Goal: Task Accomplishment & Management: Manage account settings

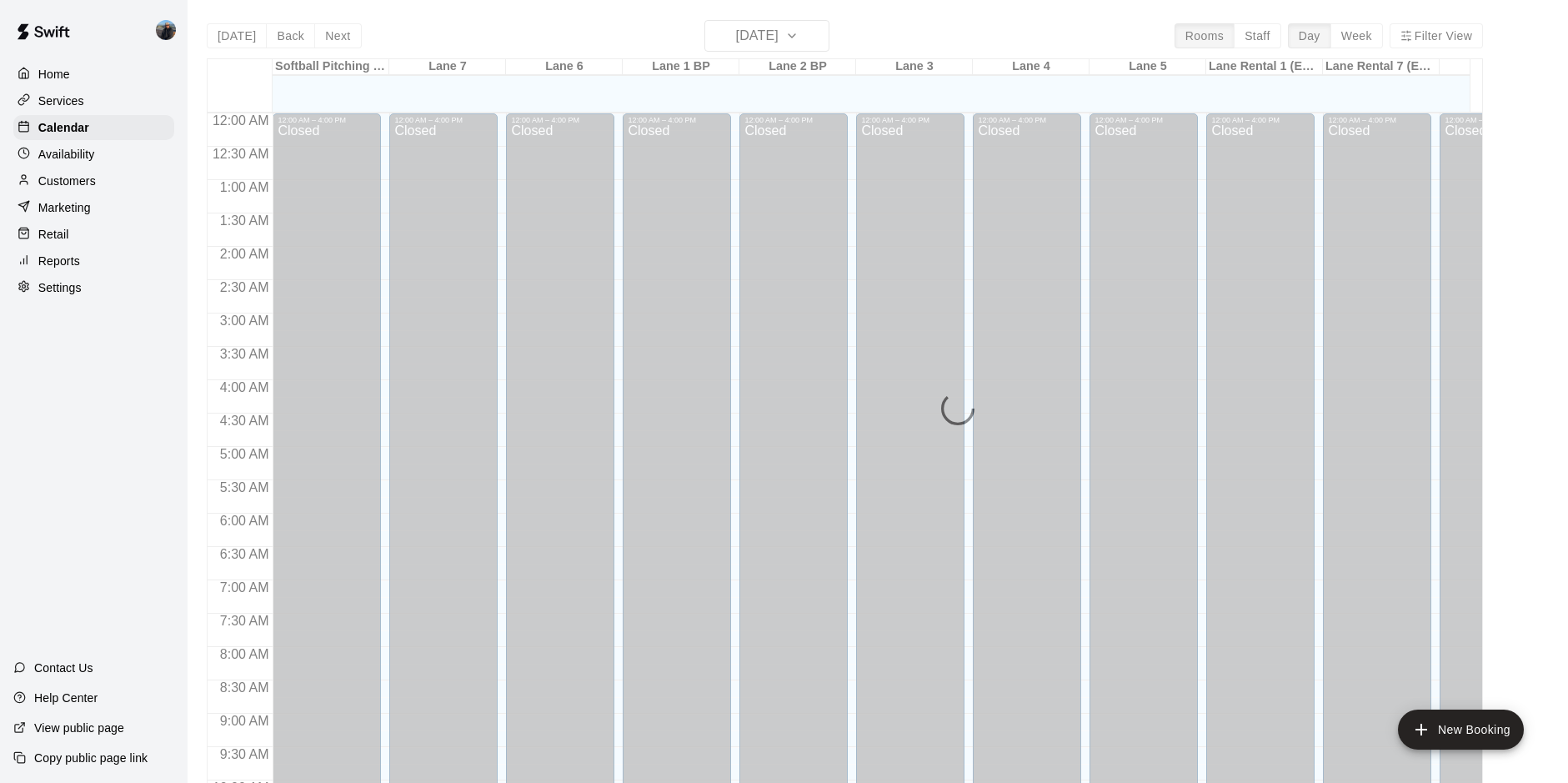
scroll to position [859, 0]
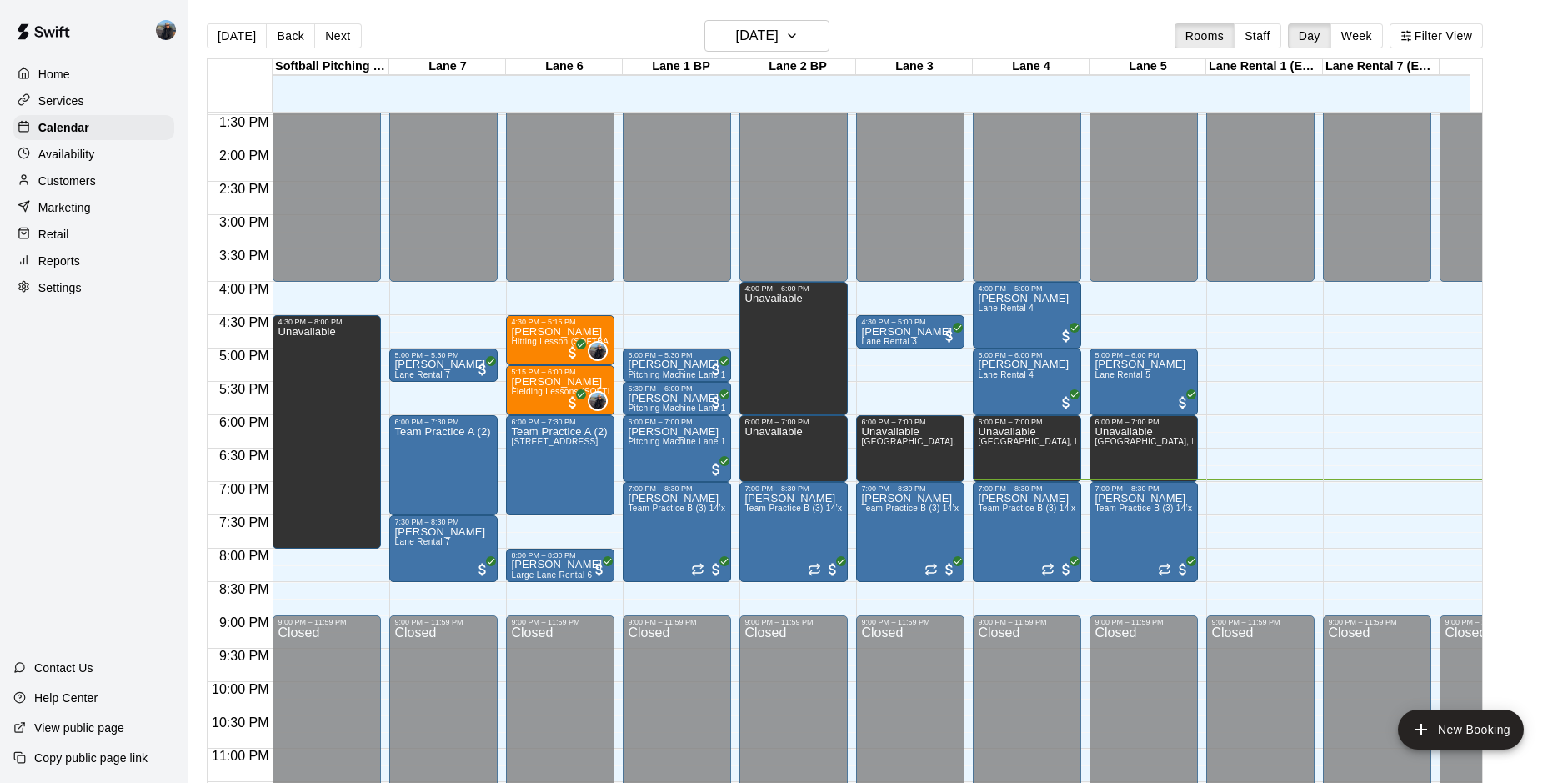
scroll to position [929, 0]
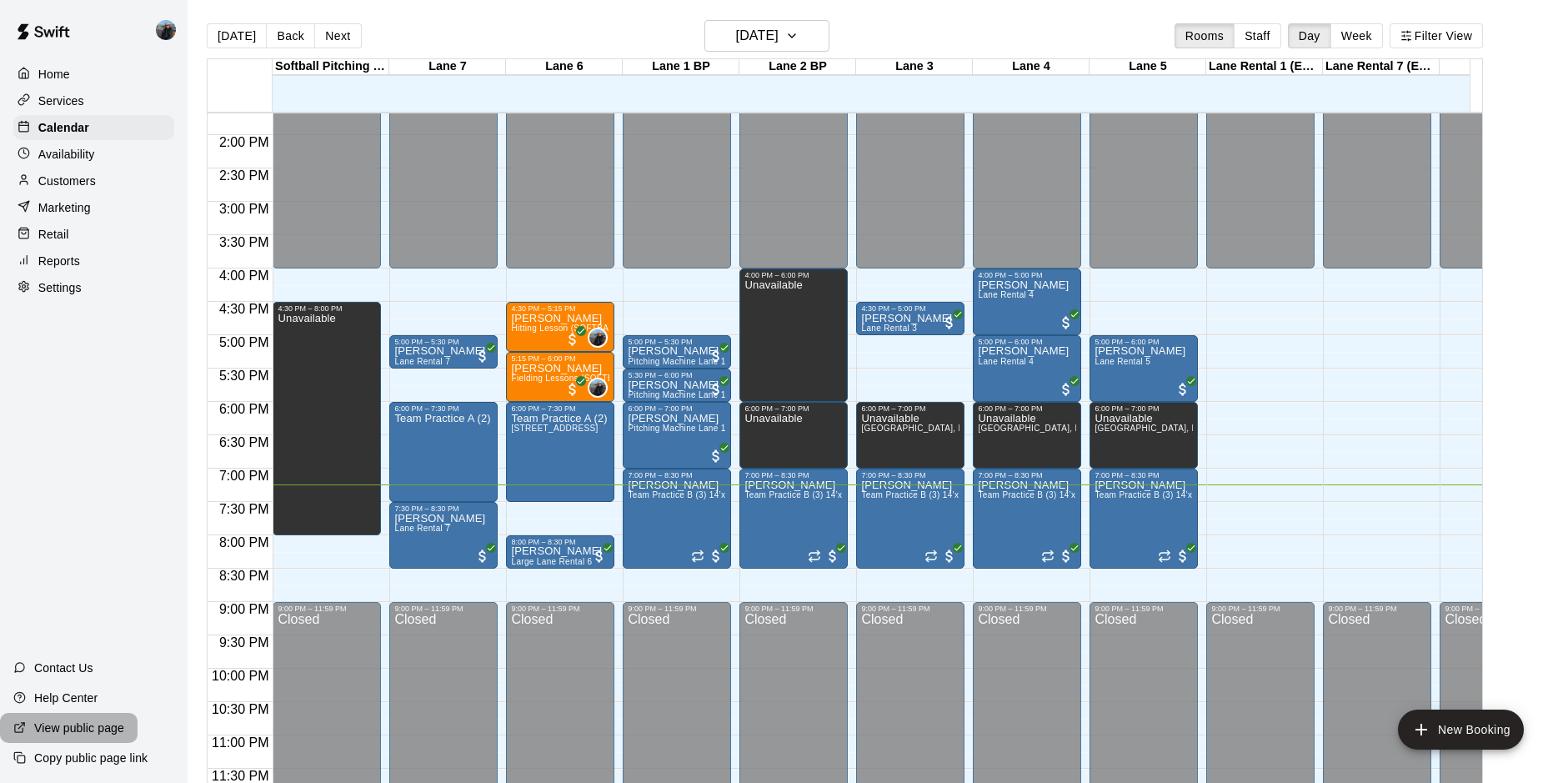
click at [70, 720] on p "View public page" at bounding box center [79, 728] width 90 height 17
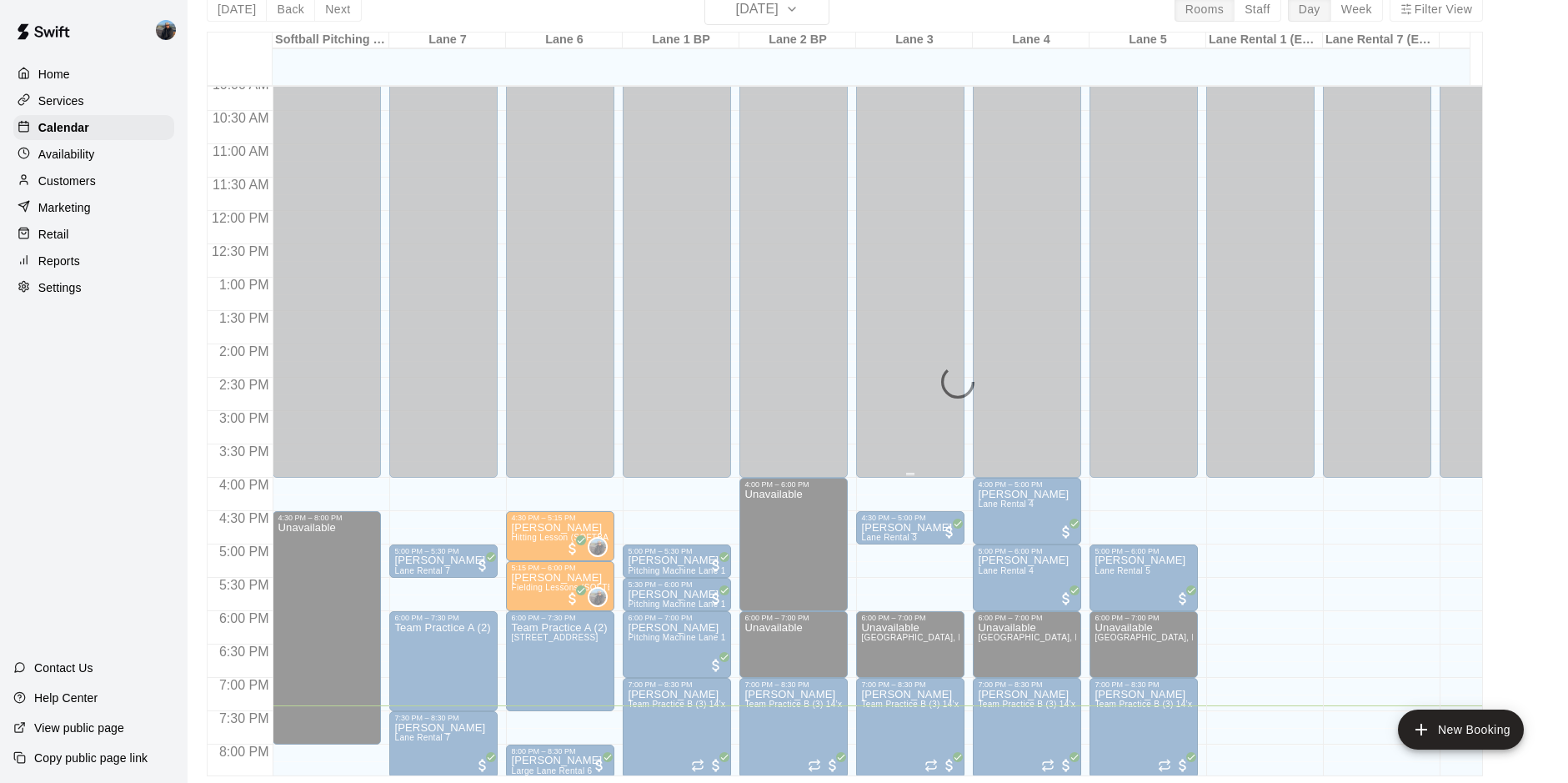
scroll to position [679, 0]
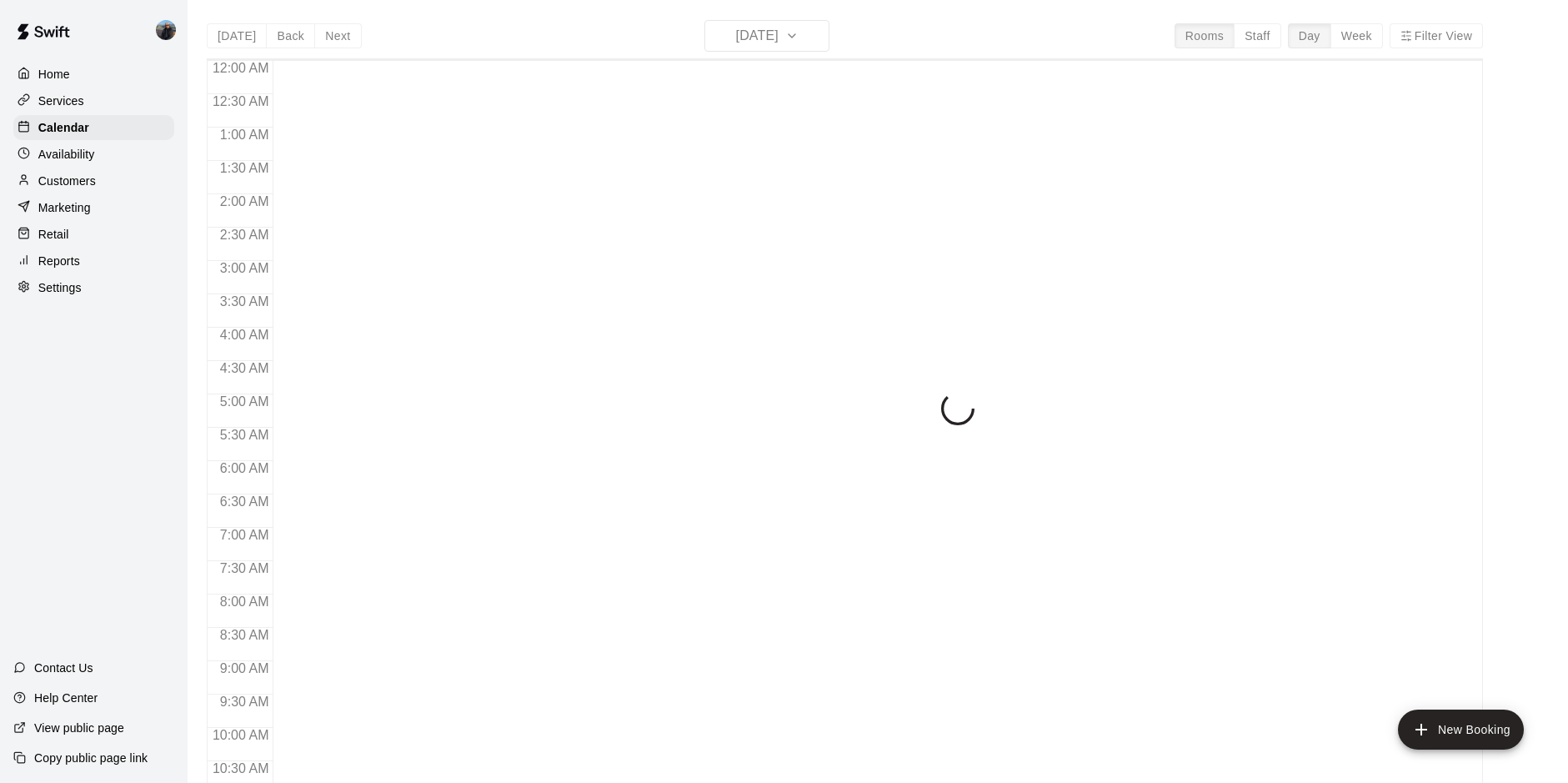
scroll to position [859, 0]
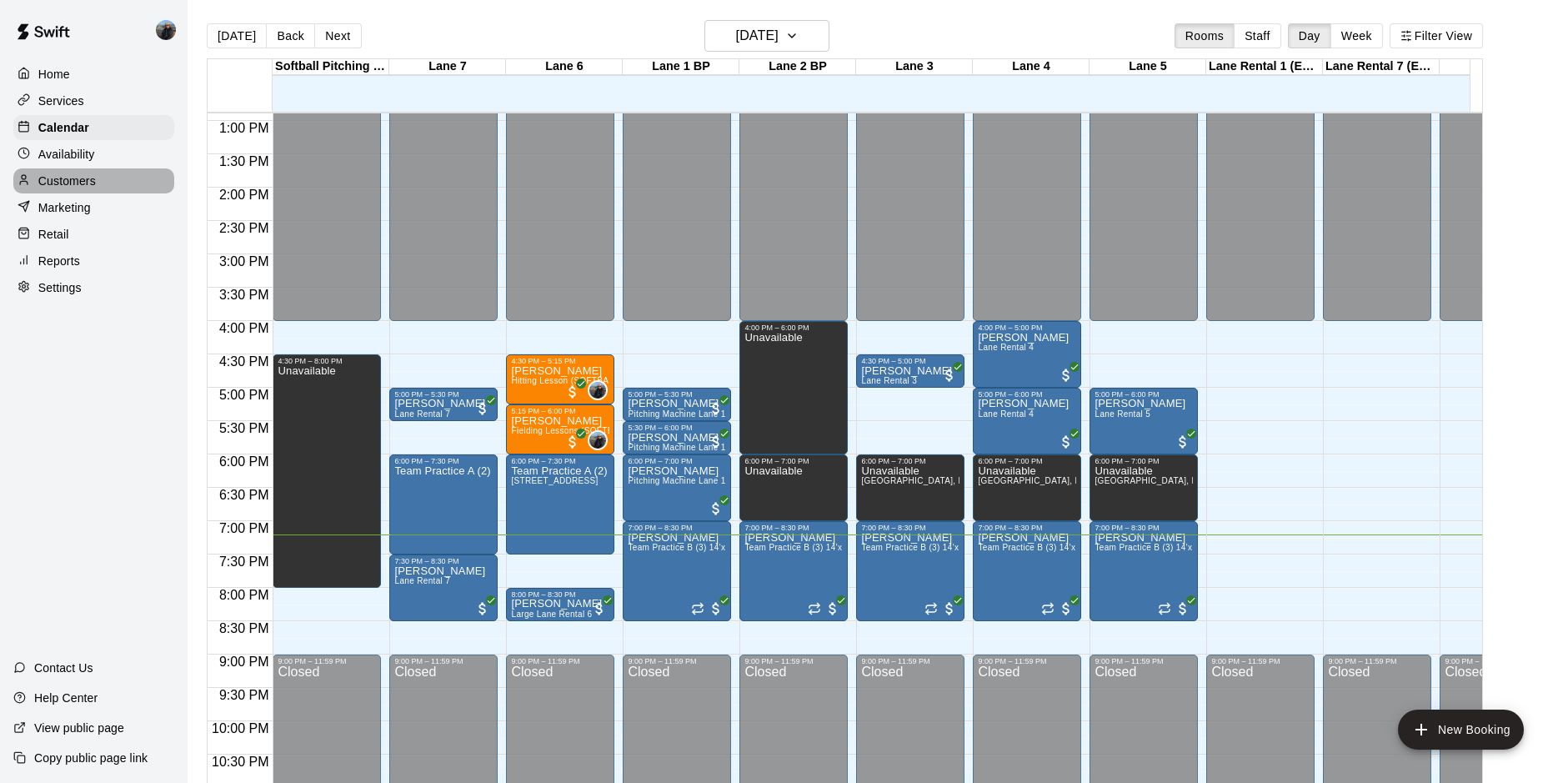
click at [73, 184] on p "Customers" at bounding box center [67, 181] width 57 height 17
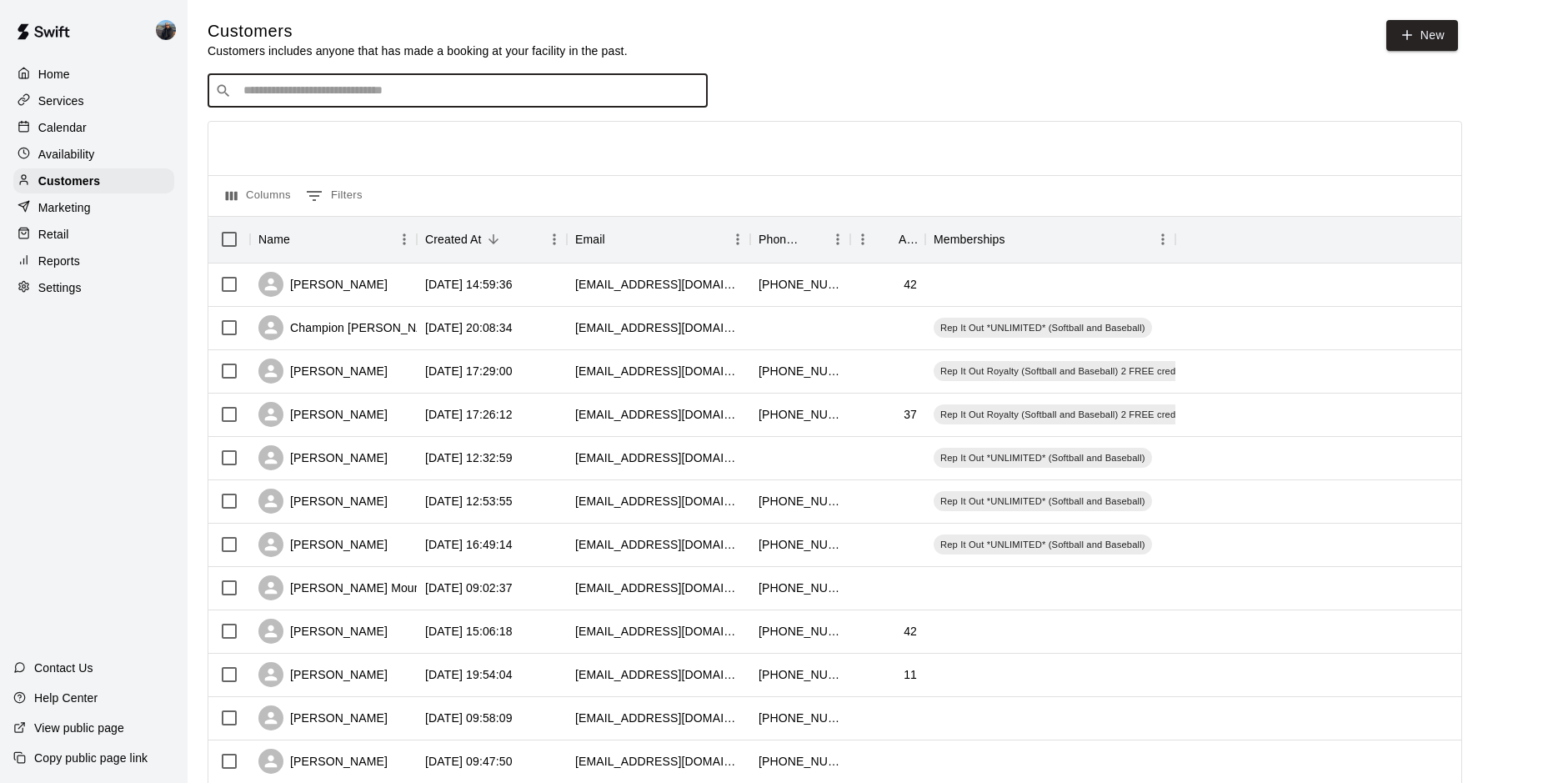
click at [412, 94] on input "Search customers by name or email" at bounding box center [468, 91] width 462 height 17
type input "***"
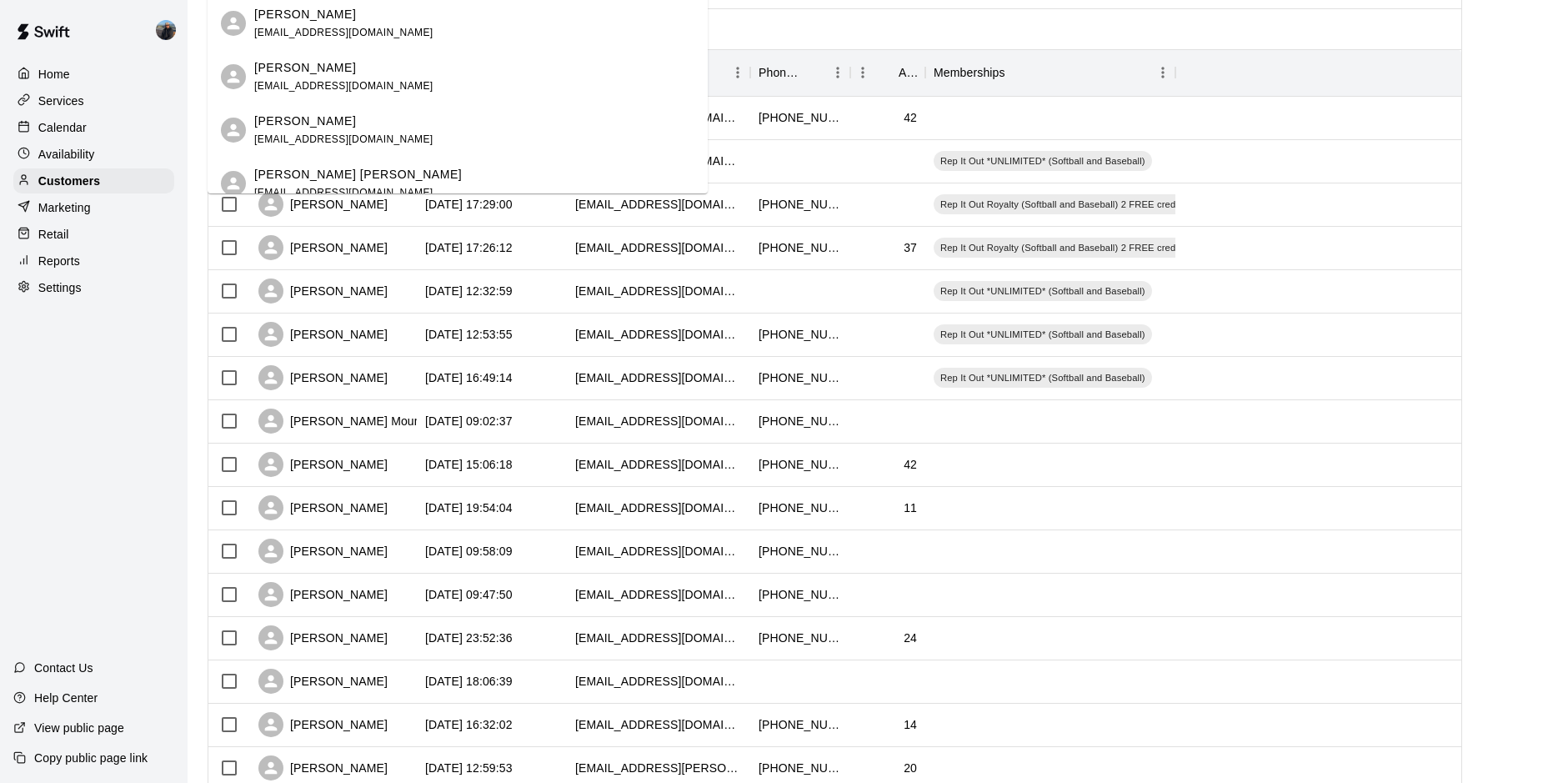
click at [397, 123] on div "Ben Lobao 9ers52@gmail.com" at bounding box center [474, 131] width 440 height 36
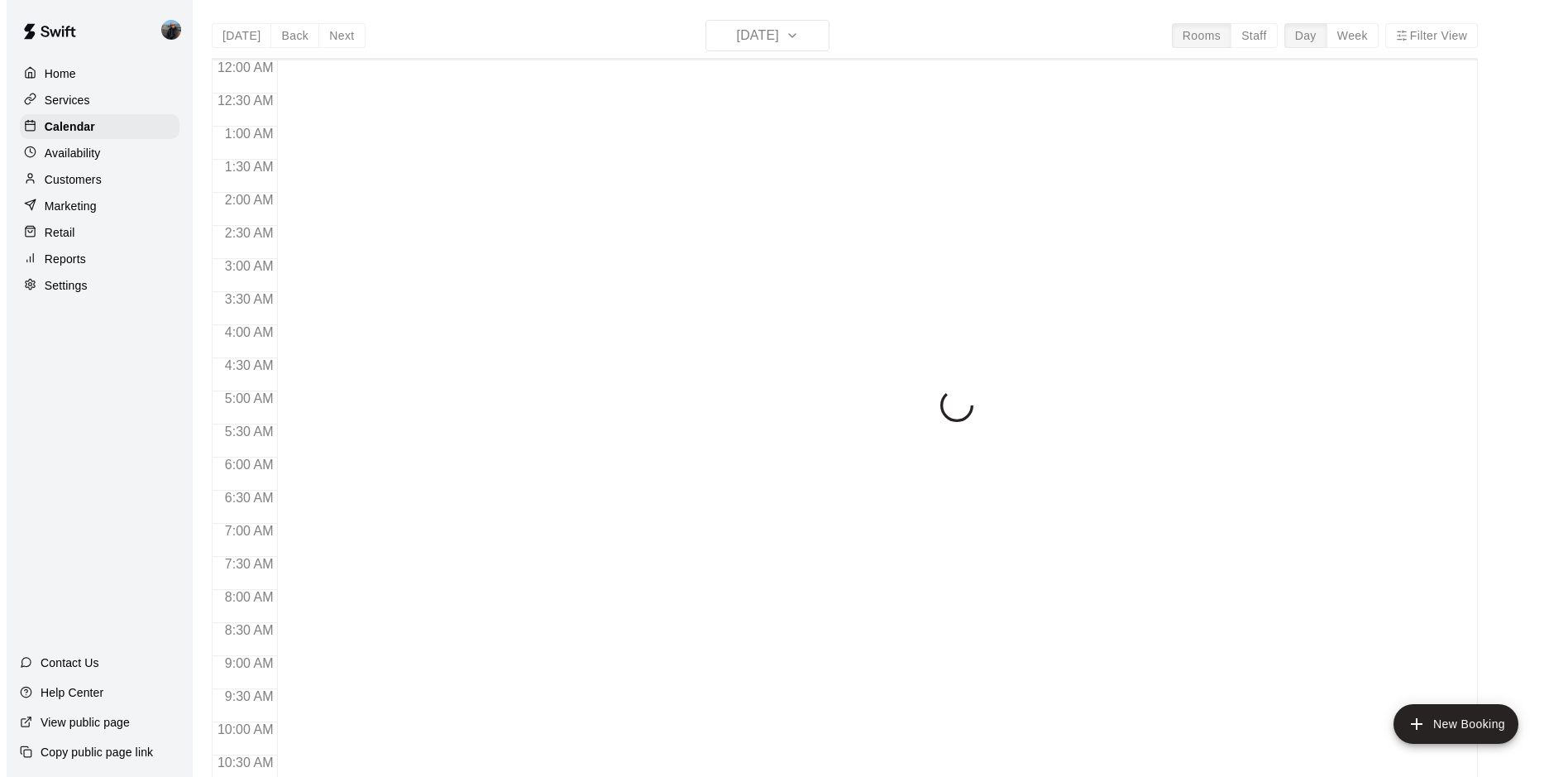
scroll to position [853, 0]
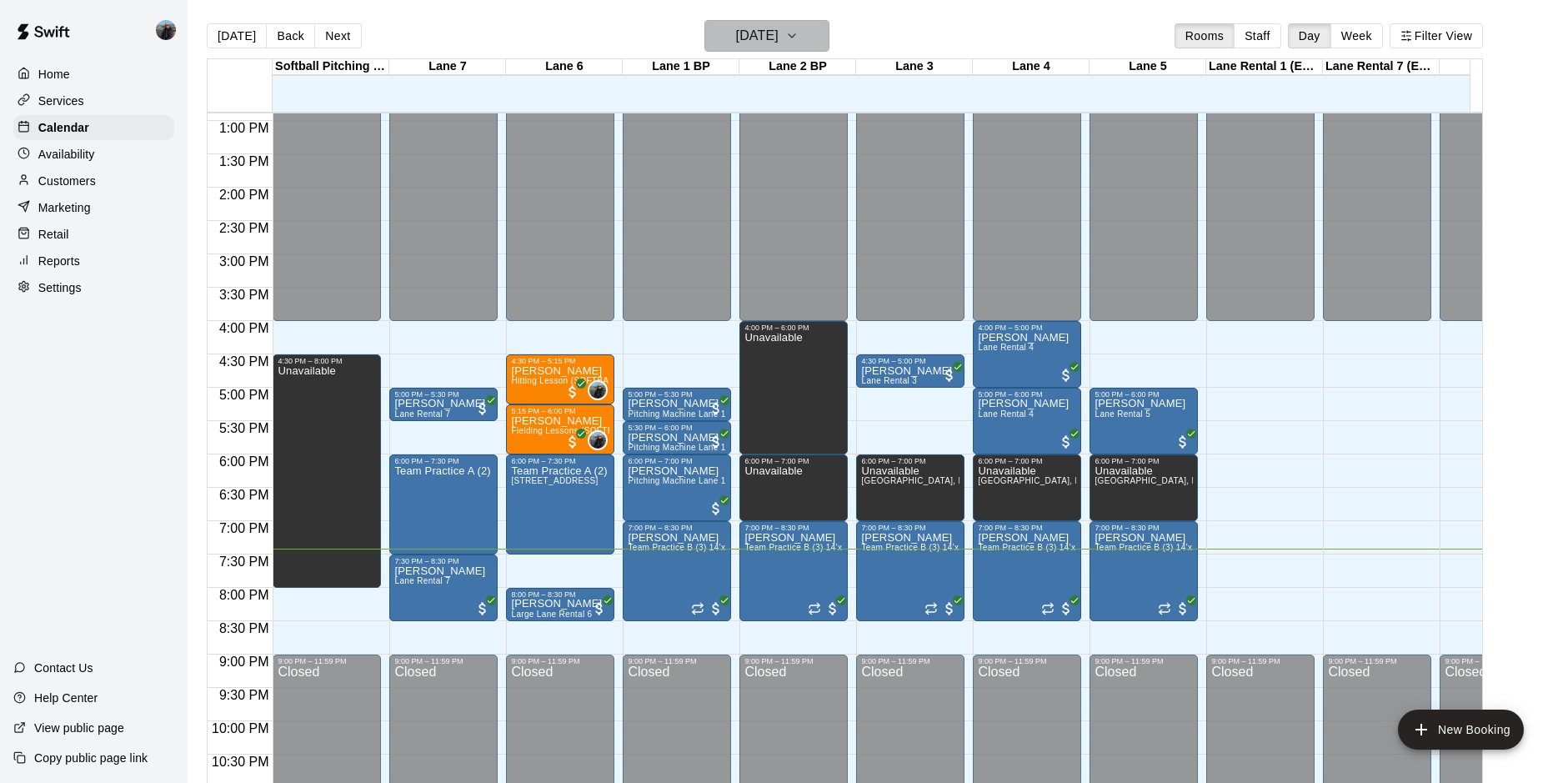
click at [799, 31] on icon "button" at bounding box center [792, 35] width 13 height 20
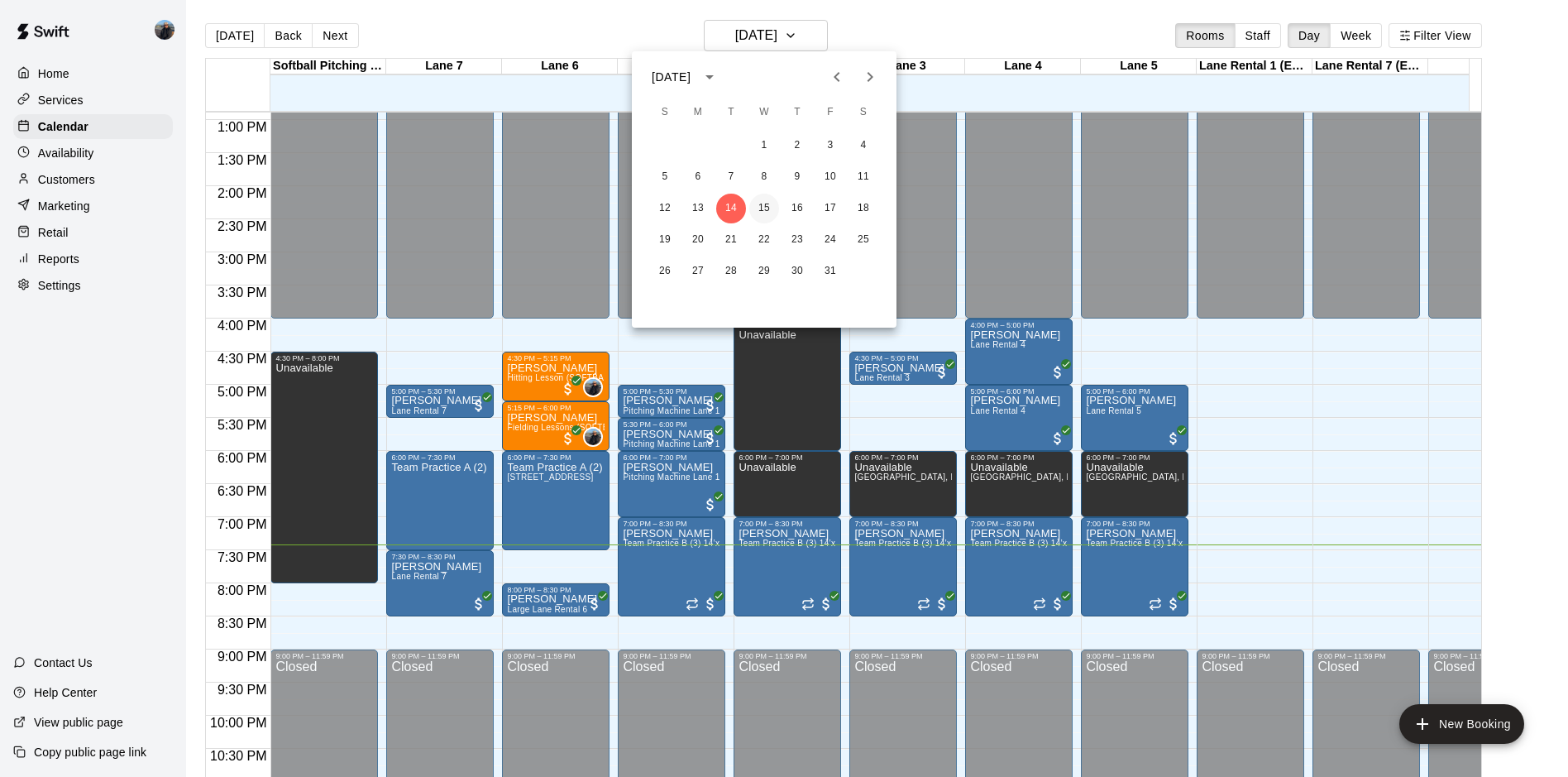
click at [760, 204] on button "15" at bounding box center [764, 208] width 30 height 30
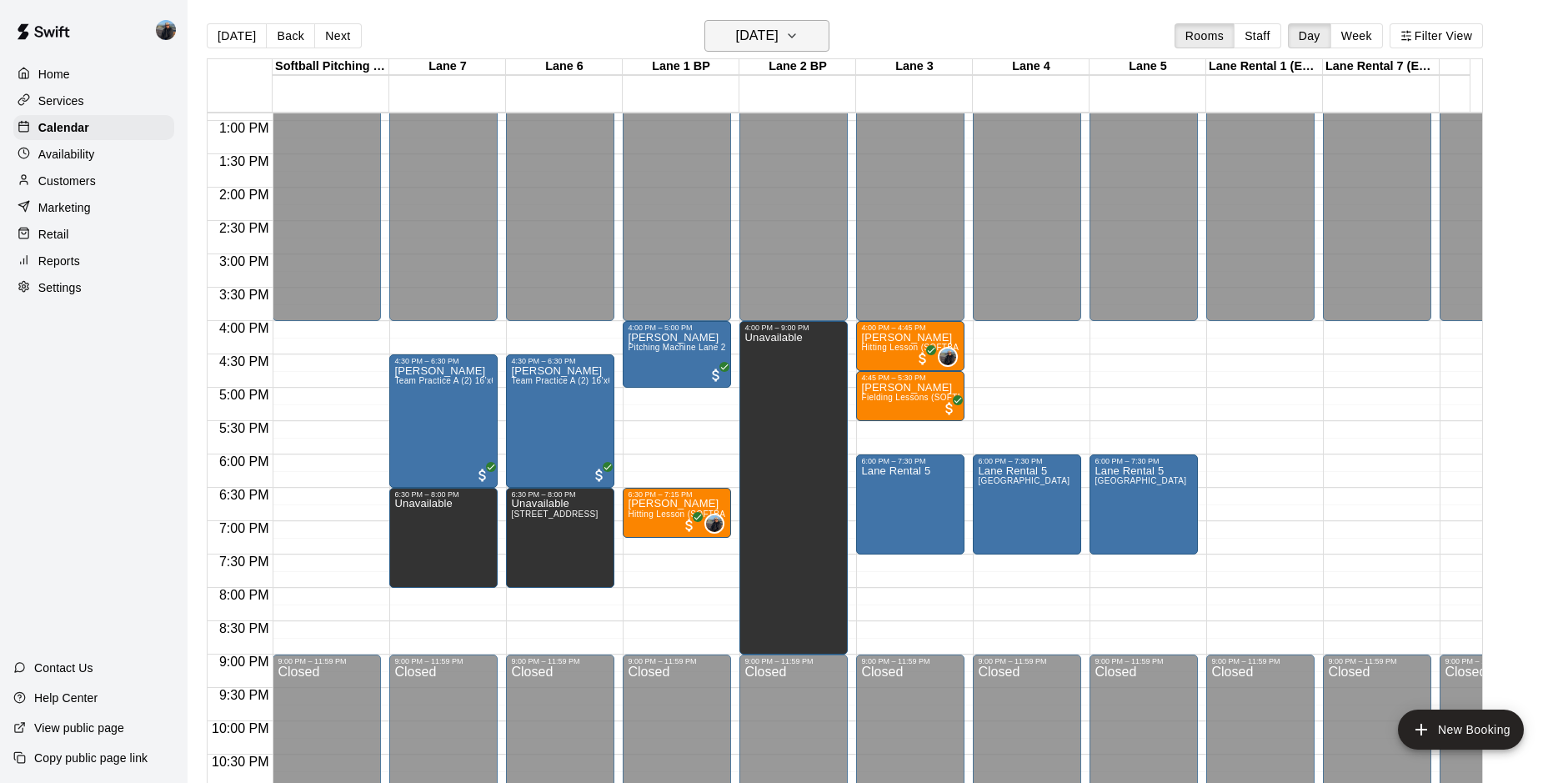
click at [779, 42] on h6 "[DATE]" at bounding box center [756, 36] width 42 height 24
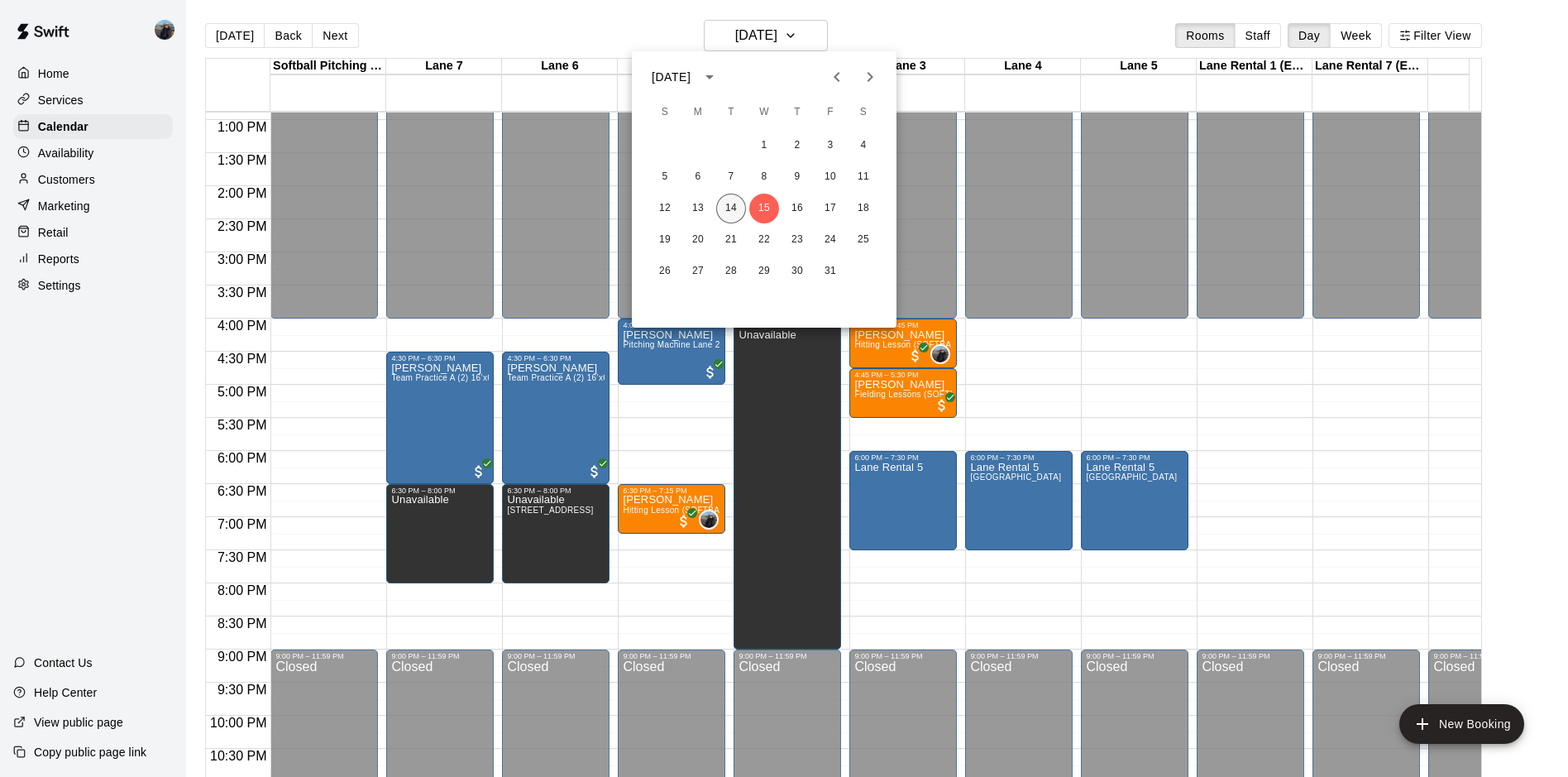
click at [735, 216] on button "14" at bounding box center [731, 208] width 30 height 30
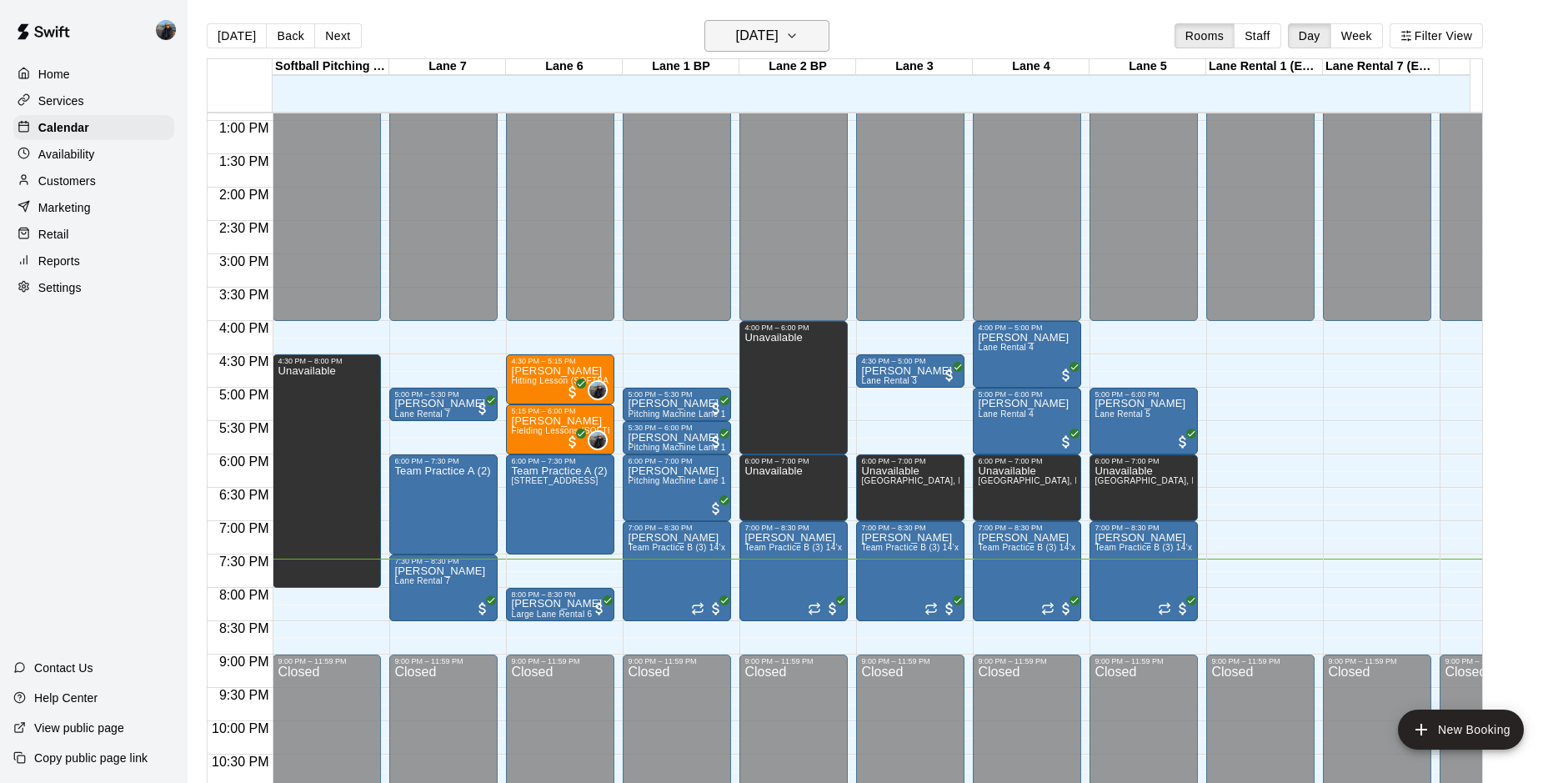
click at [779, 33] on h6 "[DATE]" at bounding box center [756, 36] width 42 height 24
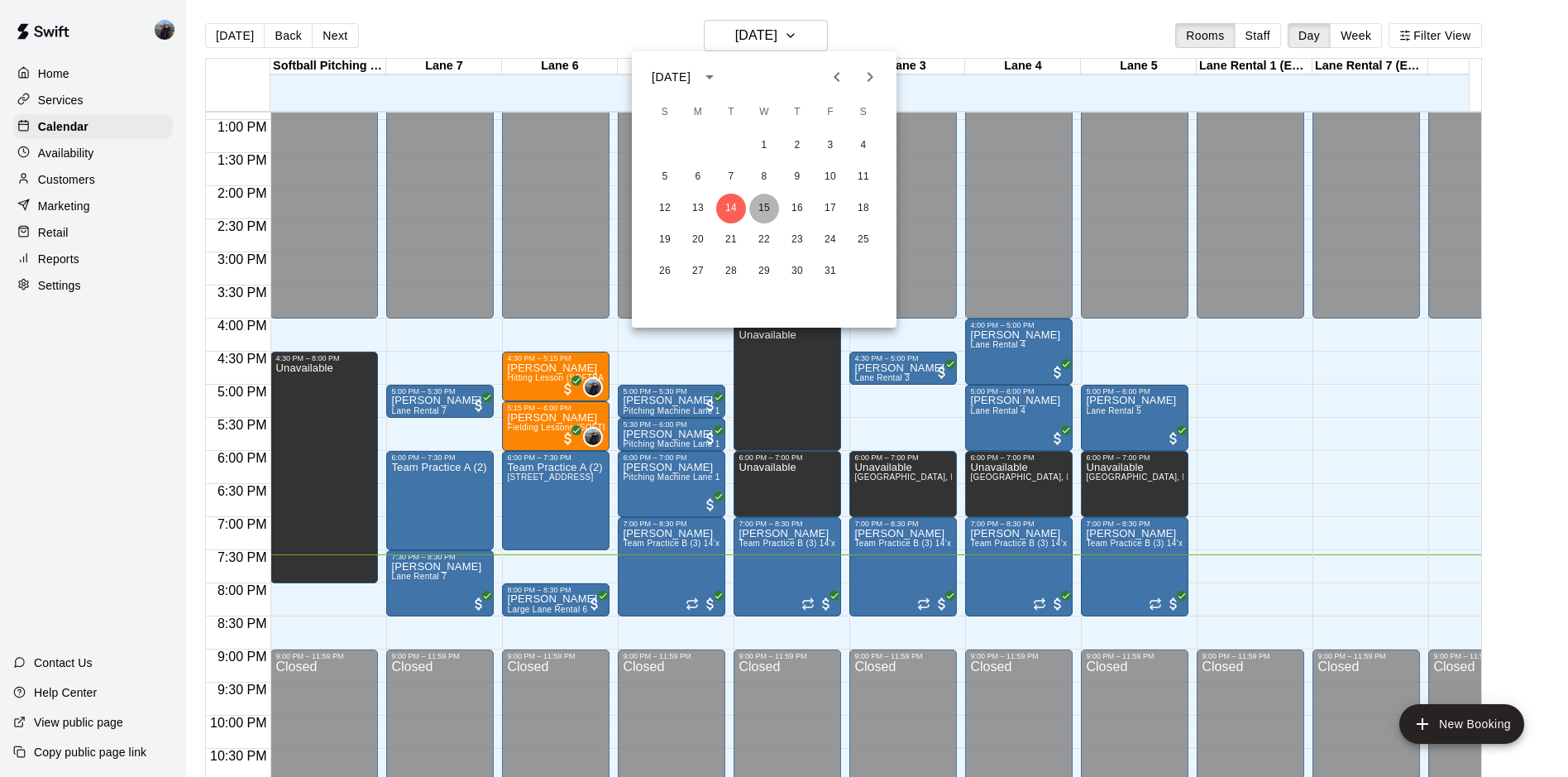
click at [764, 207] on button "15" at bounding box center [764, 208] width 30 height 30
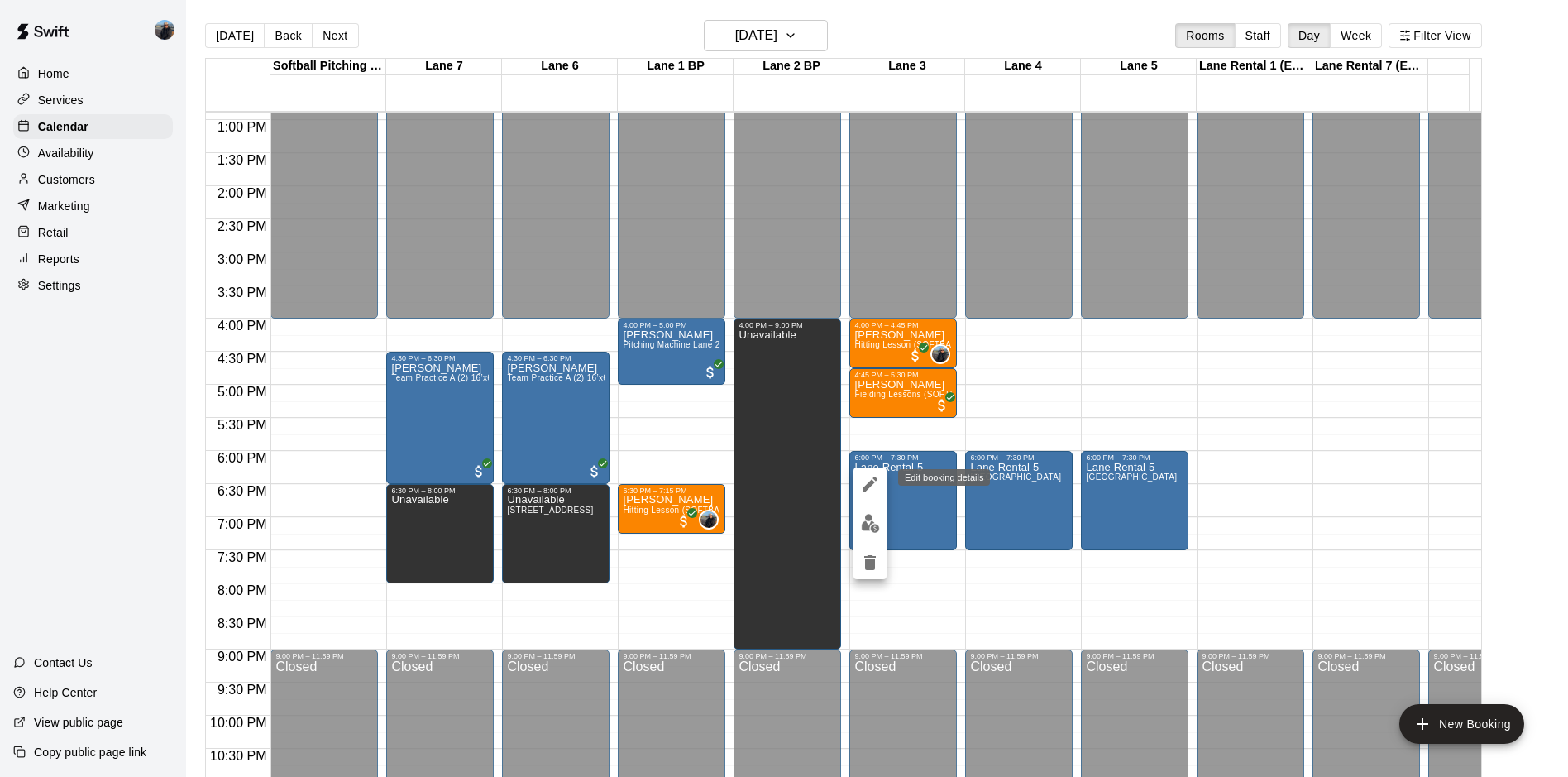
click at [868, 479] on icon "edit" at bounding box center [869, 484] width 20 height 20
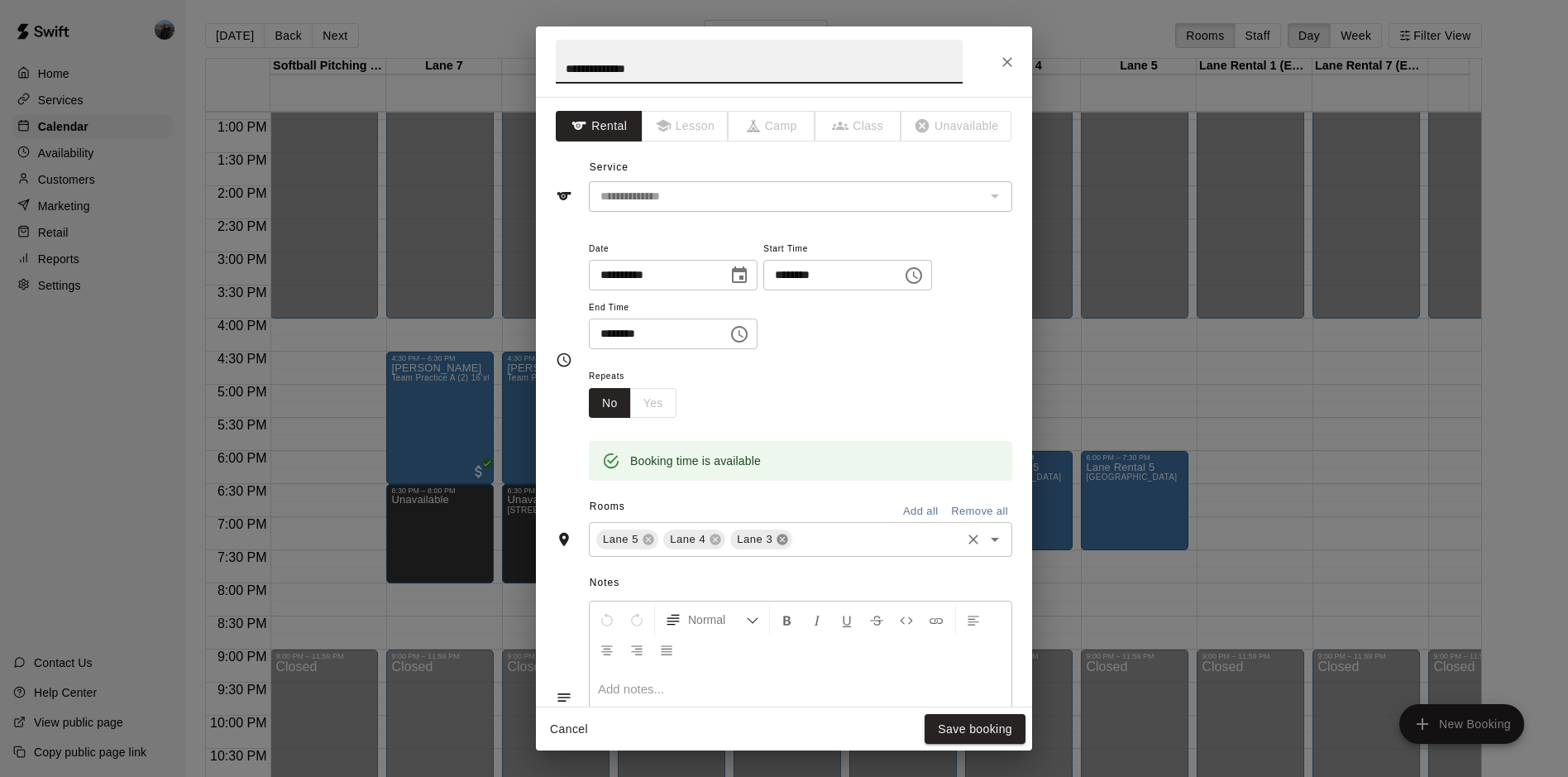
click at [782, 544] on icon at bounding box center [783, 540] width 11 height 11
click at [715, 541] on icon at bounding box center [715, 540] width 13 height 13
click at [646, 539] on icon at bounding box center [649, 540] width 13 height 13
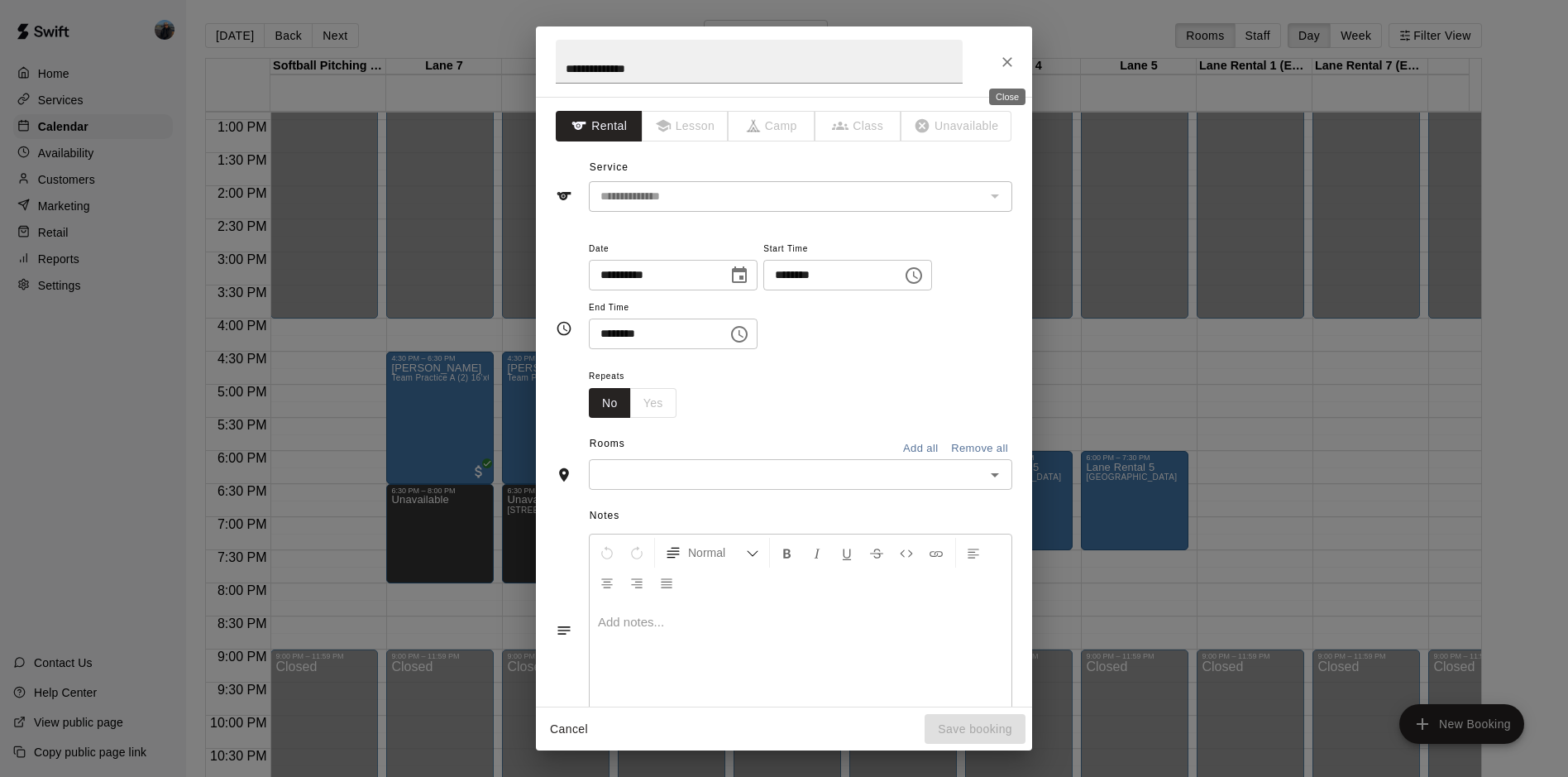
click at [1006, 78] on div "Close" at bounding box center [1007, 92] width 40 height 30
click at [1006, 66] on icon "Close" at bounding box center [1007, 63] width 17 height 17
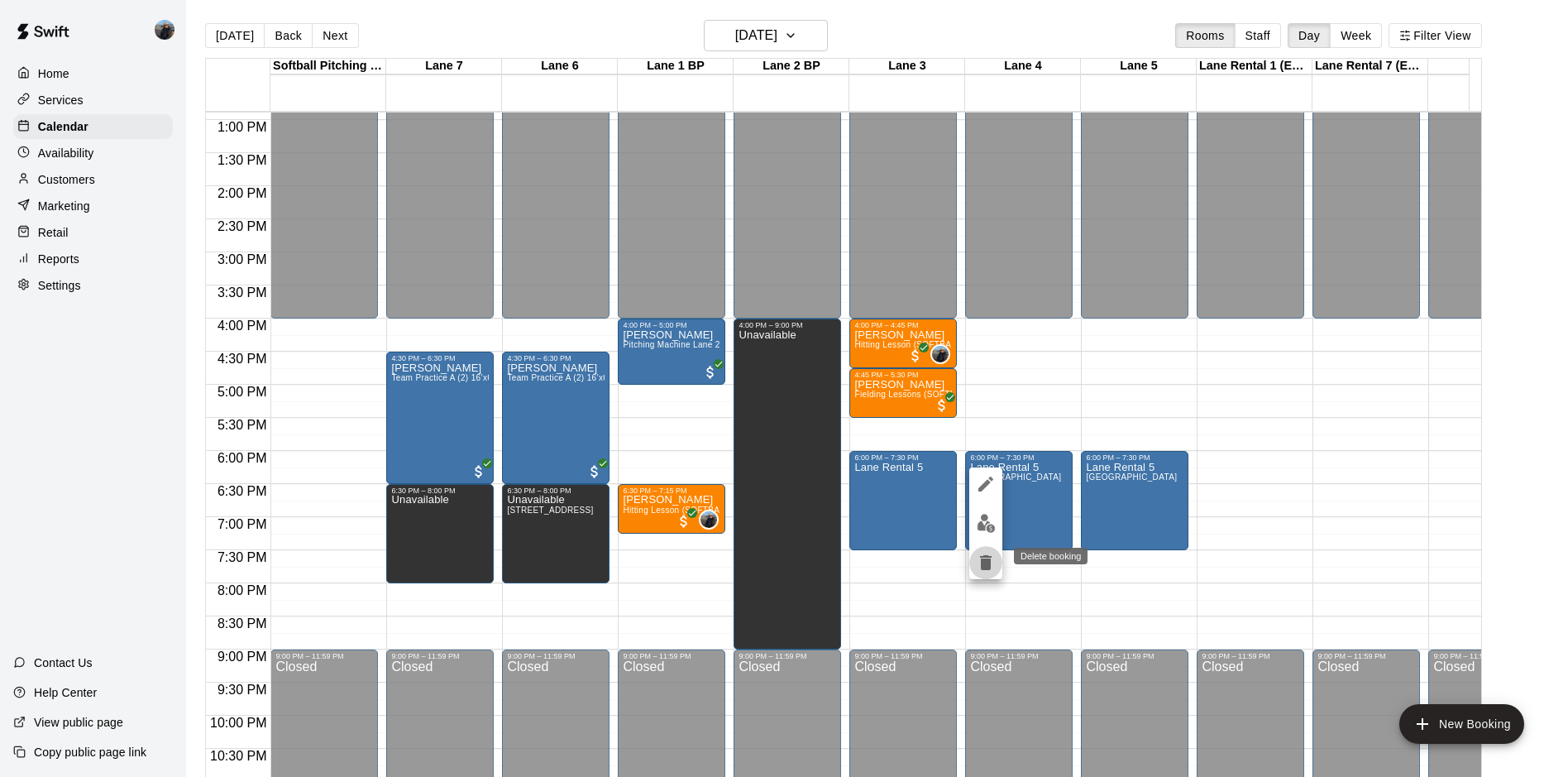
click at [990, 556] on icon "delete" at bounding box center [986, 563] width 11 height 15
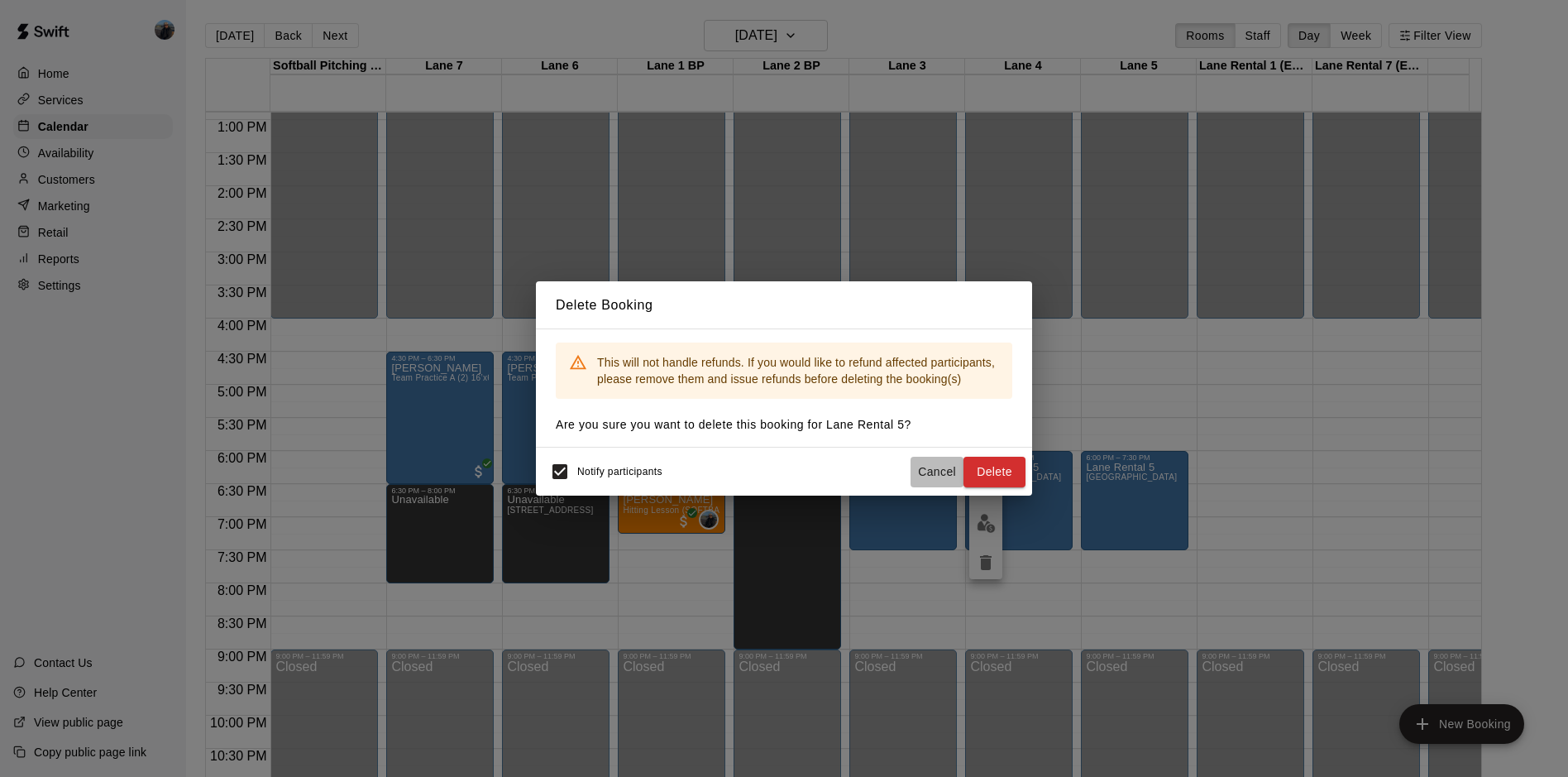
click at [917, 460] on button "Cancel" at bounding box center [936, 472] width 53 height 31
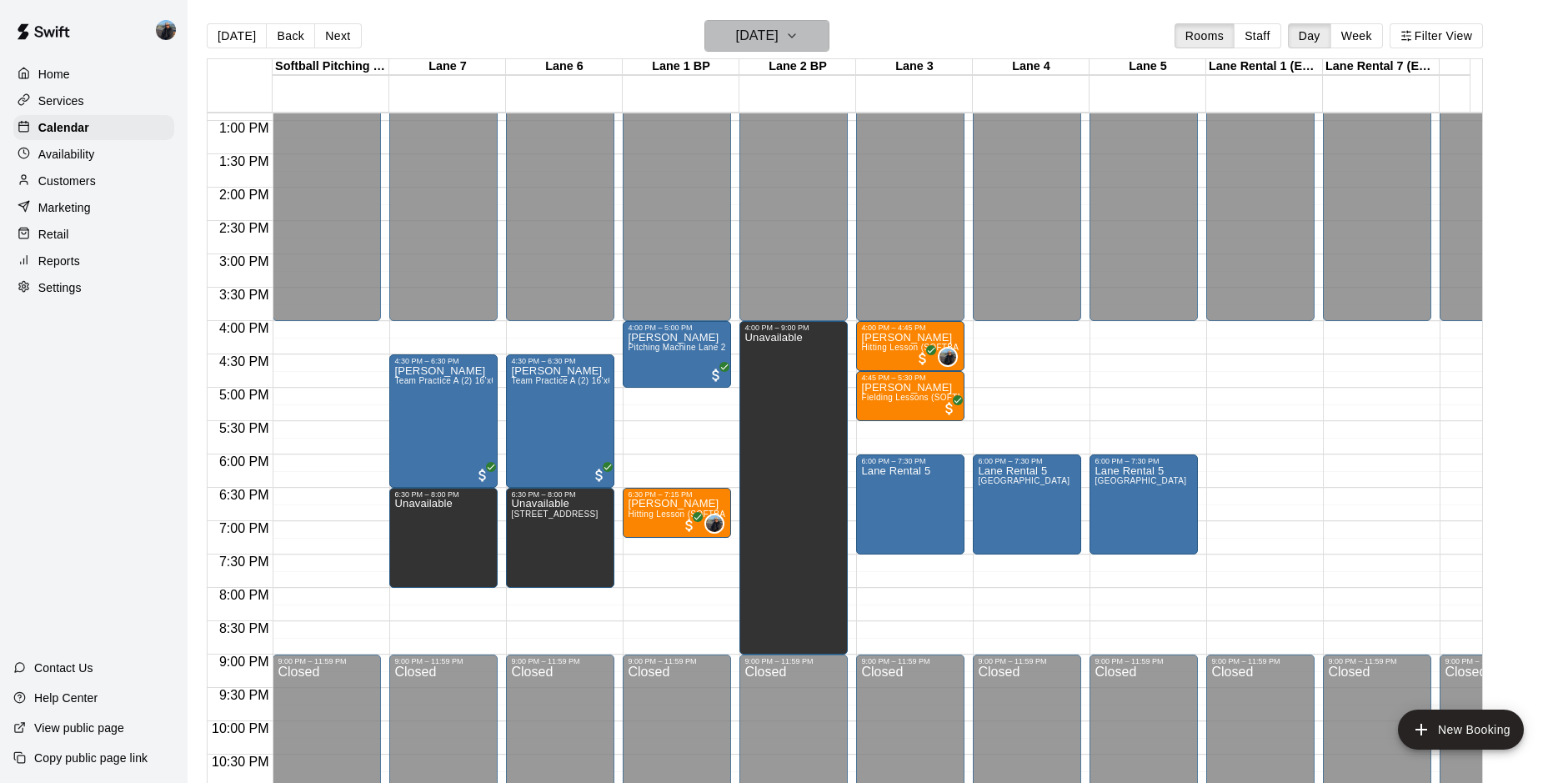
click at [779, 41] on h6 "[DATE]" at bounding box center [756, 36] width 42 height 24
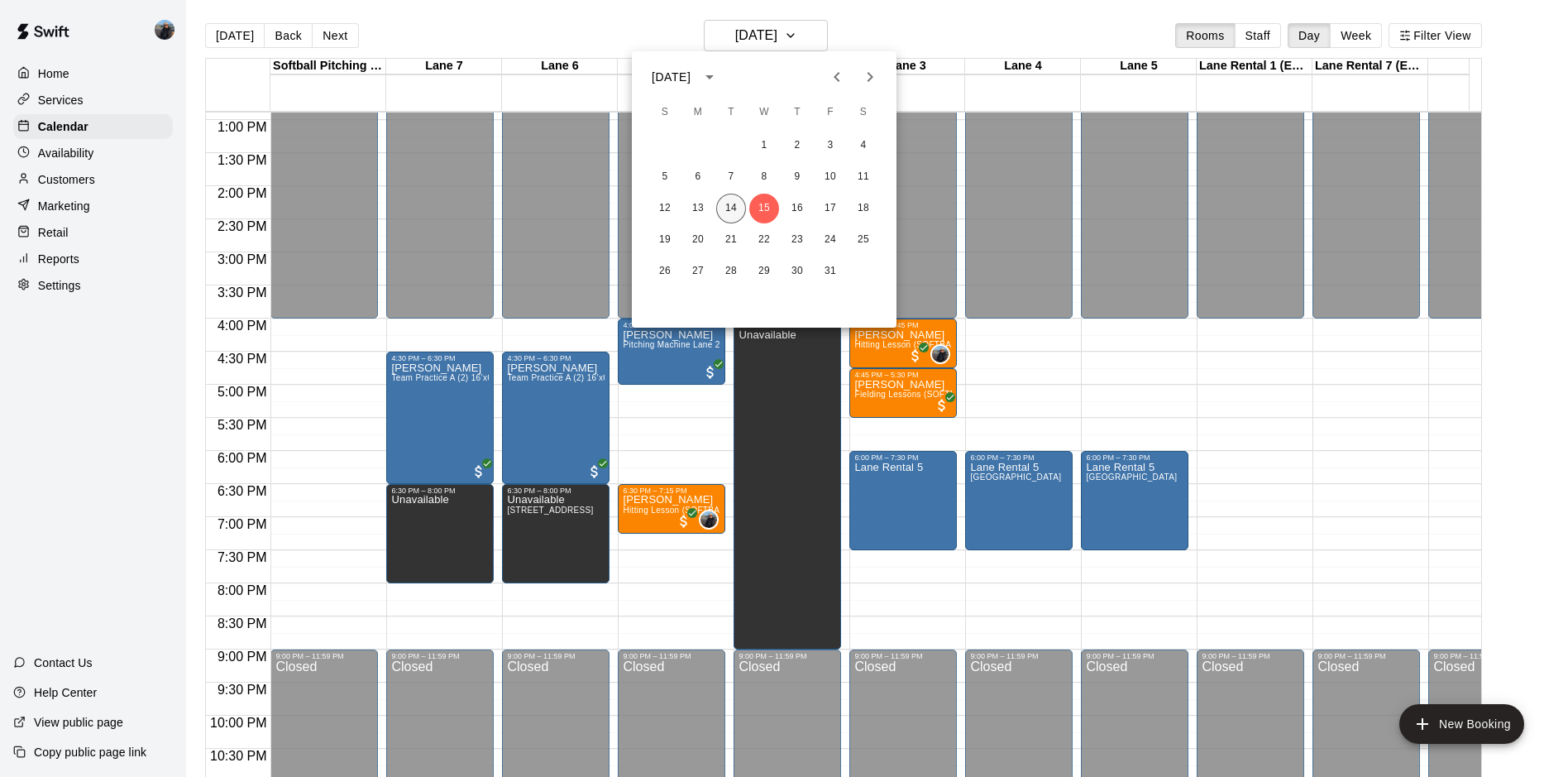
click at [724, 215] on button "14" at bounding box center [731, 208] width 30 height 30
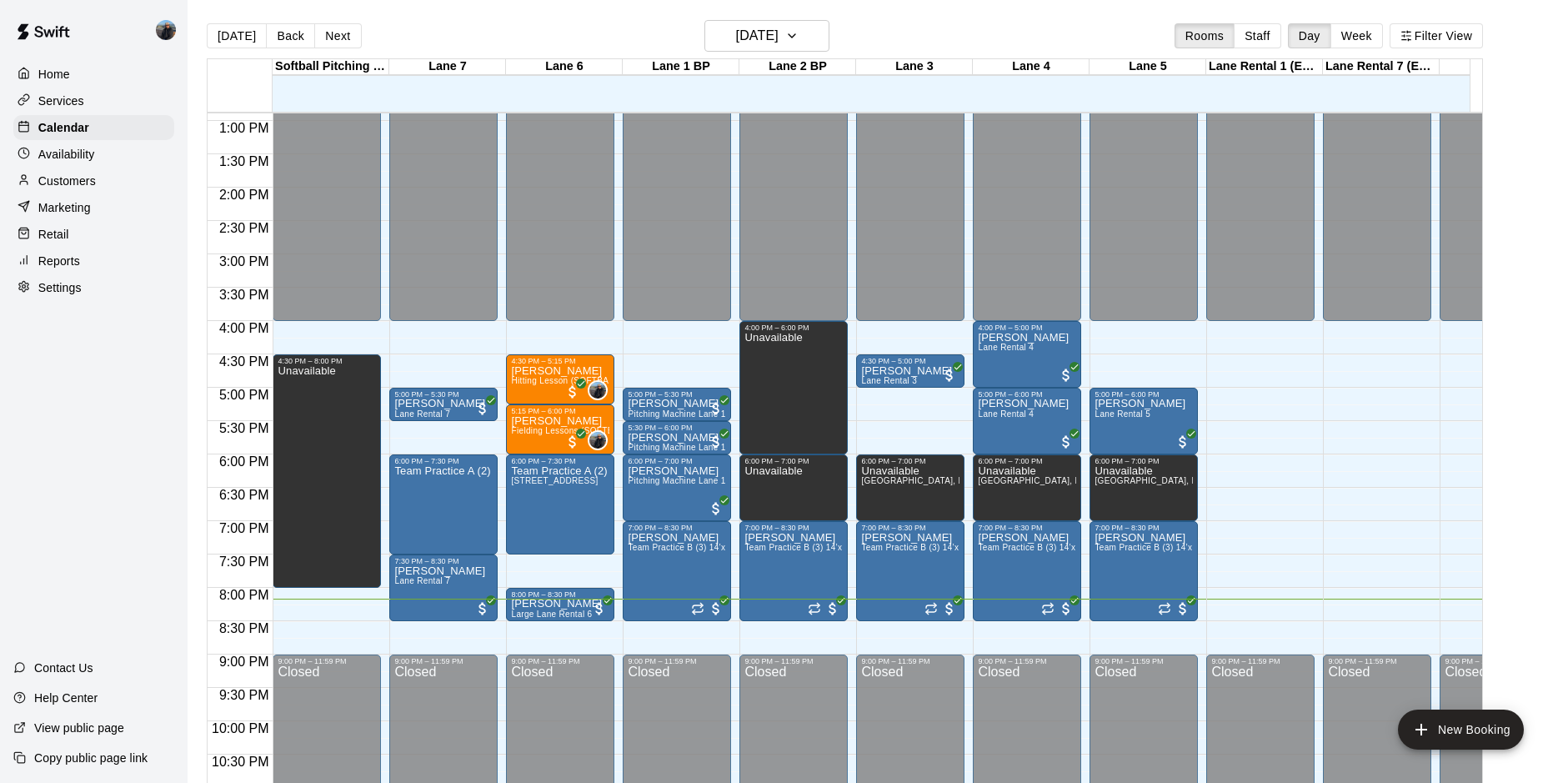
click at [340, 46] on button "Next" at bounding box center [338, 36] width 47 height 25
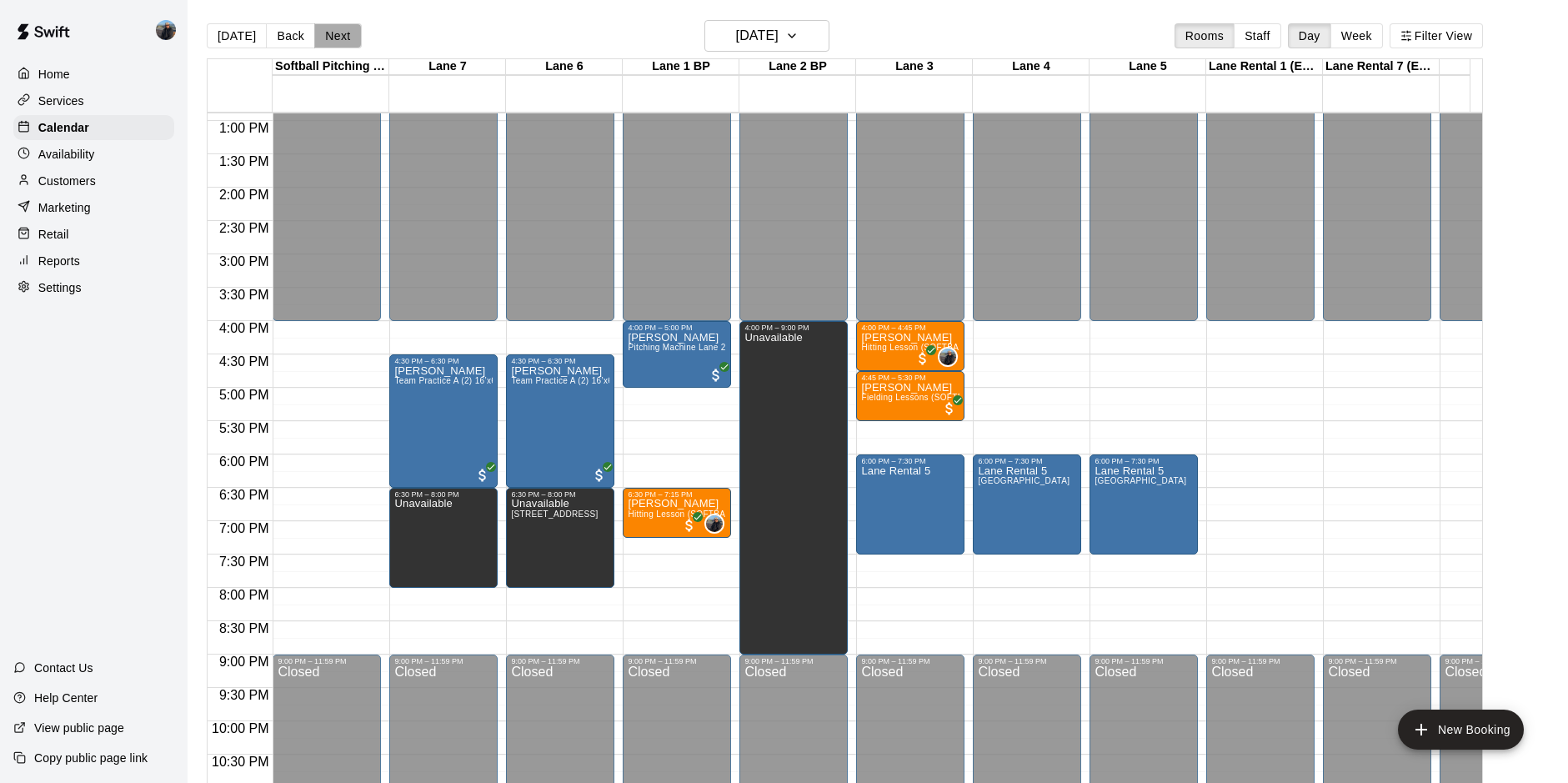
click at [334, 33] on button "Next" at bounding box center [338, 36] width 47 height 25
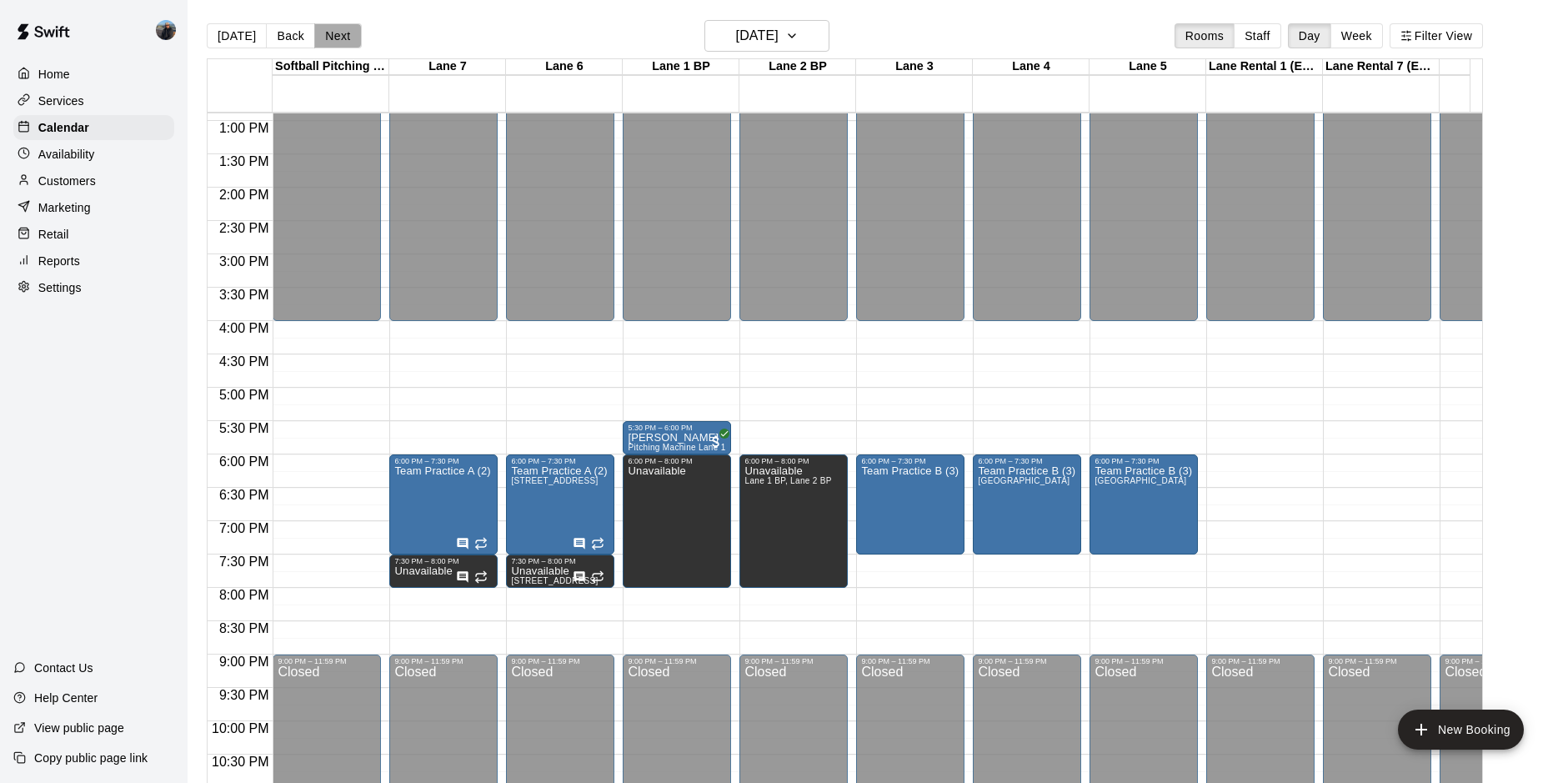
click at [342, 30] on button "Next" at bounding box center [338, 36] width 47 height 25
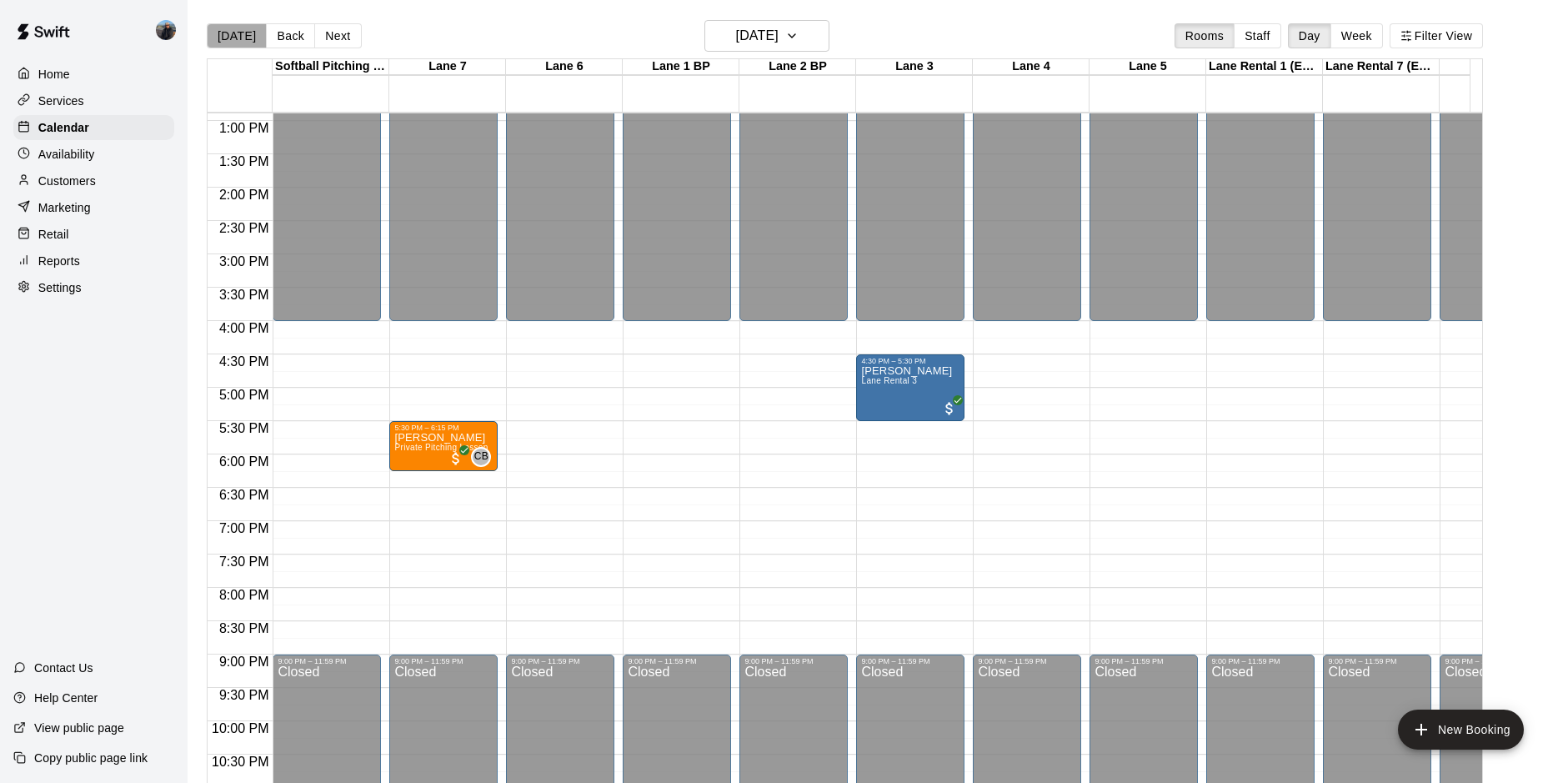
click at [245, 33] on button "[DATE]" at bounding box center [237, 36] width 60 height 25
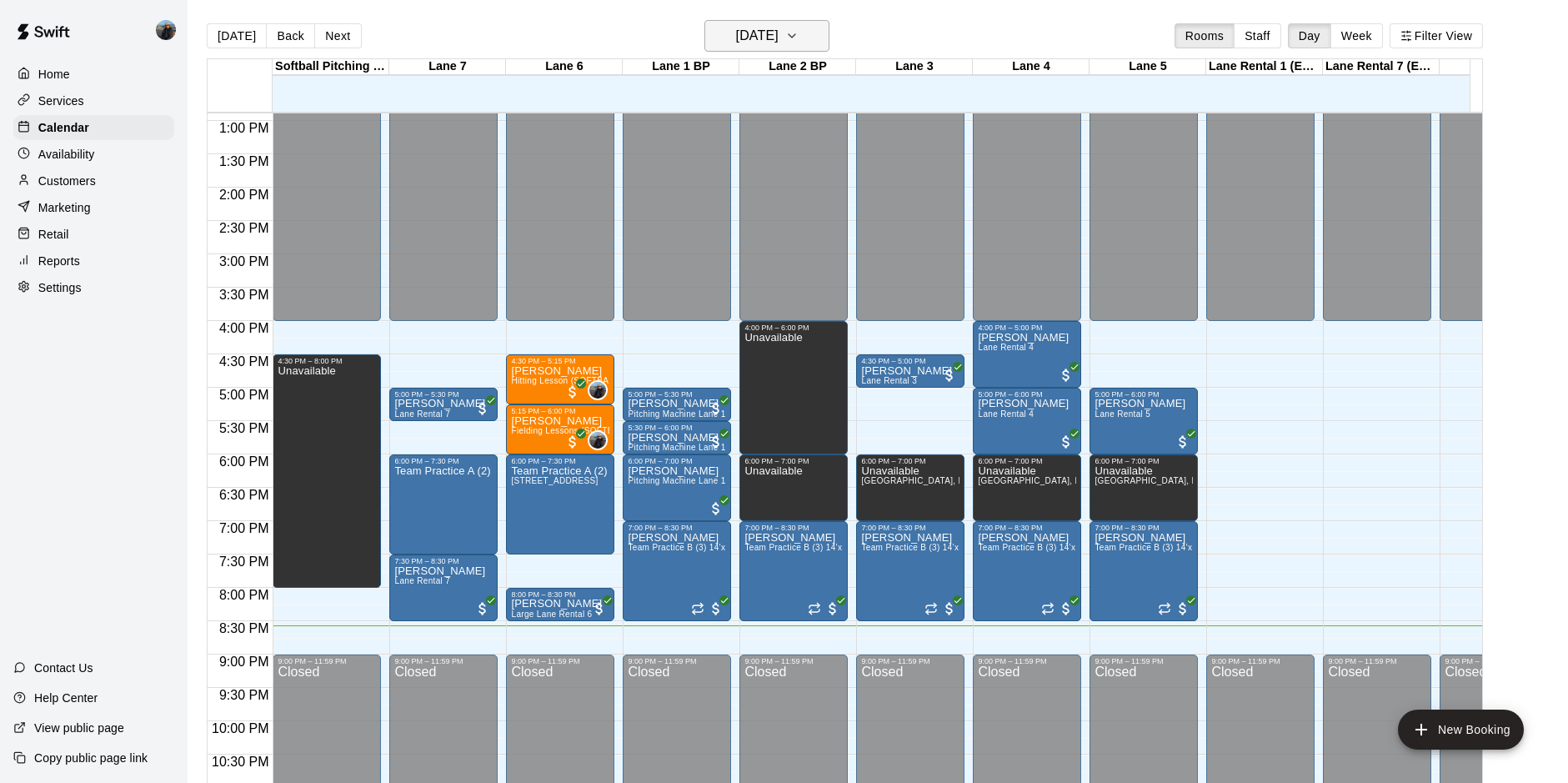
click at [799, 41] on icon "button" at bounding box center [792, 35] width 13 height 20
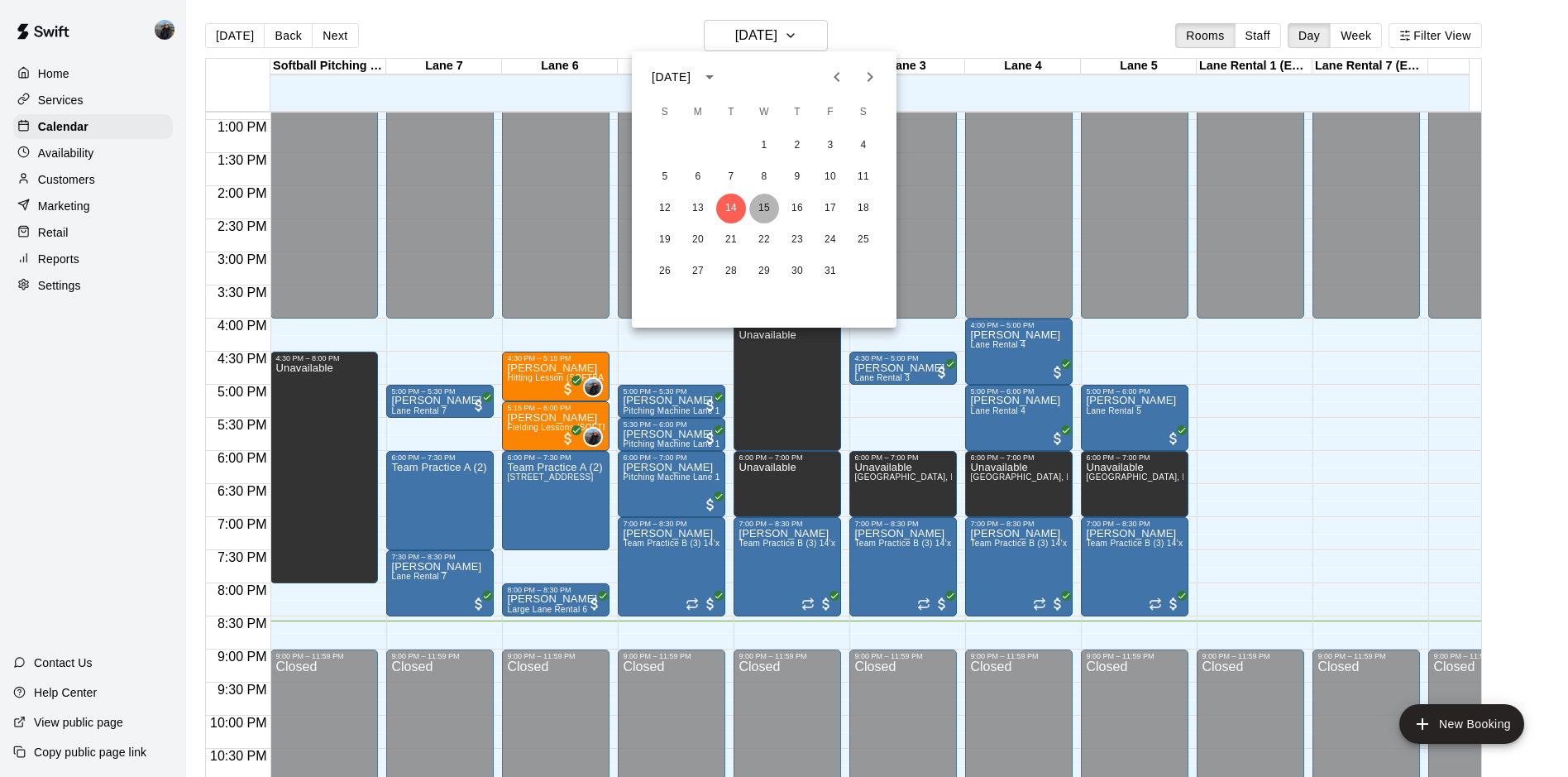
click at [762, 202] on button "15" at bounding box center [764, 208] width 30 height 30
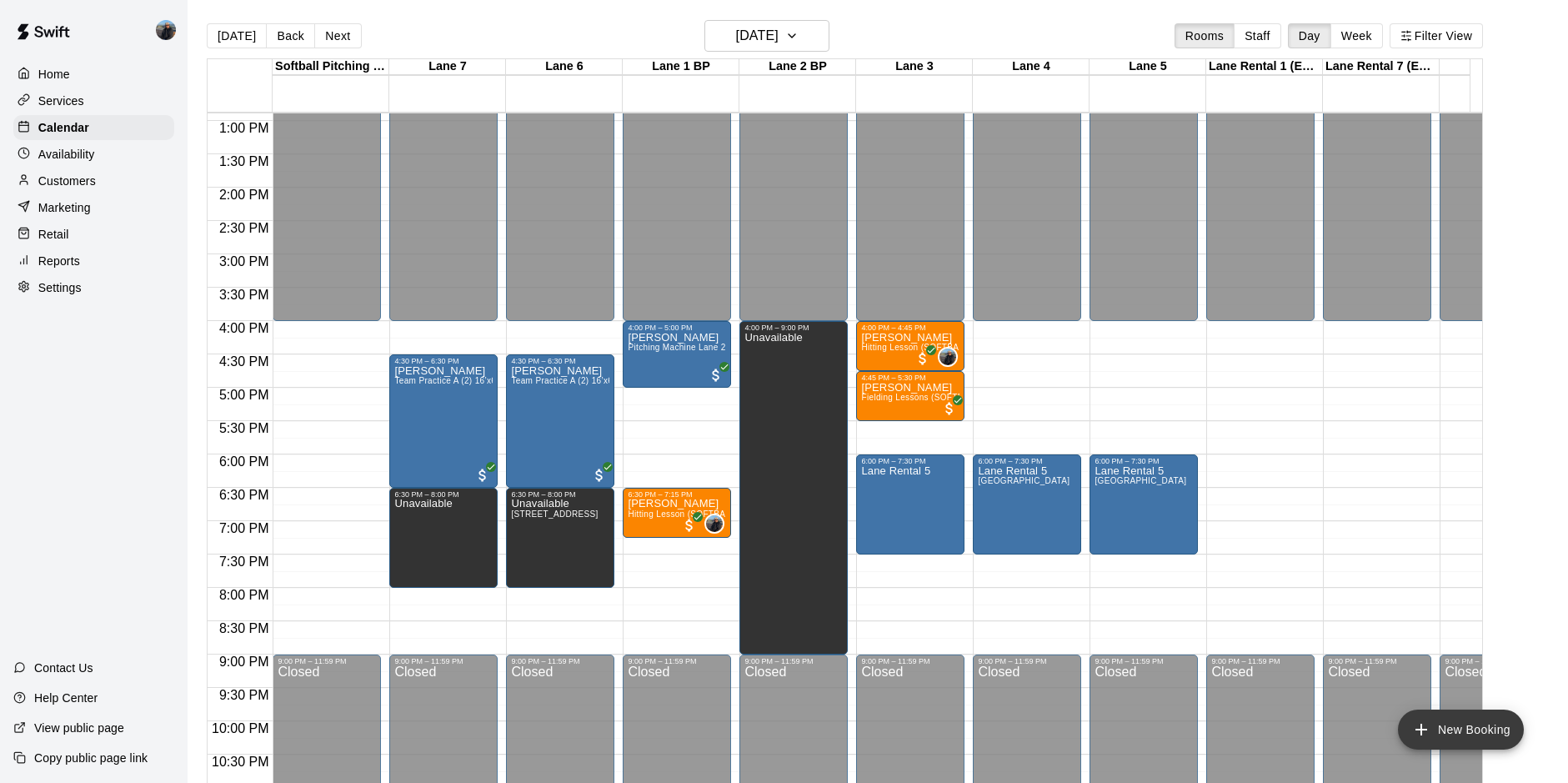
click at [1483, 740] on button "New Booking" at bounding box center [1461, 729] width 126 height 40
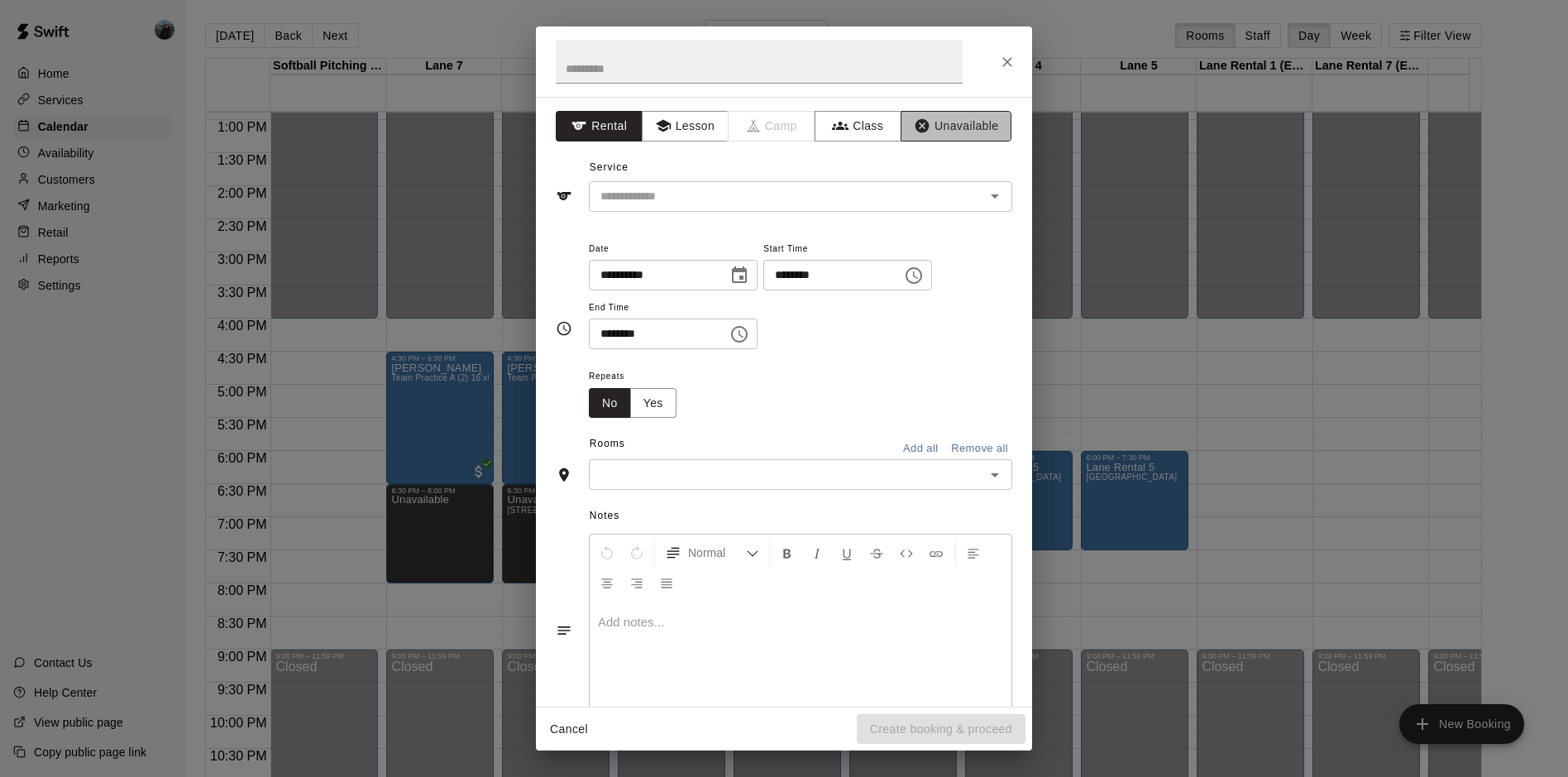
click at [937, 122] on button "Unavailable" at bounding box center [956, 126] width 111 height 31
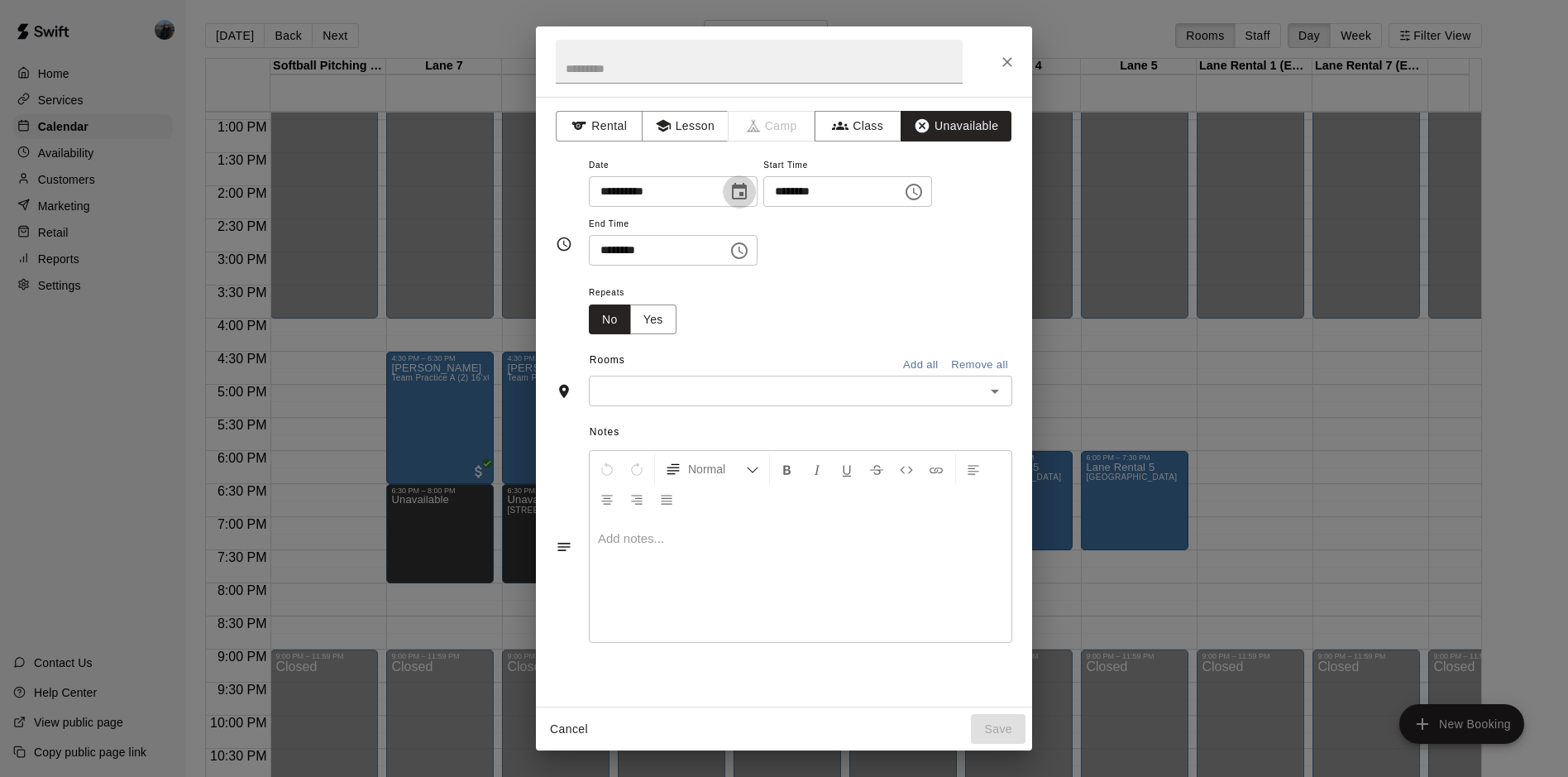
click at [749, 189] on icon "Choose date, selected date is Oct 15, 2025" at bounding box center [738, 191] width 20 height 20
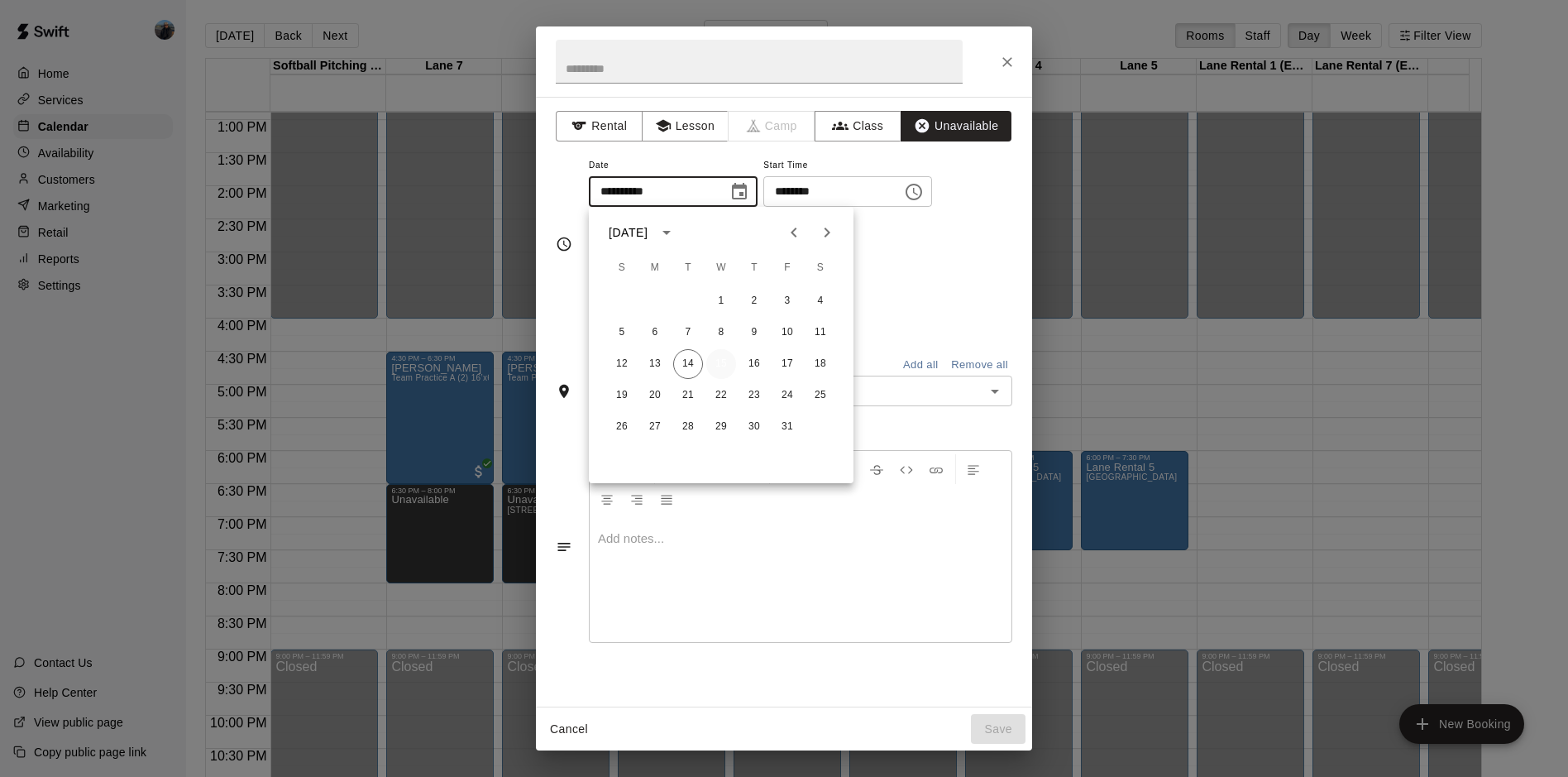
click at [711, 359] on button "15" at bounding box center [721, 364] width 30 height 30
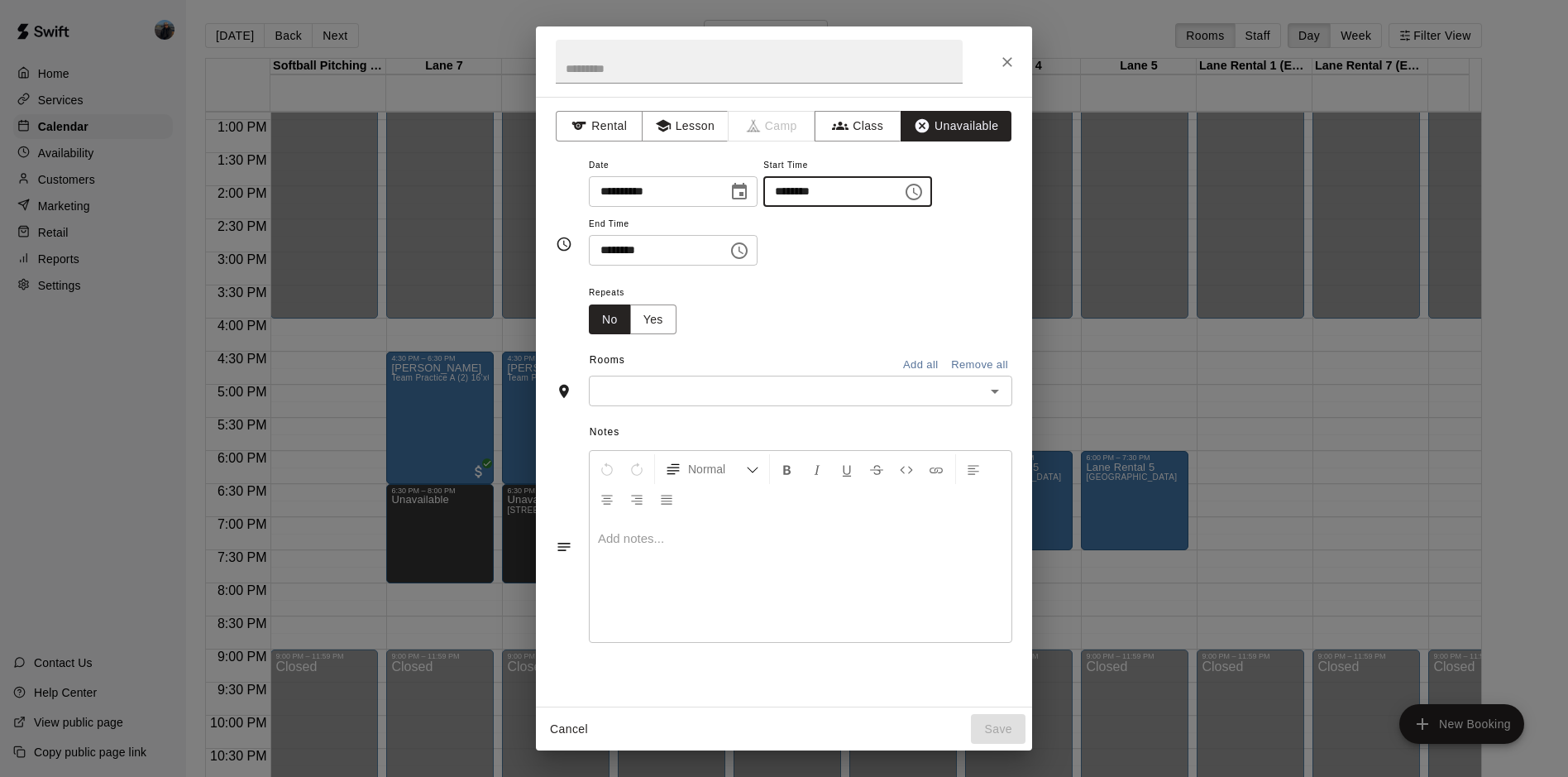
type input "********"
click at [595, 250] on input "********" at bounding box center [652, 250] width 127 height 31
click at [998, 399] on icon "Open" at bounding box center [994, 390] width 20 height 20
type input "********"
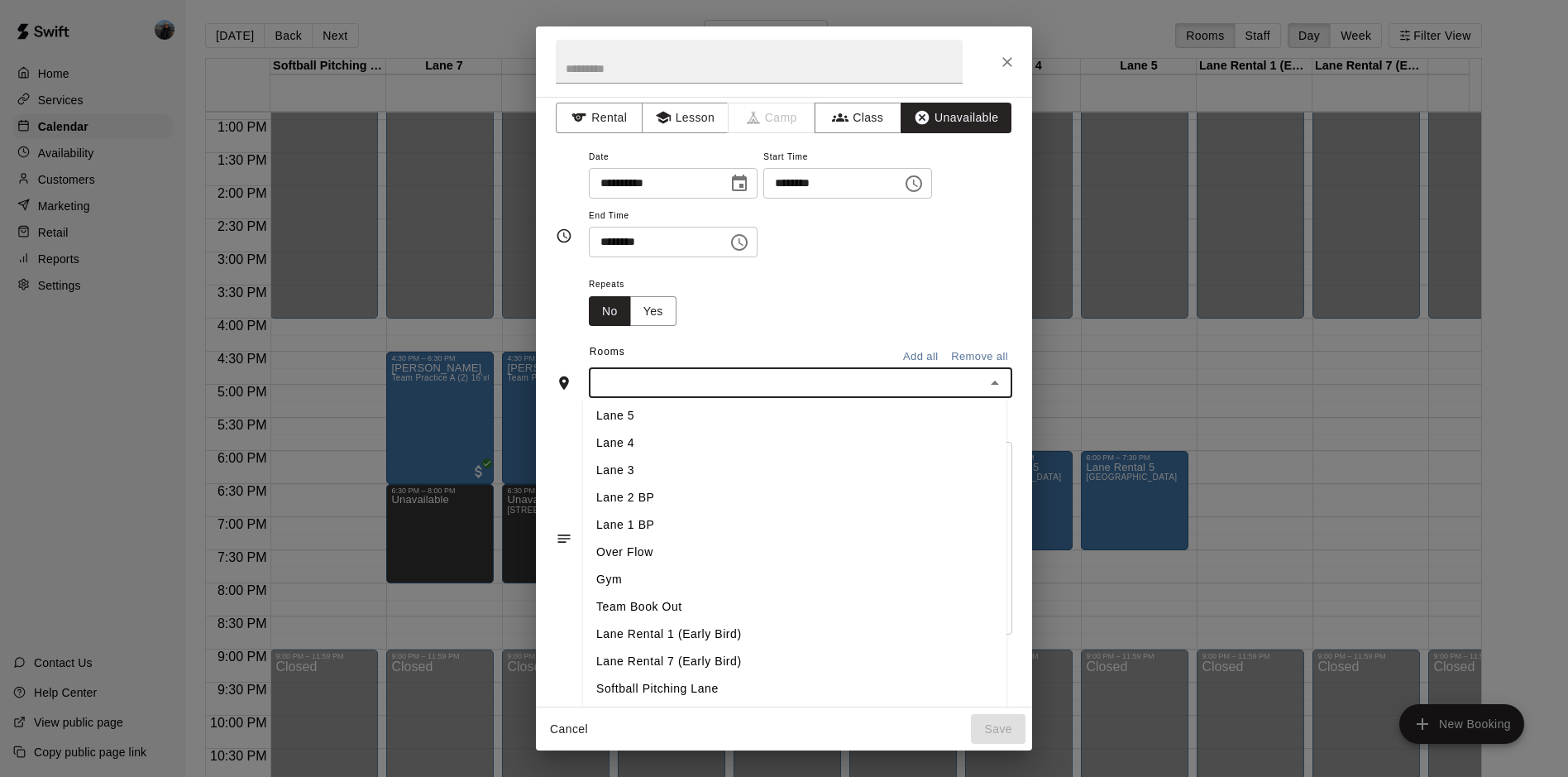
scroll to position [11, 0]
click at [630, 521] on li "Lane 1 BP" at bounding box center [795, 522] width 424 height 27
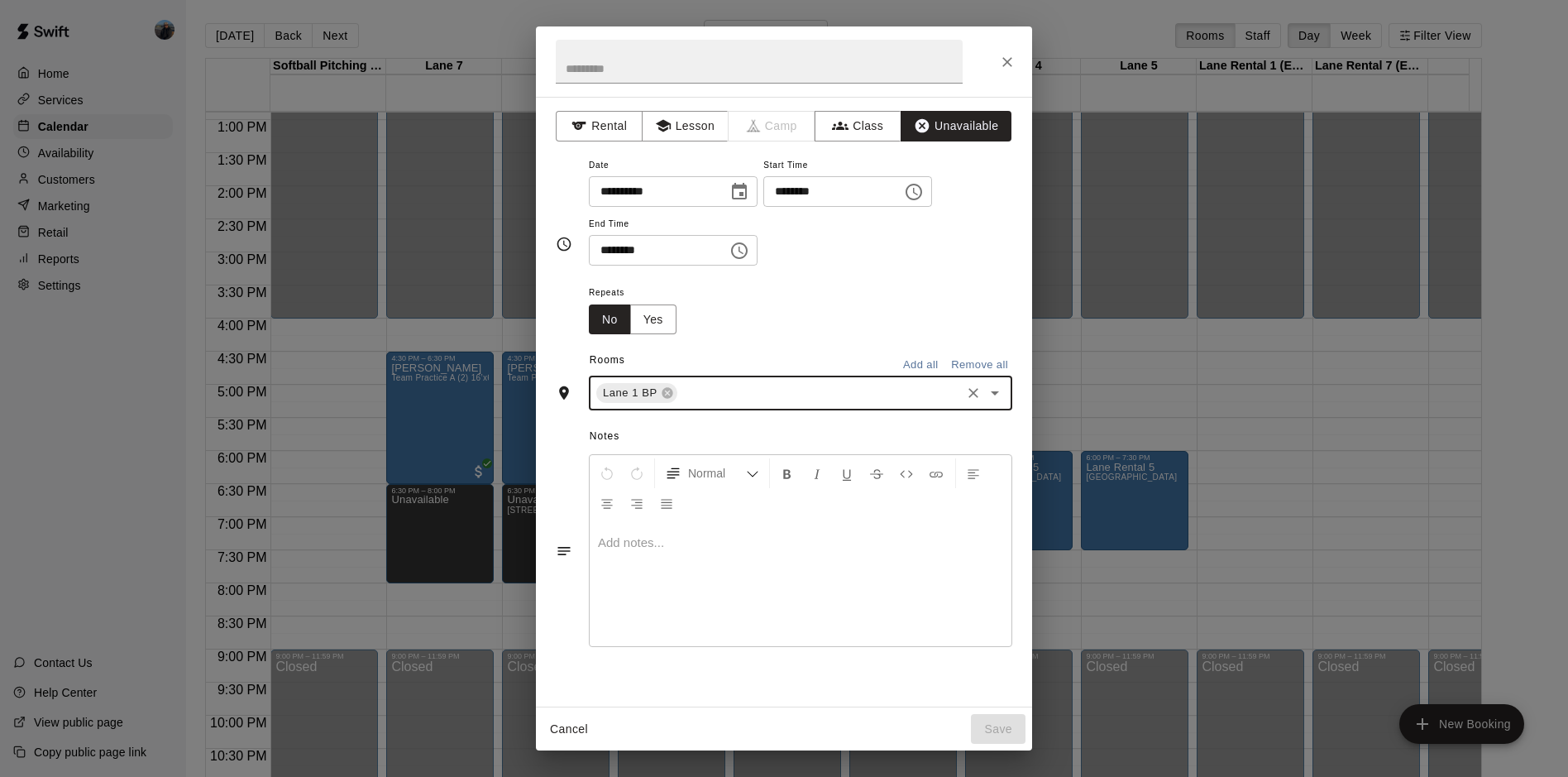
scroll to position [0, 0]
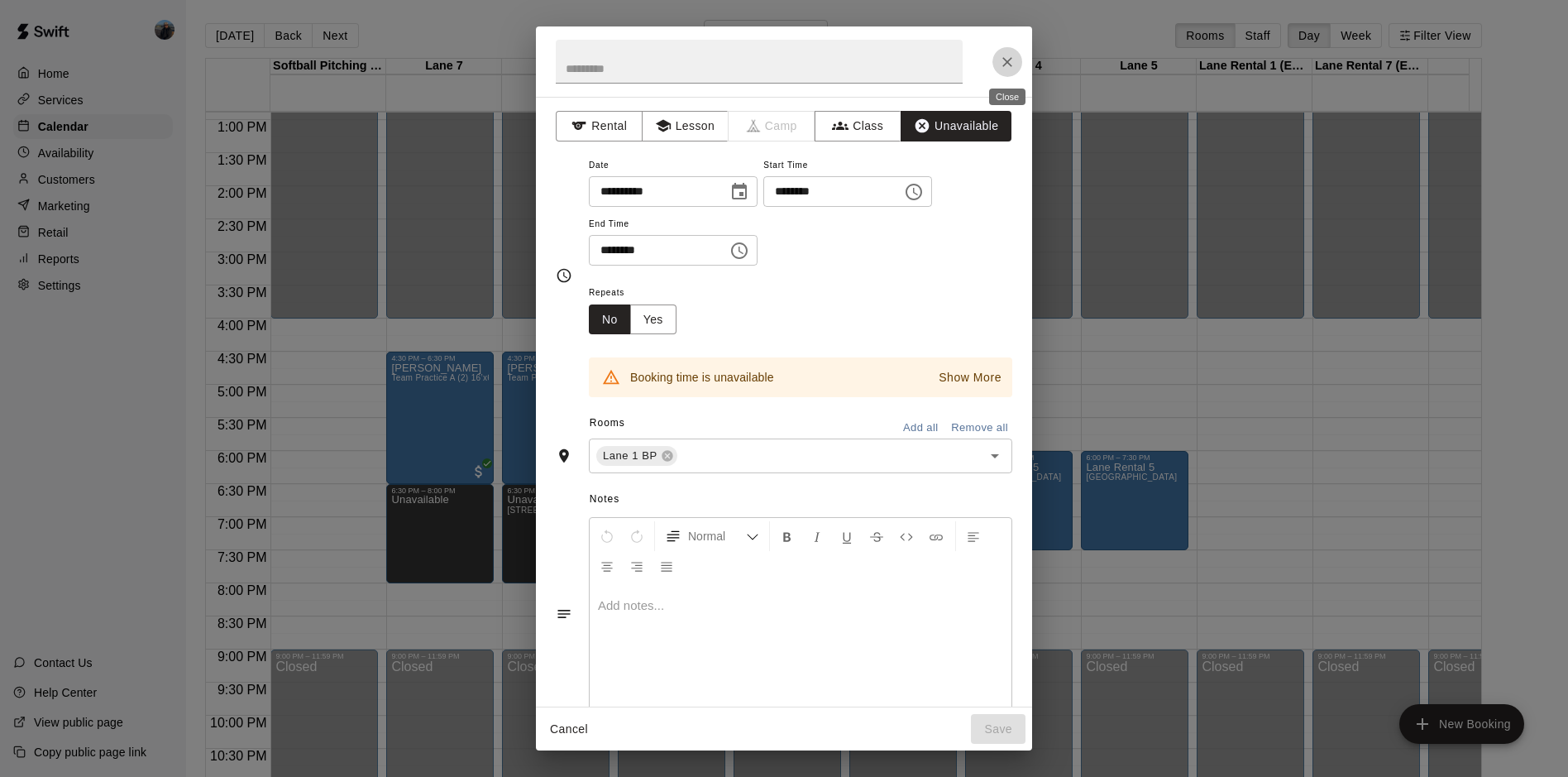
click at [1005, 54] on icon "Close" at bounding box center [1007, 63] width 17 height 17
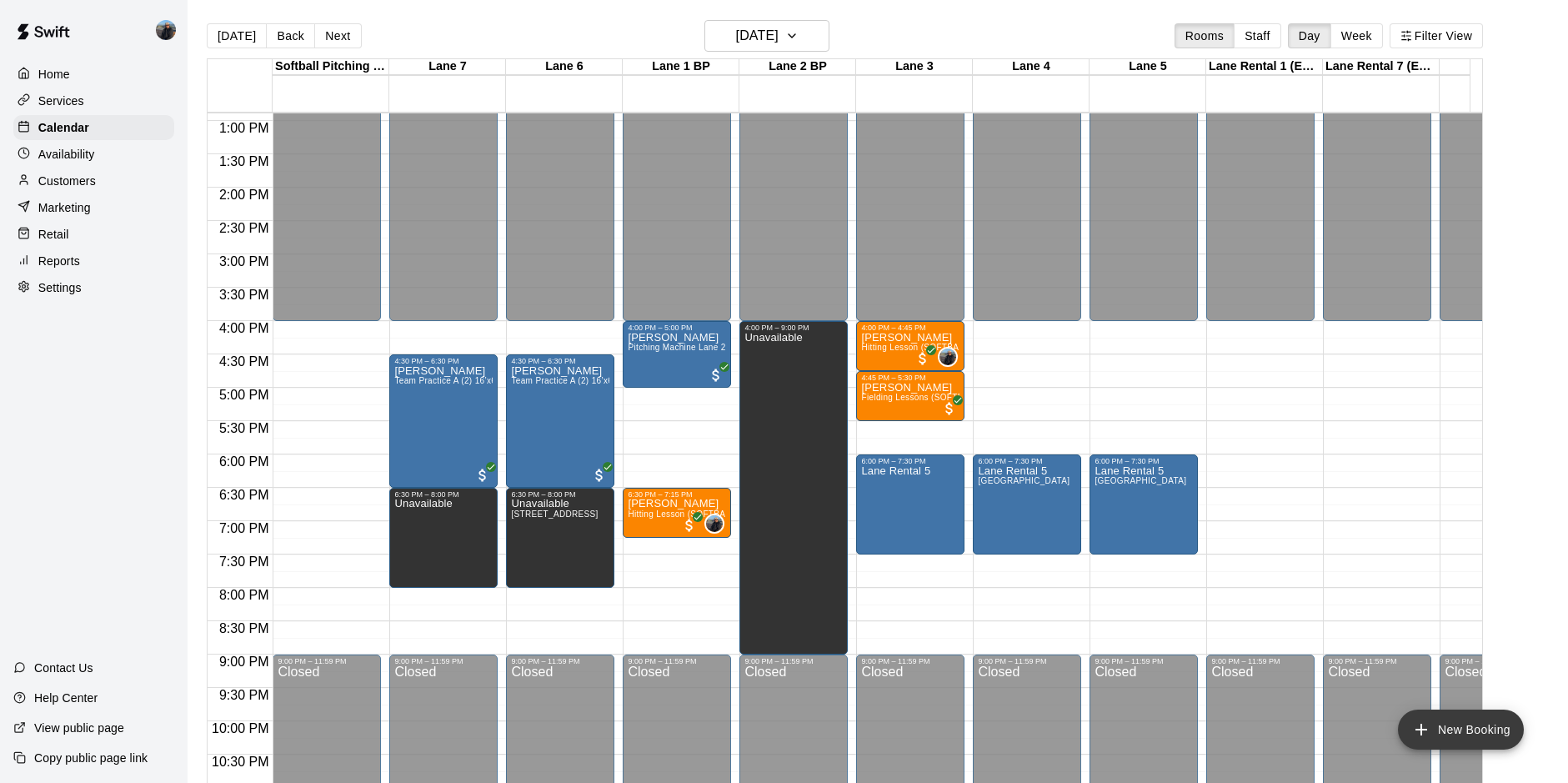
click at [1473, 729] on button "New Booking" at bounding box center [1461, 729] width 126 height 40
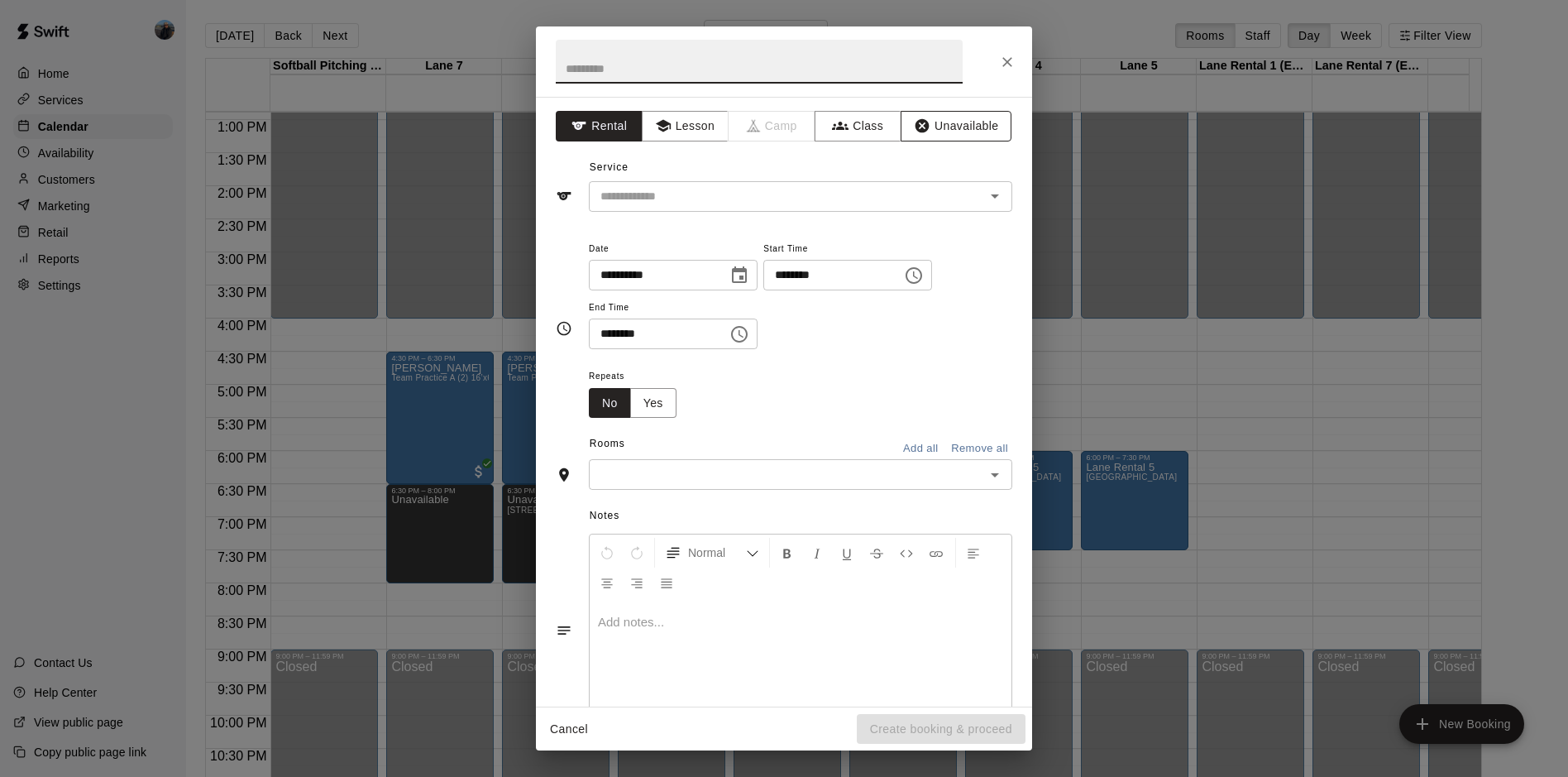
click at [987, 132] on button "Unavailable" at bounding box center [956, 126] width 111 height 31
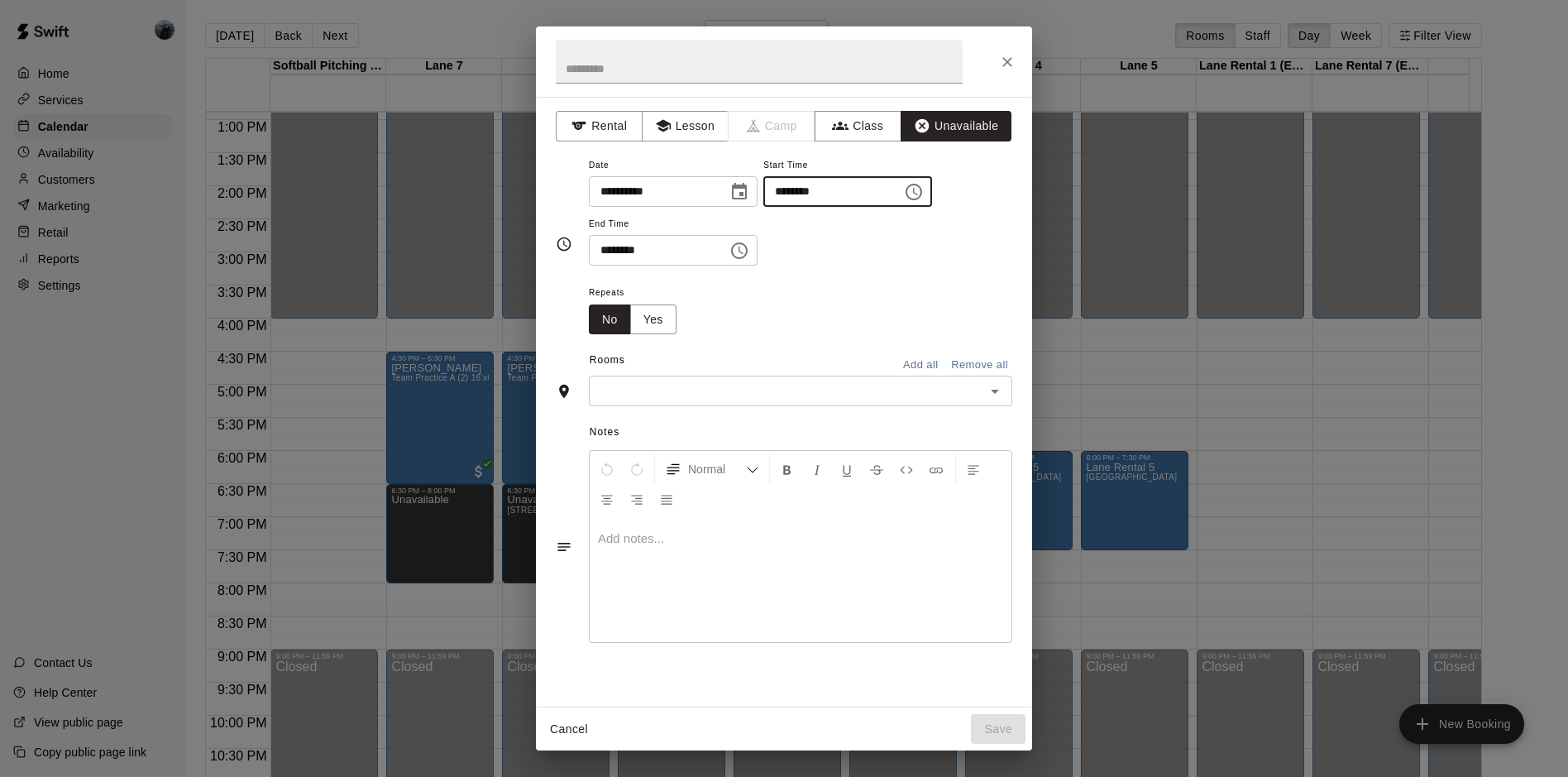
click at [785, 191] on input "********" at bounding box center [827, 191] width 127 height 31
type input "********"
click at [599, 253] on input "********" at bounding box center [652, 250] width 127 height 31
click at [981, 381] on div "​" at bounding box center [801, 390] width 424 height 31
type input "********"
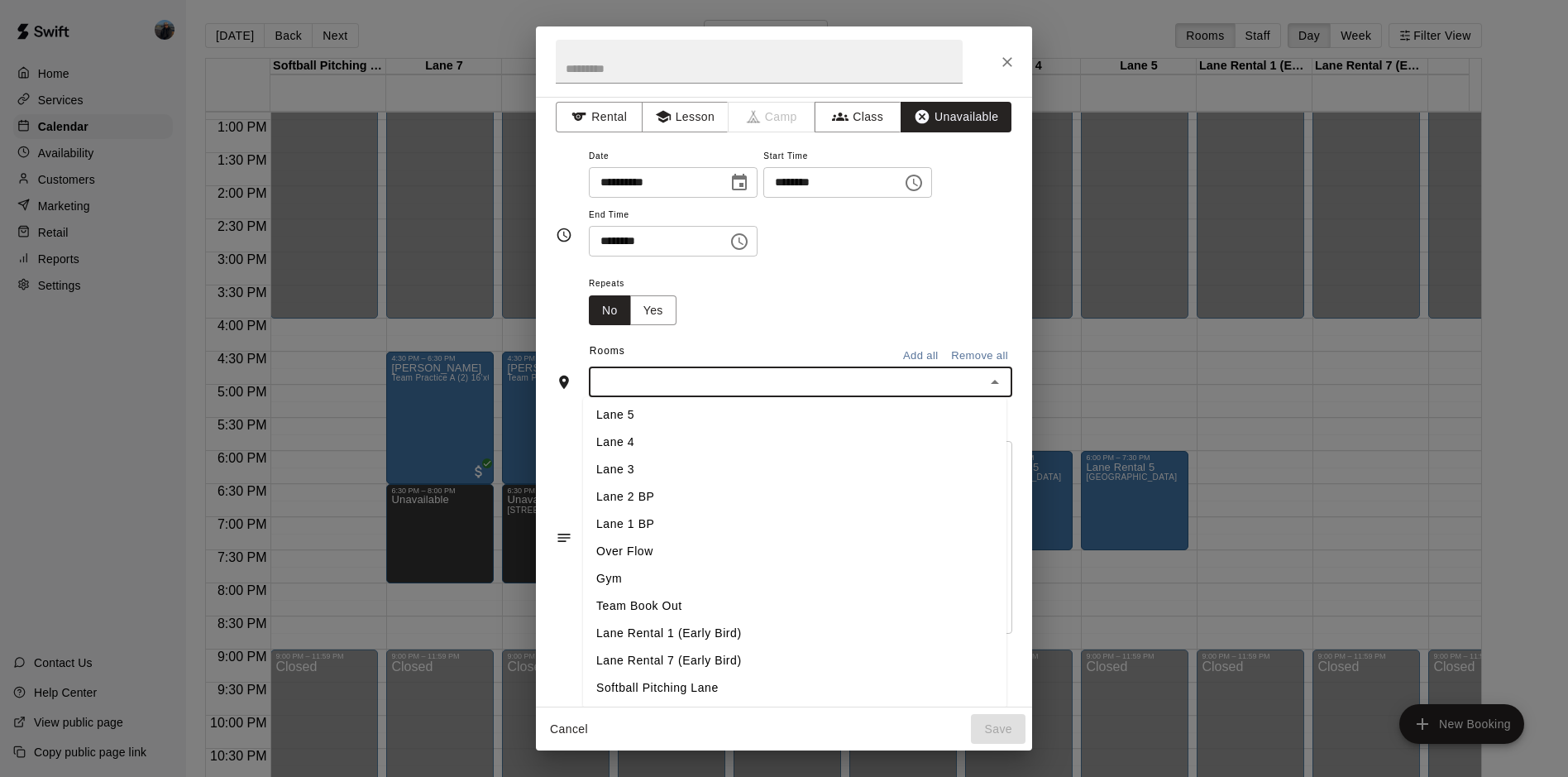
scroll to position [11, 0]
click at [662, 519] on li "Lane 1 BP" at bounding box center [795, 522] width 424 height 27
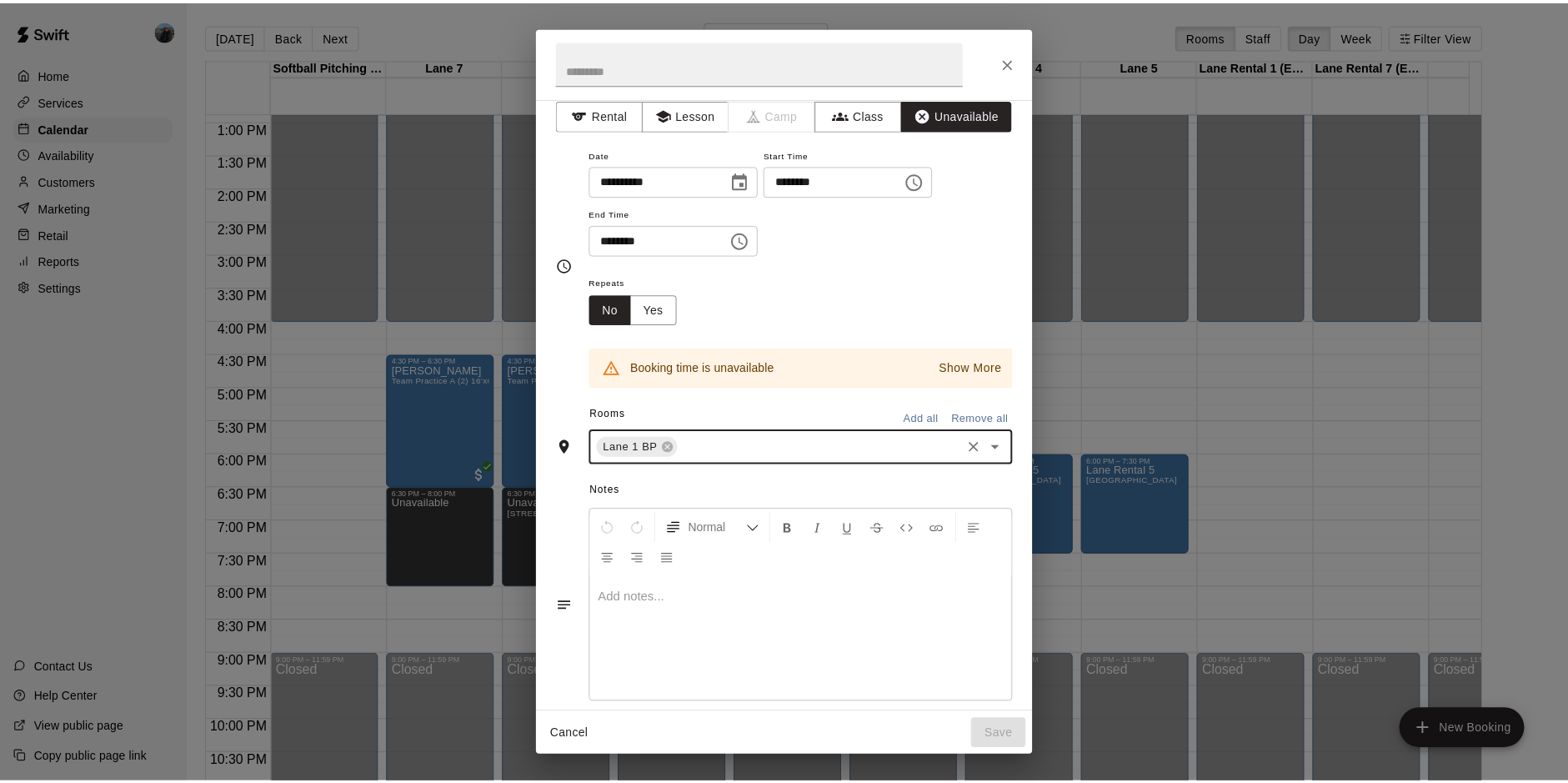
scroll to position [34, 0]
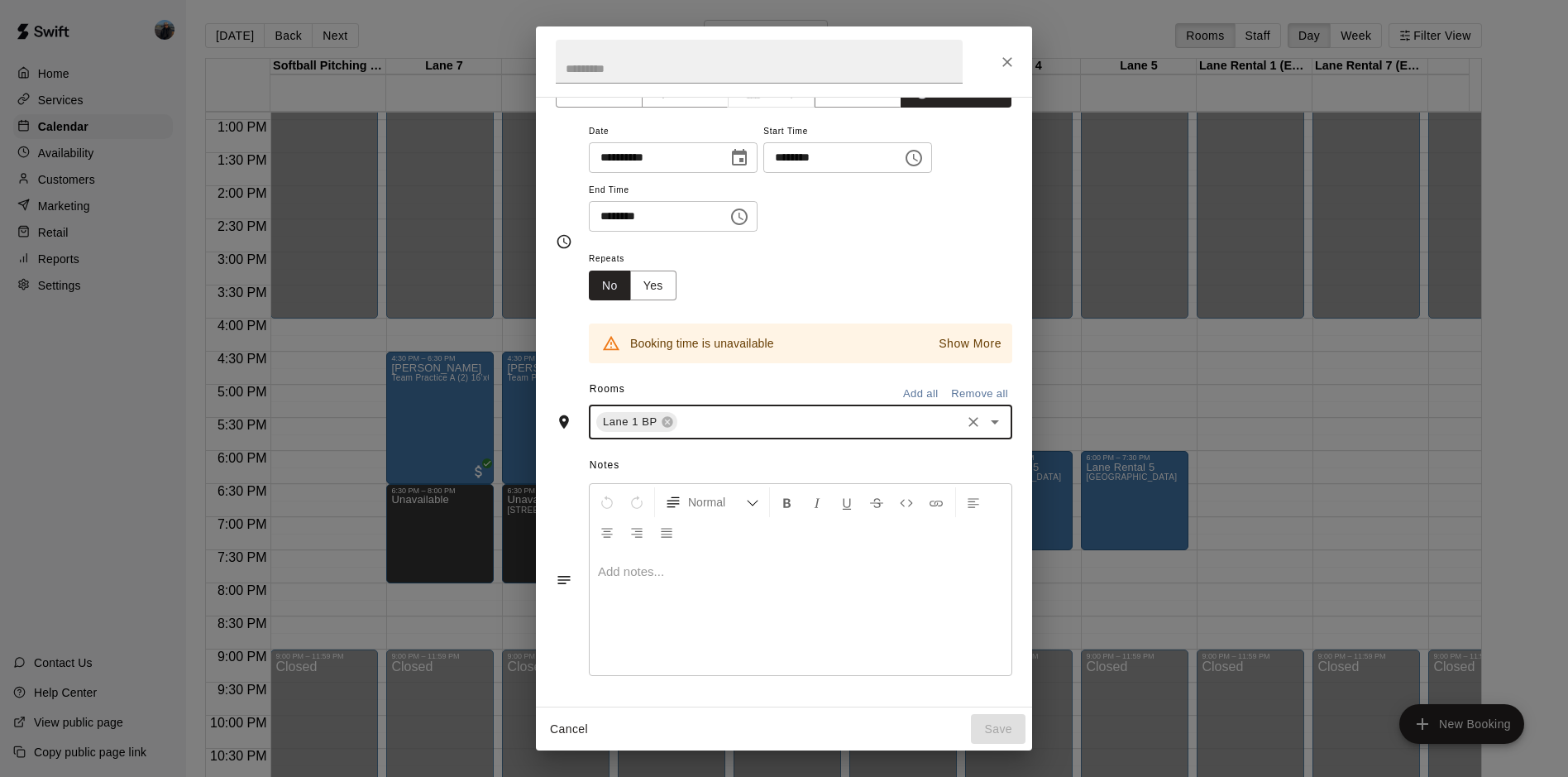
click at [969, 345] on p "Show More" at bounding box center [970, 344] width 63 height 18
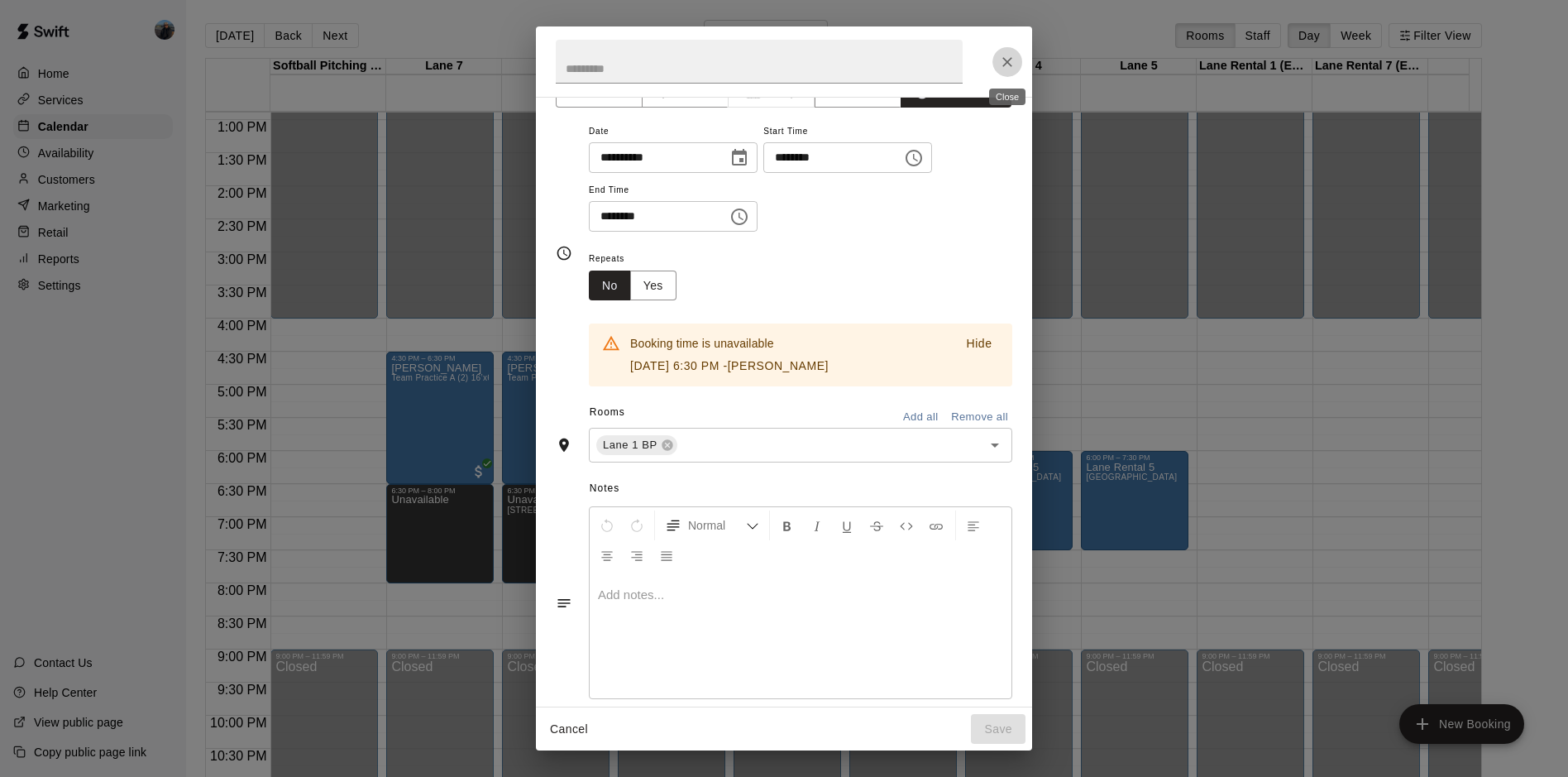
click at [1006, 74] on button "Close" at bounding box center [1007, 63] width 30 height 30
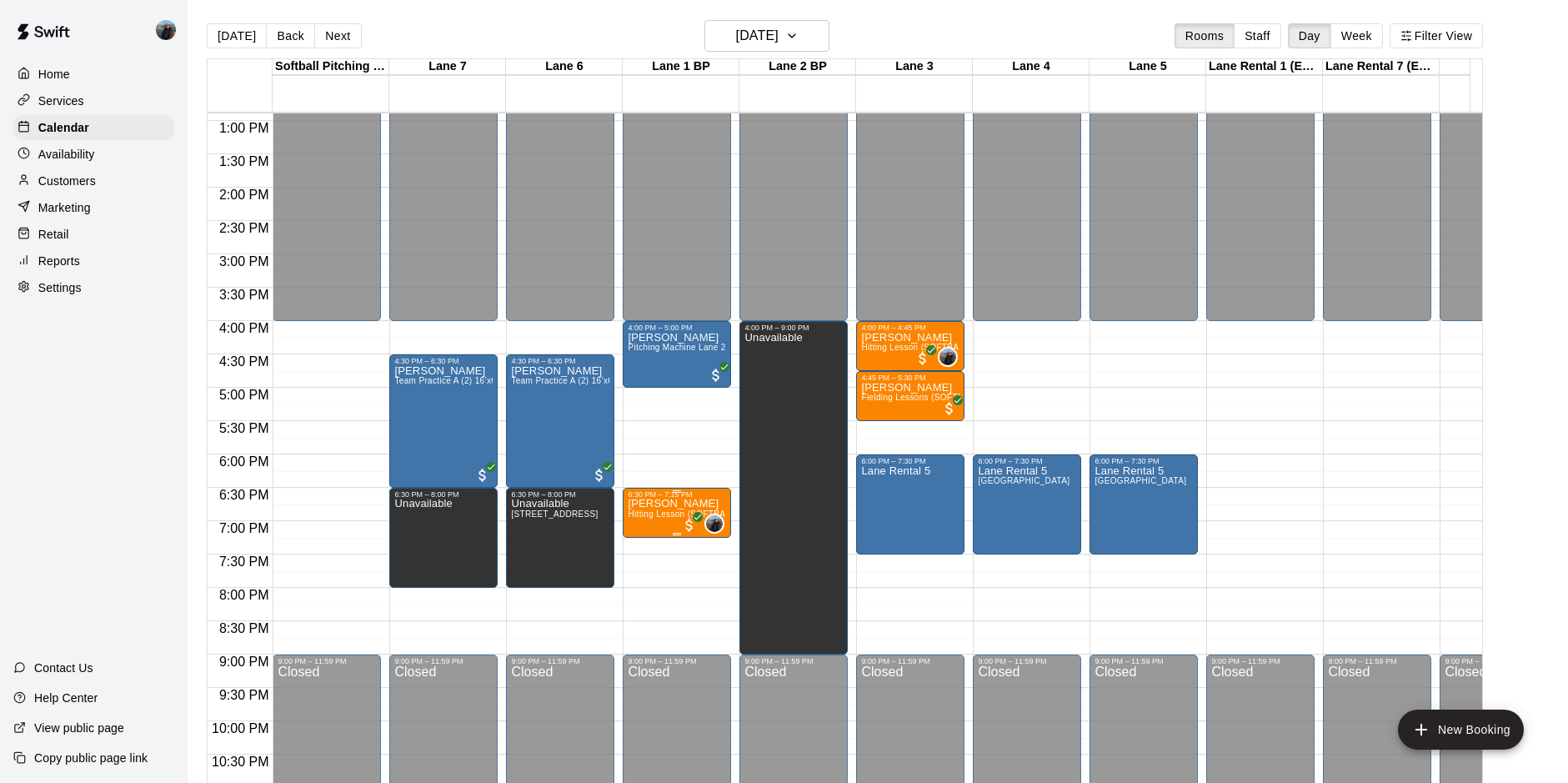
click at [659, 503] on p "[PERSON_NAME]" at bounding box center [676, 503] width 99 height 0
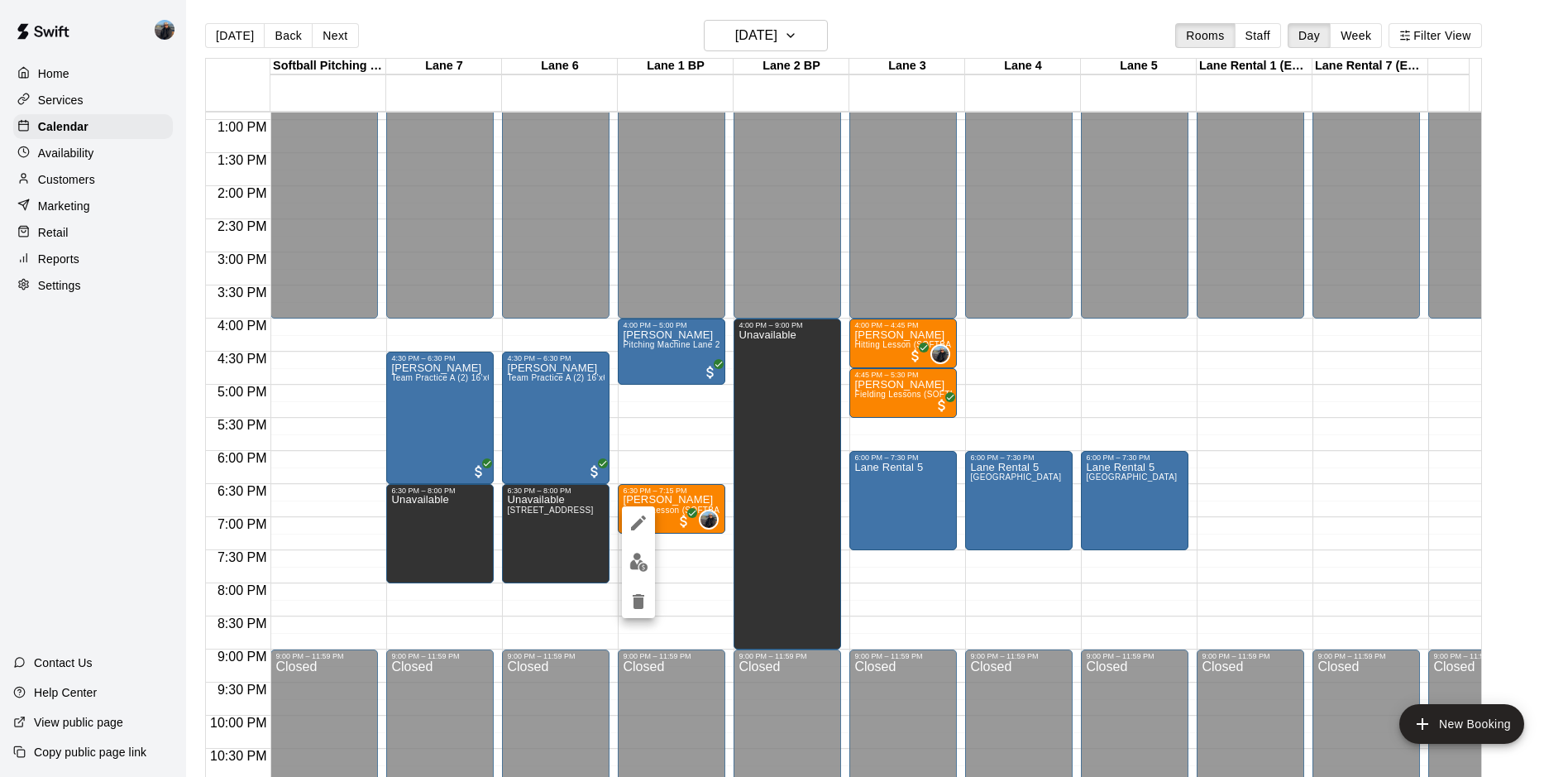
drag, startPoint x: 681, startPoint y: 437, endPoint x: 454, endPoint y: 261, distance: 287.2
click at [682, 436] on div at bounding box center [784, 388] width 1568 height 777
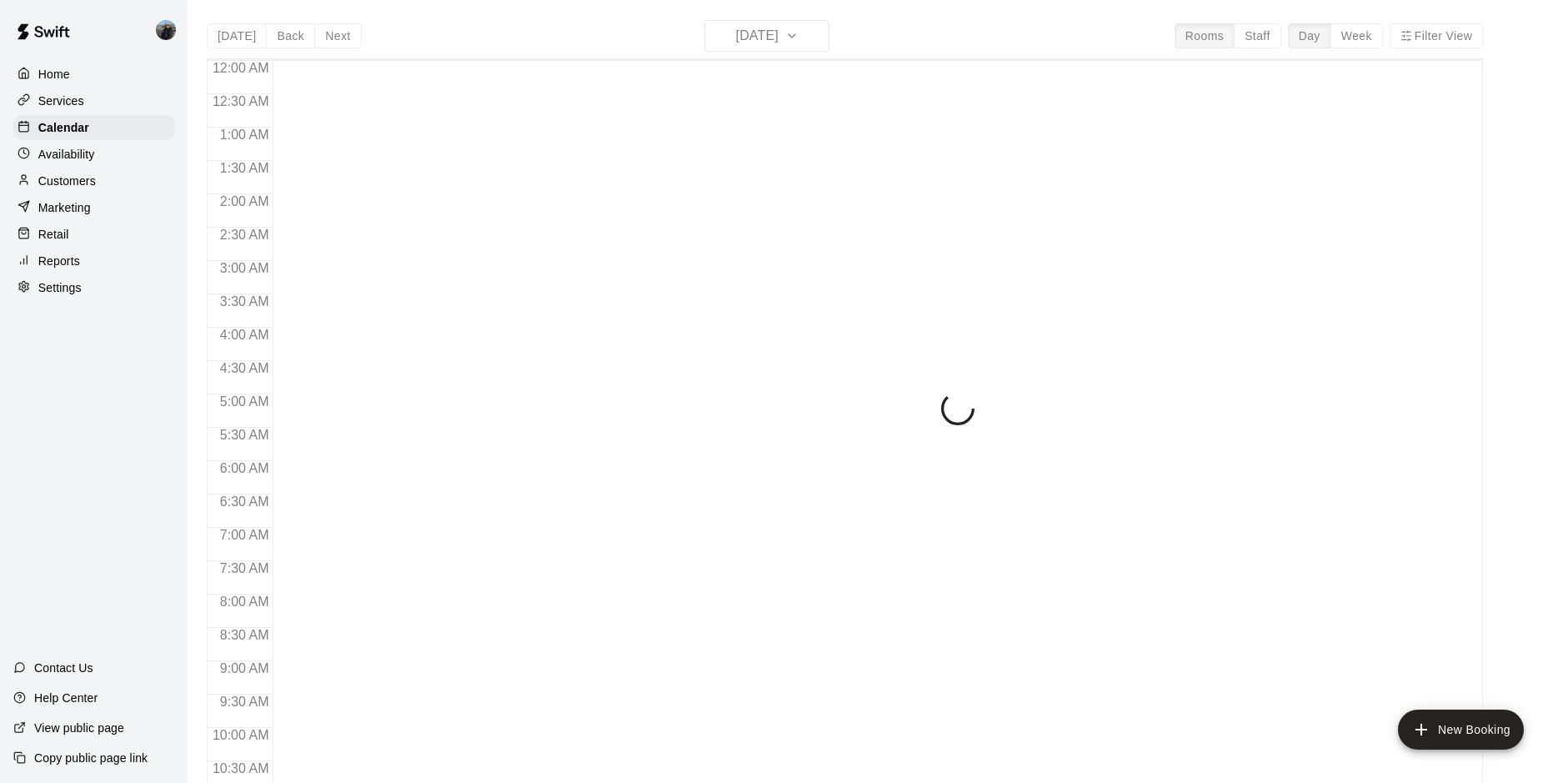
scroll to position [859, 0]
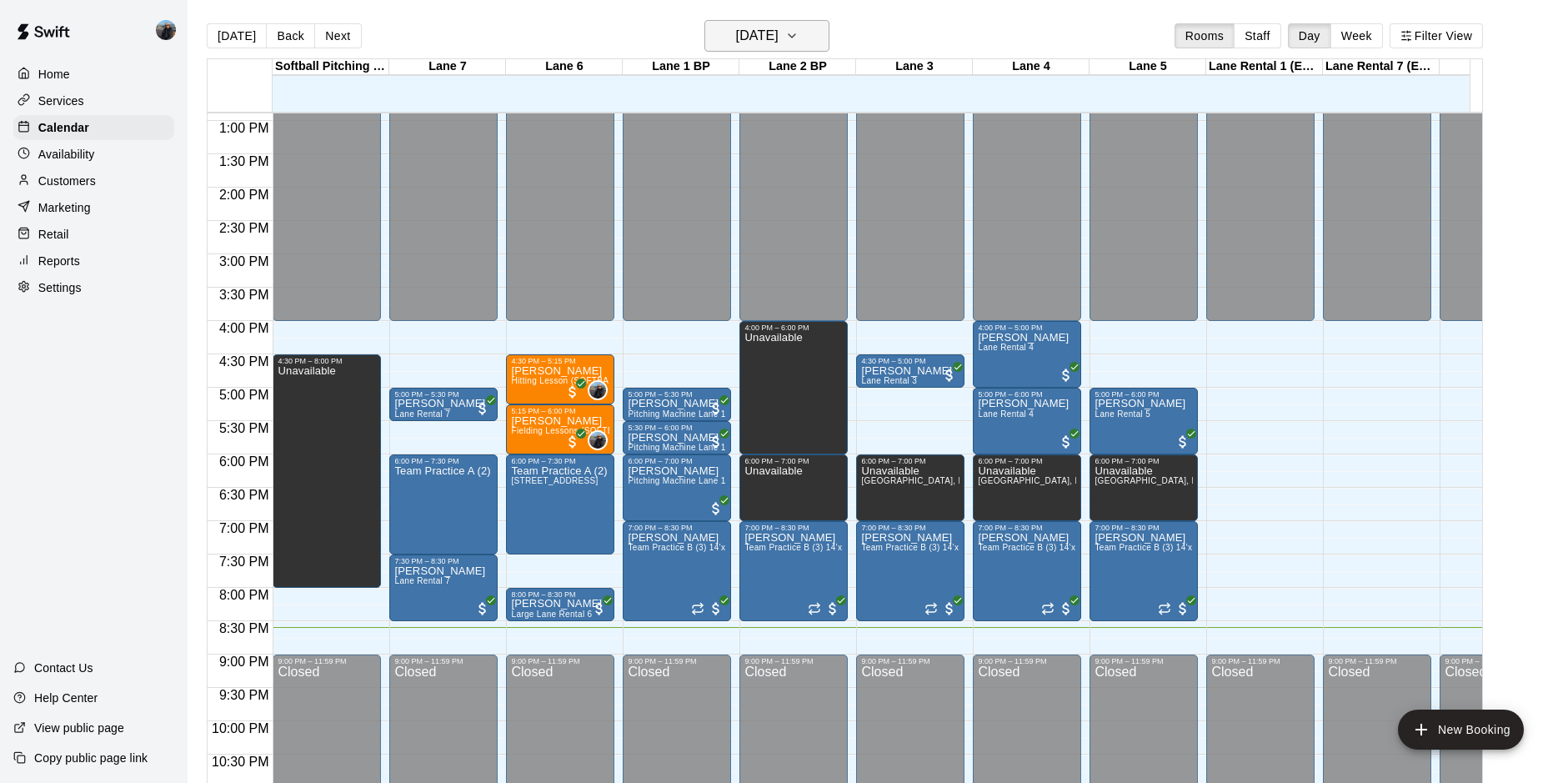
click at [830, 40] on button "[DATE]" at bounding box center [767, 36] width 125 height 32
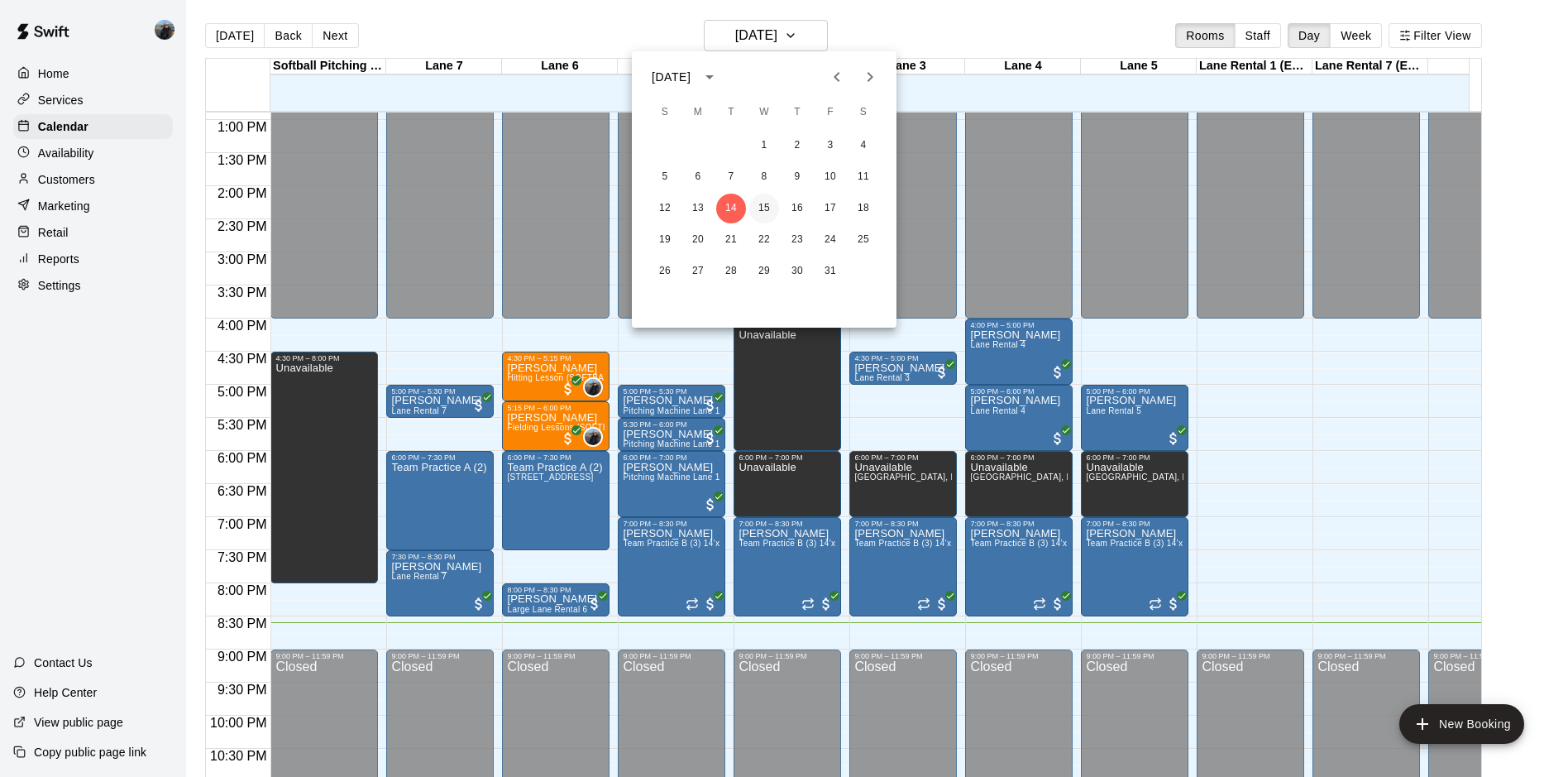
click at [767, 205] on button "15" at bounding box center [764, 208] width 30 height 30
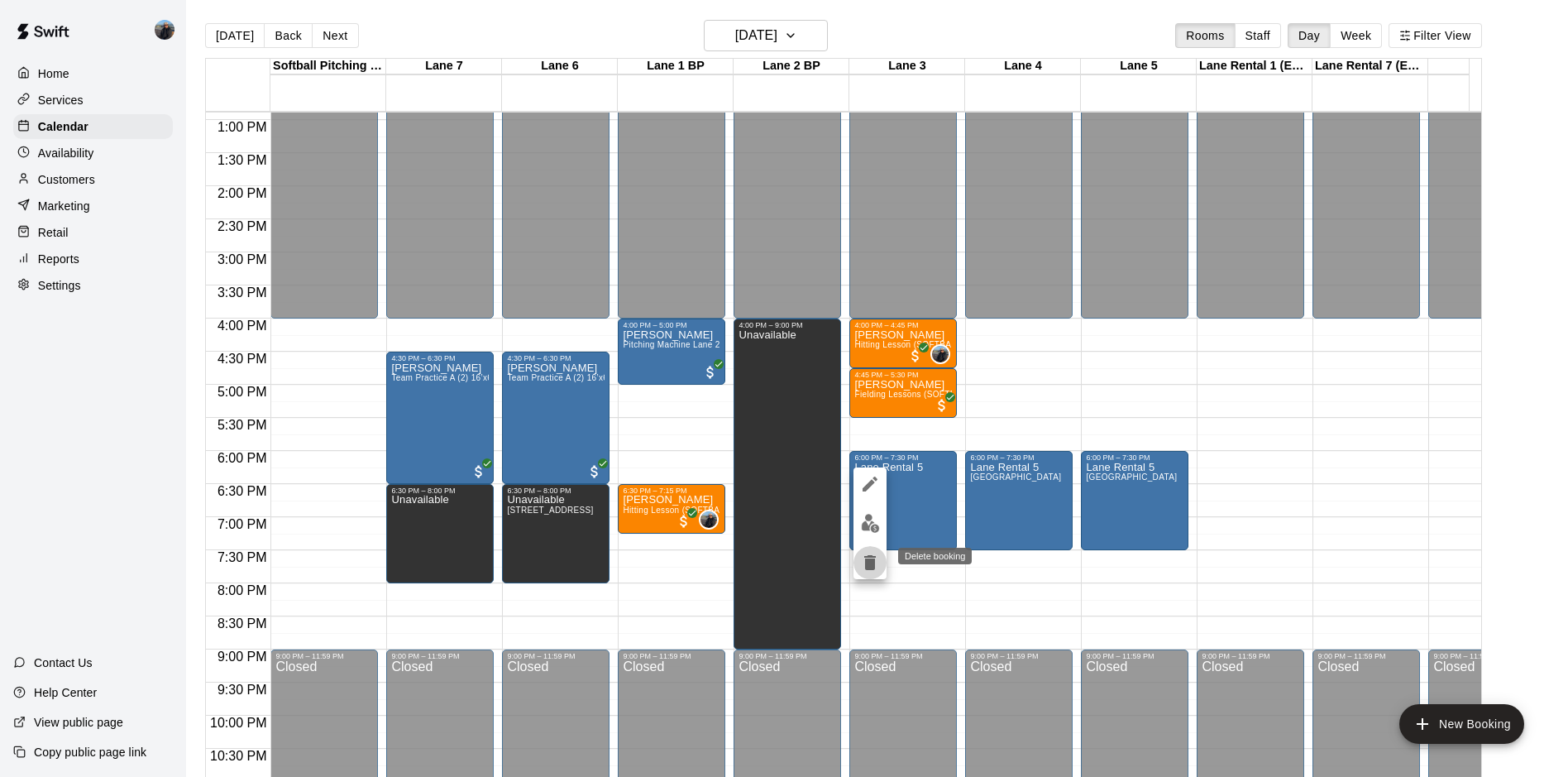
click at [870, 562] on icon "delete" at bounding box center [870, 563] width 11 height 15
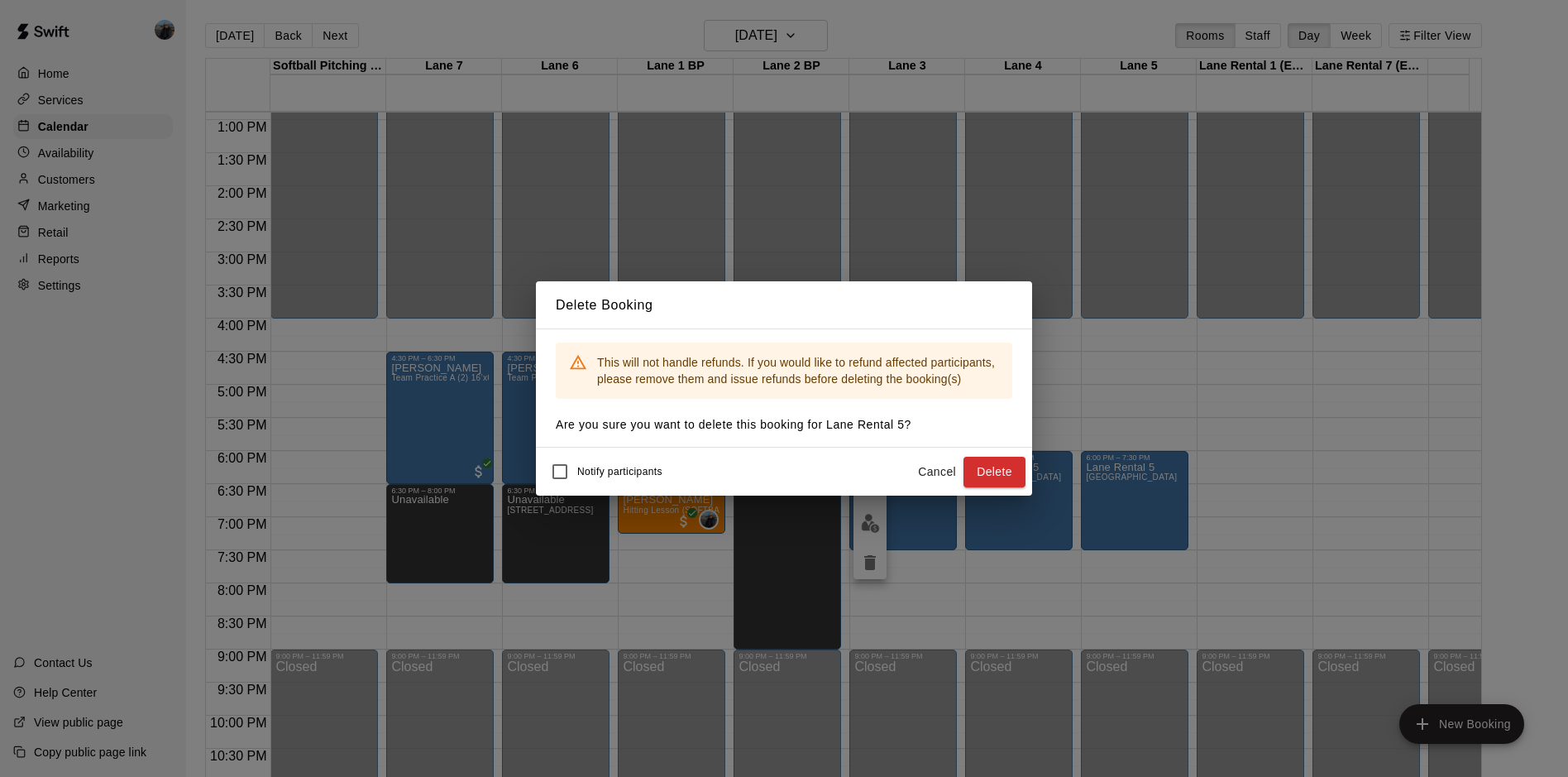
click at [1015, 489] on div "Notify participants Cancel Delete" at bounding box center [783, 471] width 483 height 35
click at [1015, 481] on button "Delete" at bounding box center [994, 472] width 62 height 31
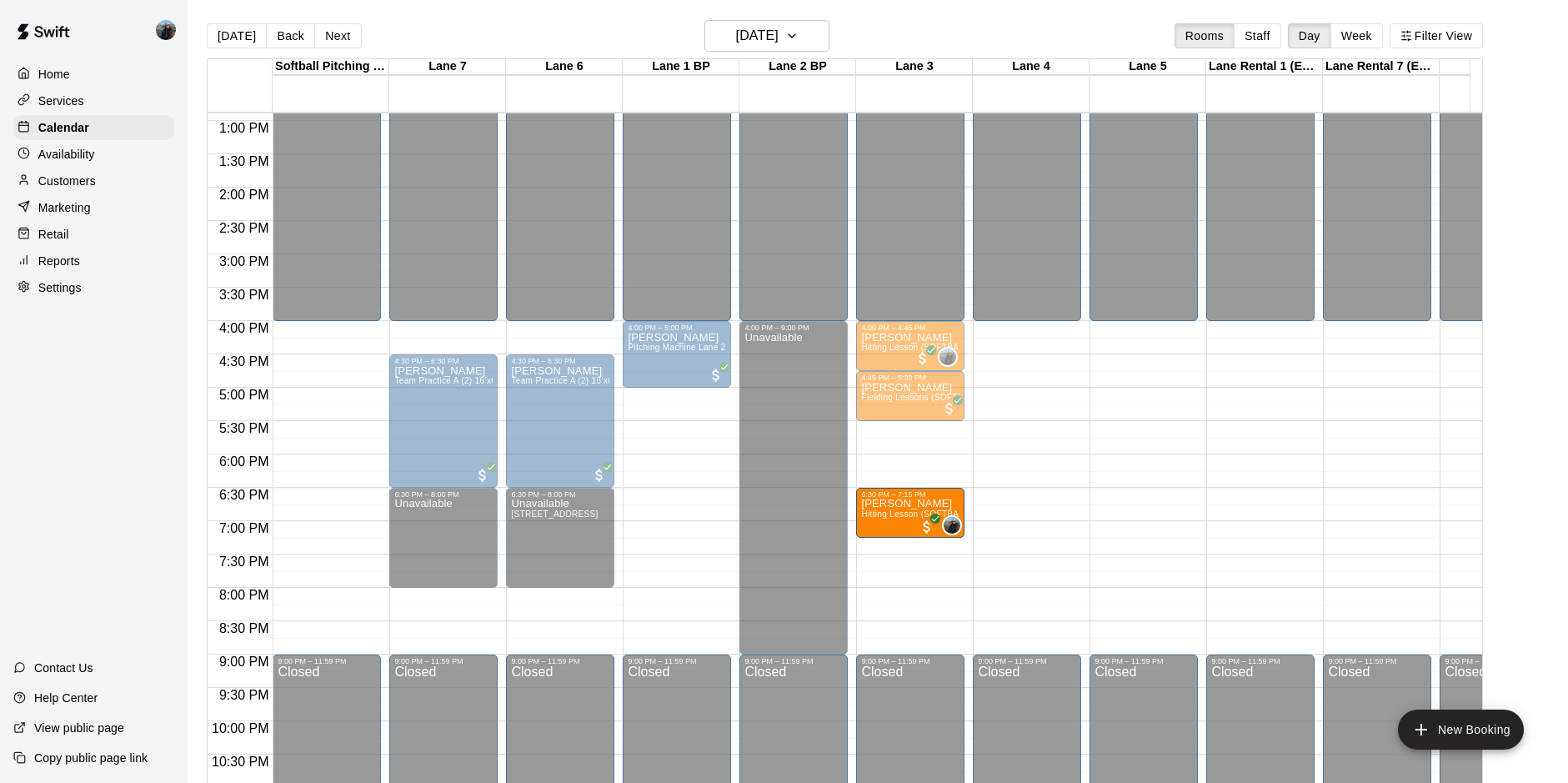
drag, startPoint x: 676, startPoint y: 501, endPoint x: 888, endPoint y: 511, distance: 212.2
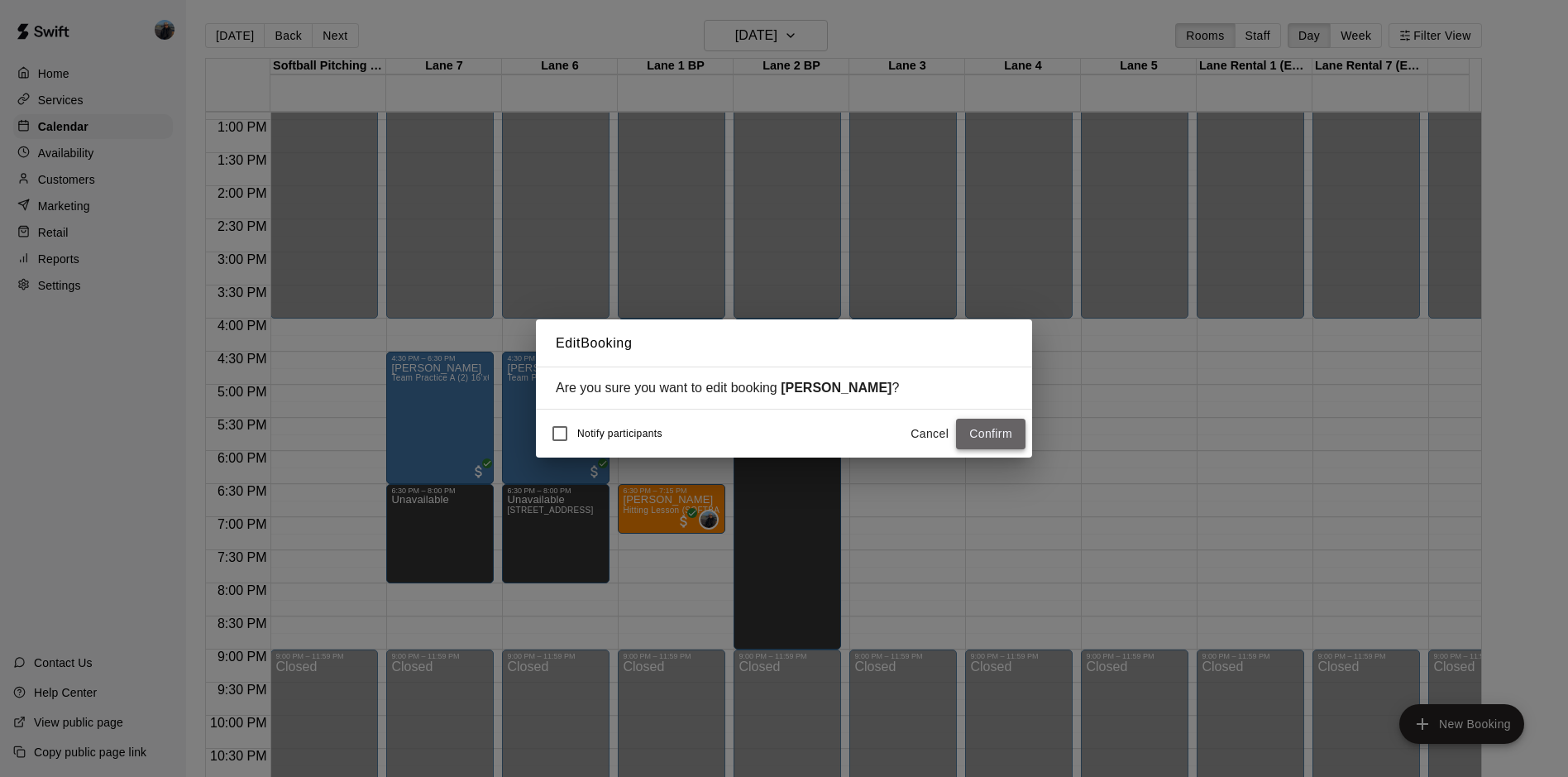
click at [1003, 441] on button "Confirm" at bounding box center [990, 433] width 69 height 31
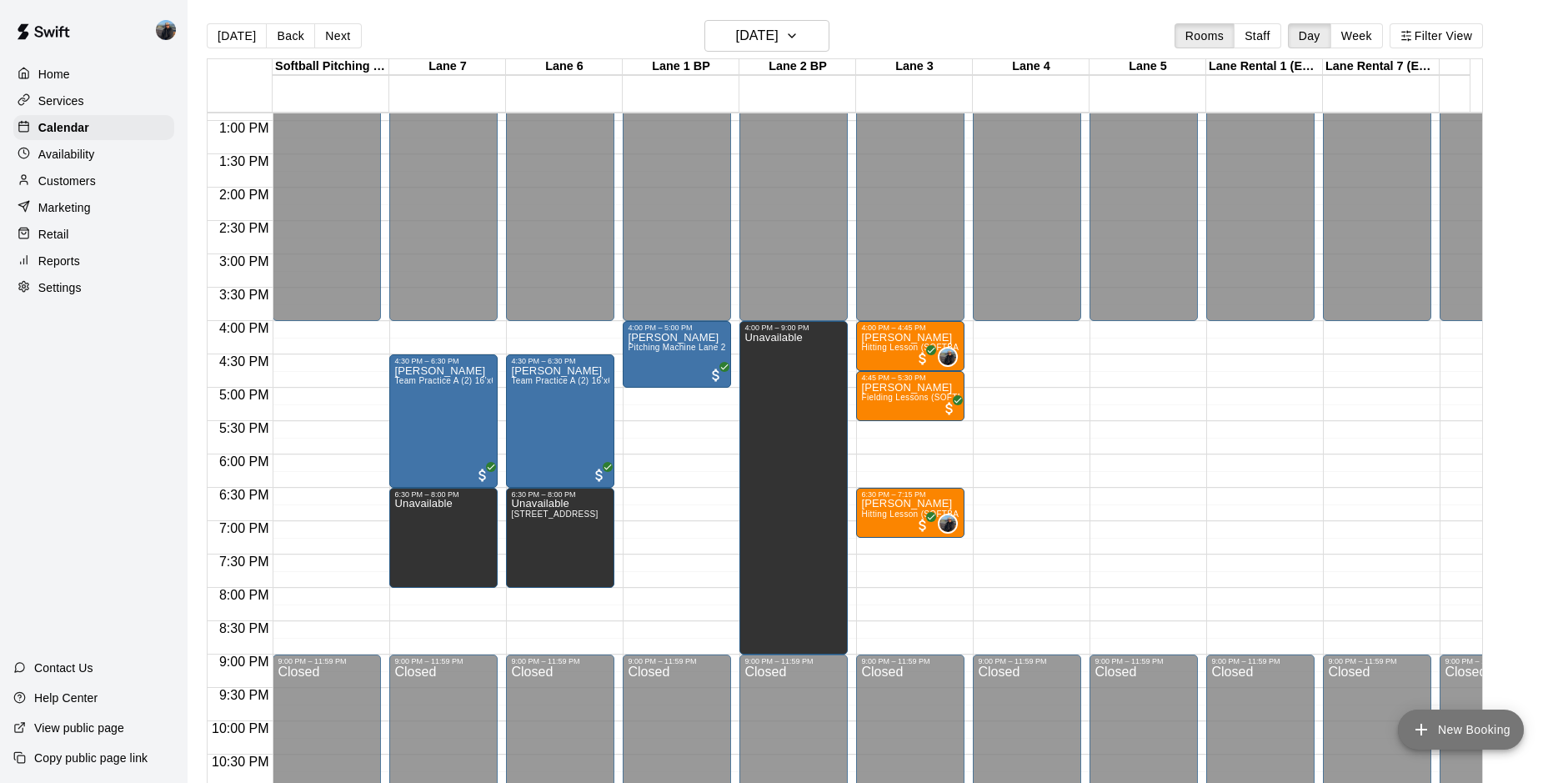
click at [1465, 736] on button "New Booking" at bounding box center [1461, 729] width 126 height 40
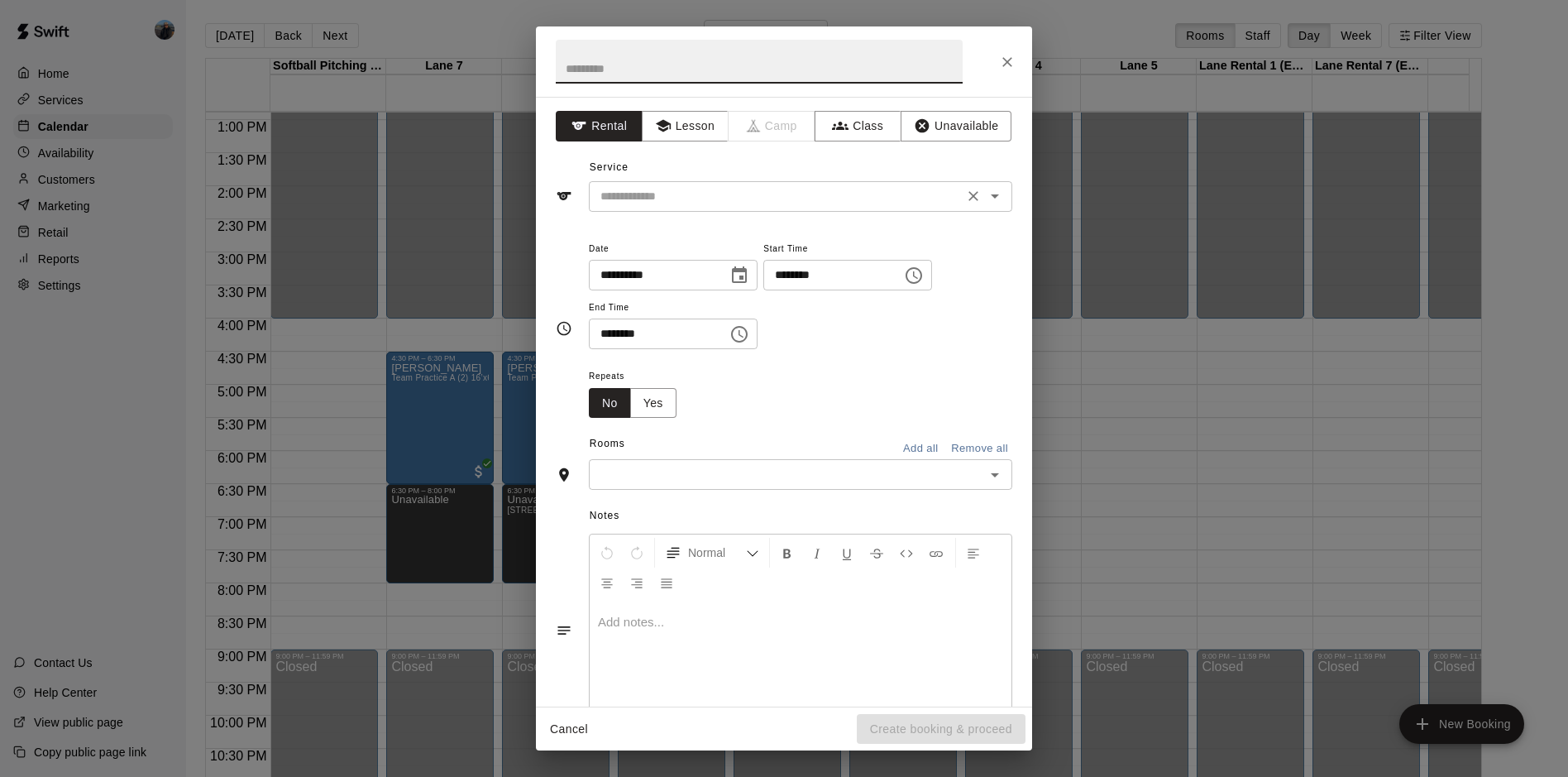
click at [758, 191] on input "text" at bounding box center [776, 196] width 365 height 21
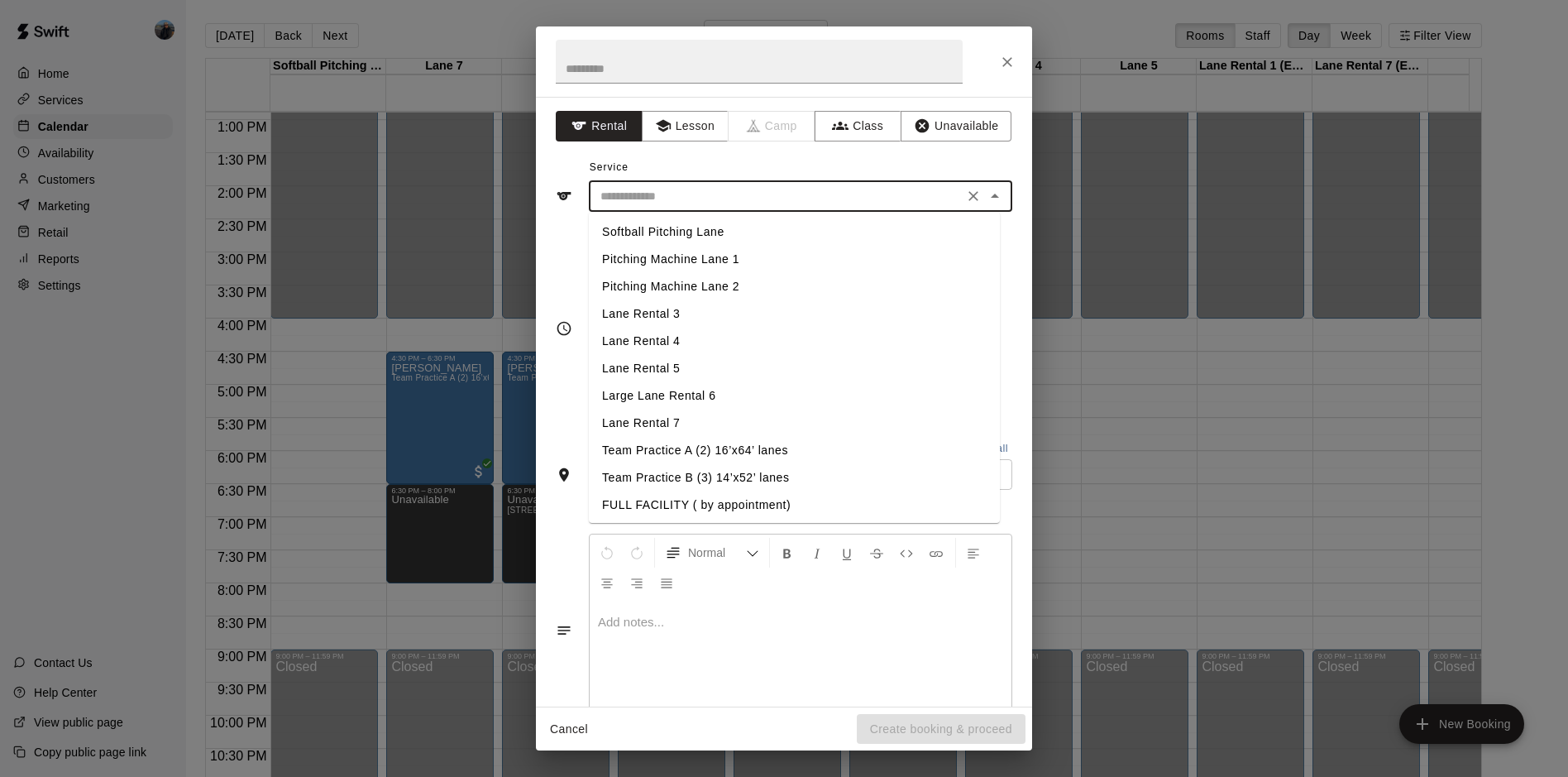
click at [677, 374] on li "Lane Rental 5" at bounding box center [794, 368] width 411 height 27
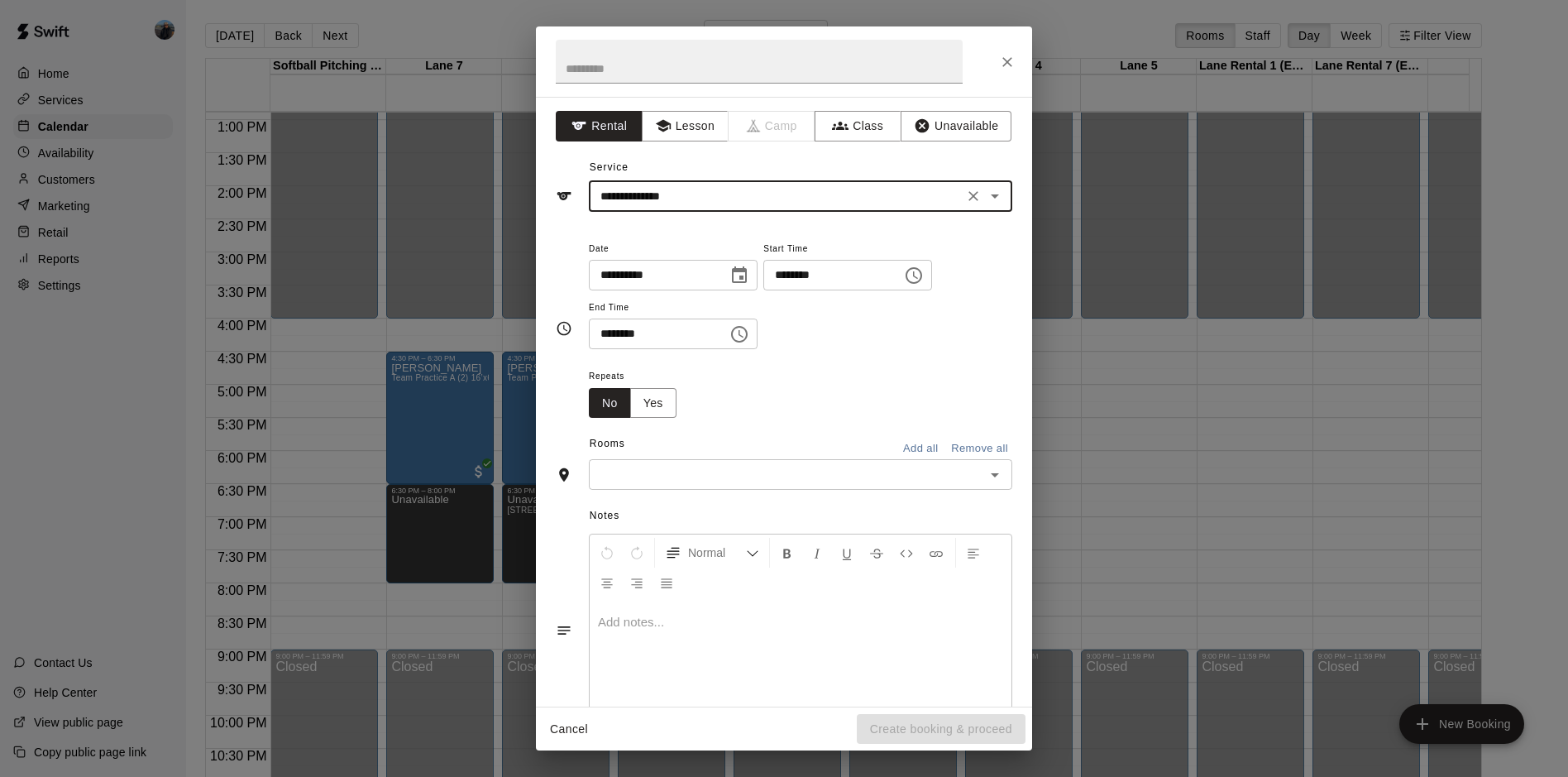
click at [990, 193] on icon "Open" at bounding box center [994, 195] width 20 height 20
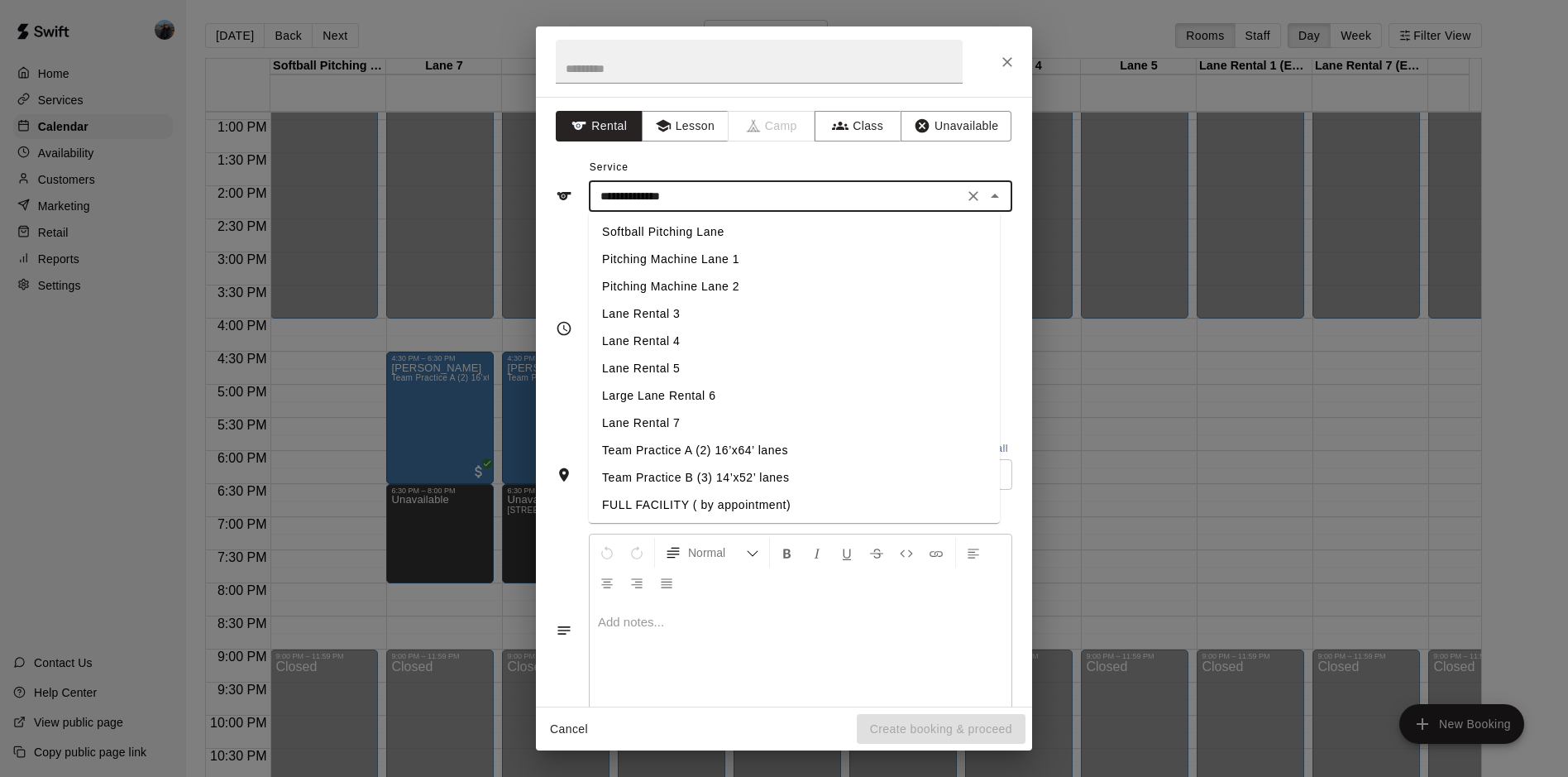
click at [706, 469] on li "Team Practice B (3) 14’x52’ lanes" at bounding box center [794, 477] width 411 height 27
type input "**********"
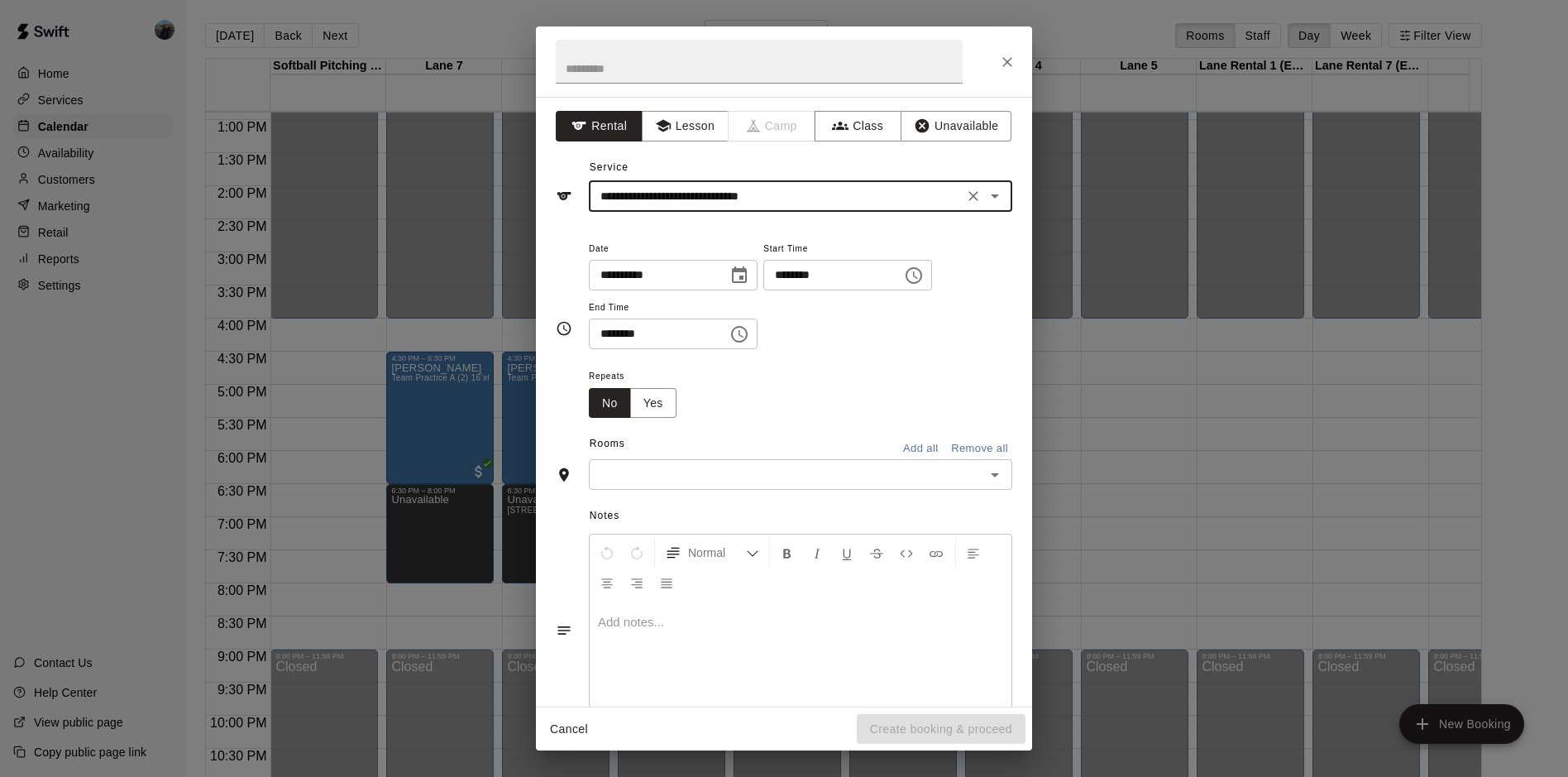
click at [803, 265] on input "********" at bounding box center [827, 275] width 127 height 31
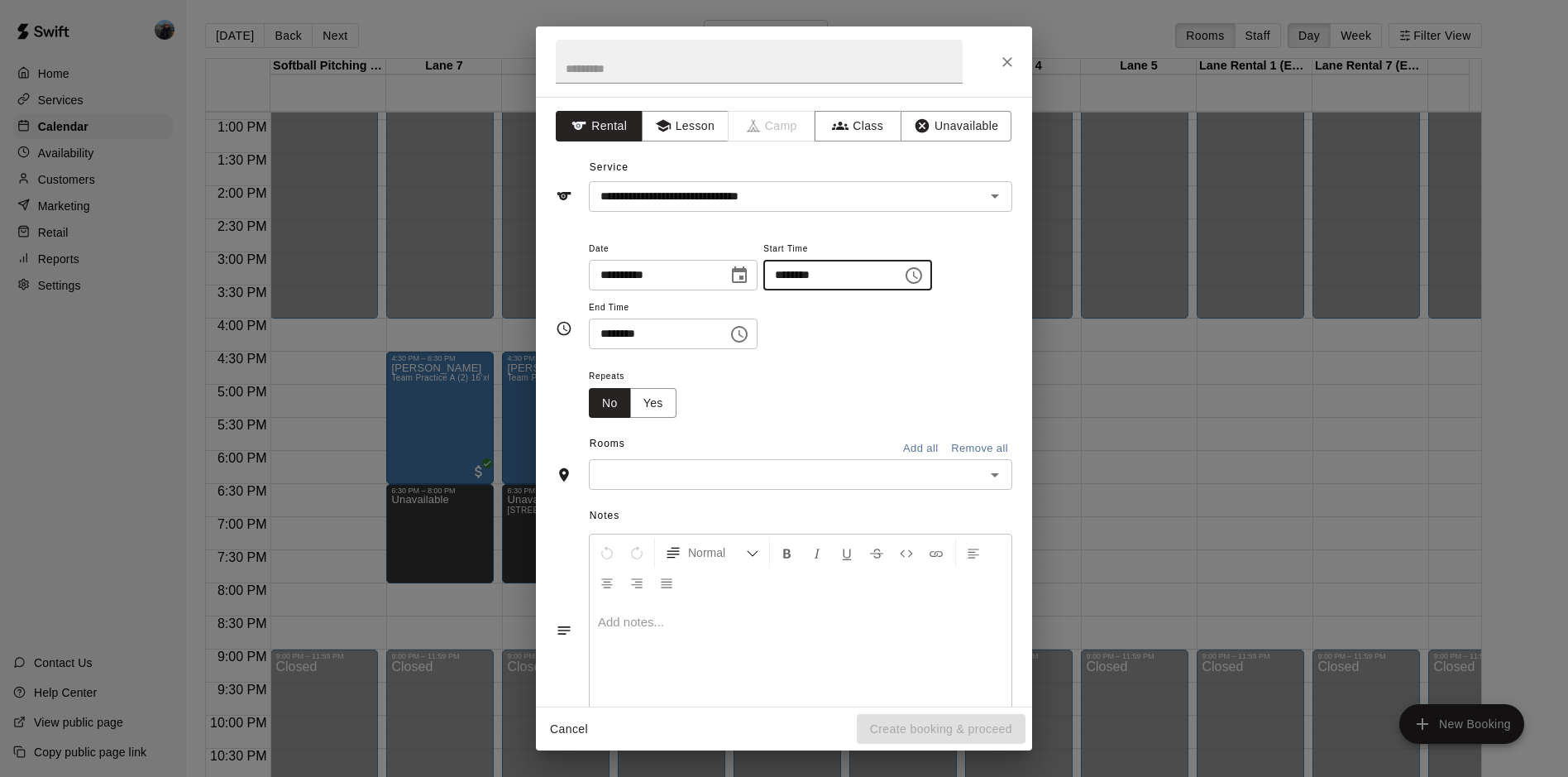
type input "********"
click at [600, 331] on input "********" at bounding box center [652, 333] width 127 height 31
type input "********"
click at [773, 396] on div "Repeats No Yes" at bounding box center [801, 392] width 424 height 52
click at [985, 483] on icon "Open" at bounding box center [994, 474] width 20 height 20
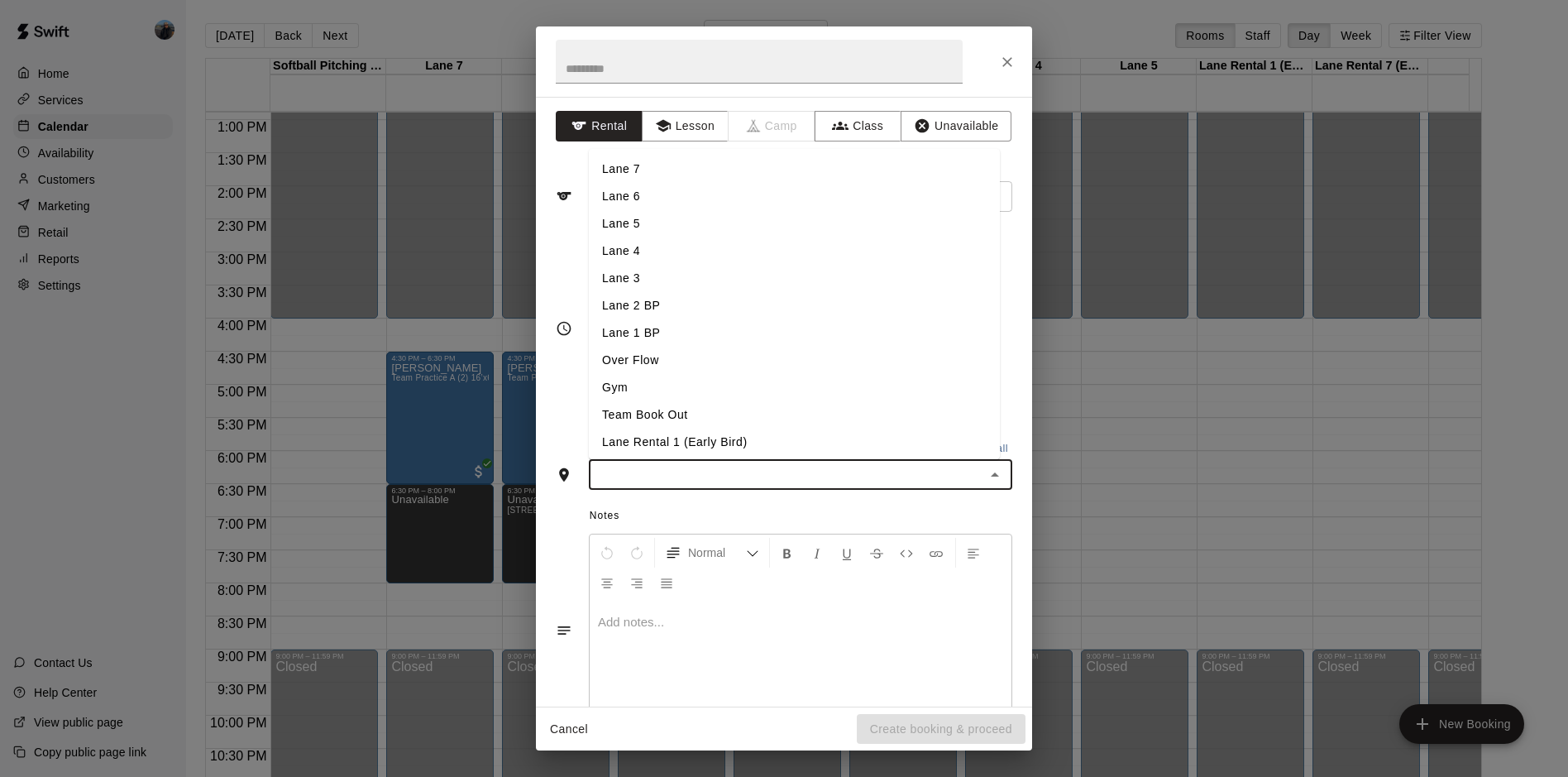
click at [658, 226] on li "Lane 5" at bounding box center [794, 223] width 411 height 27
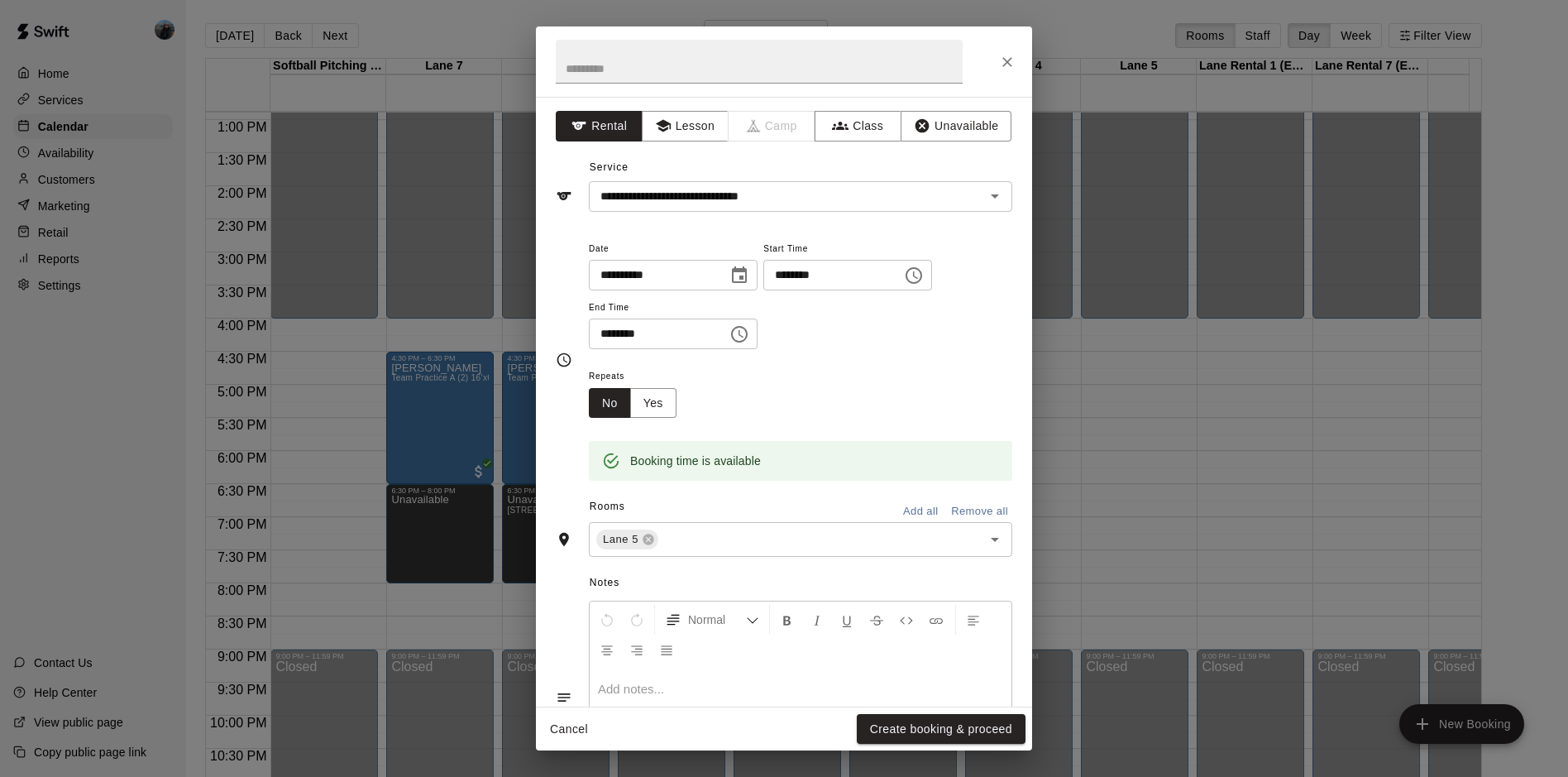
click at [983, 567] on div "Notes Normal Add notes..." at bounding box center [783, 684] width 456 height 254
click at [984, 551] on div at bounding box center [983, 539] width 43 height 23
click at [985, 539] on icon "Open" at bounding box center [994, 539] width 20 height 20
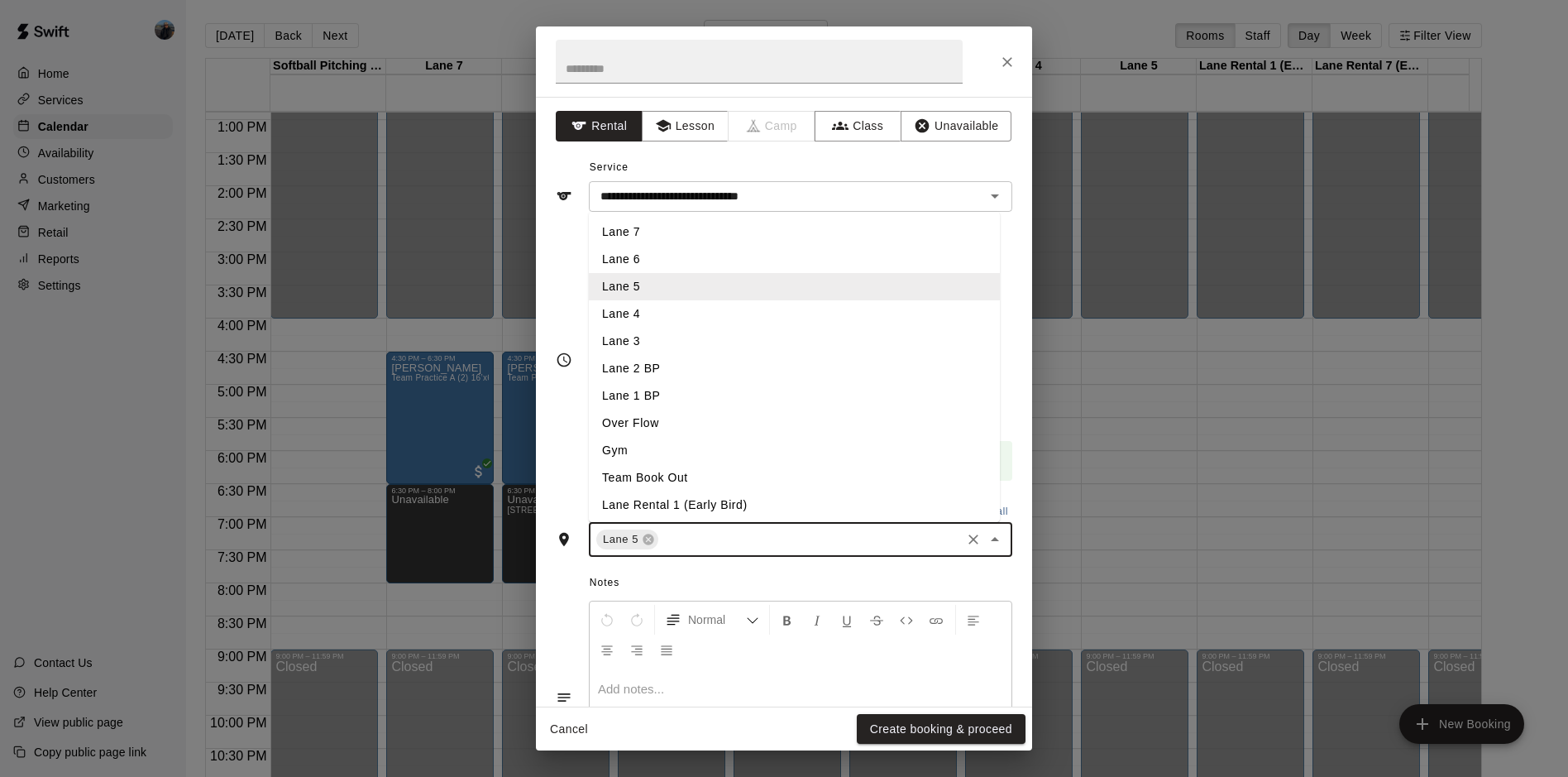
click at [626, 308] on li "Lane 4" at bounding box center [794, 314] width 411 height 27
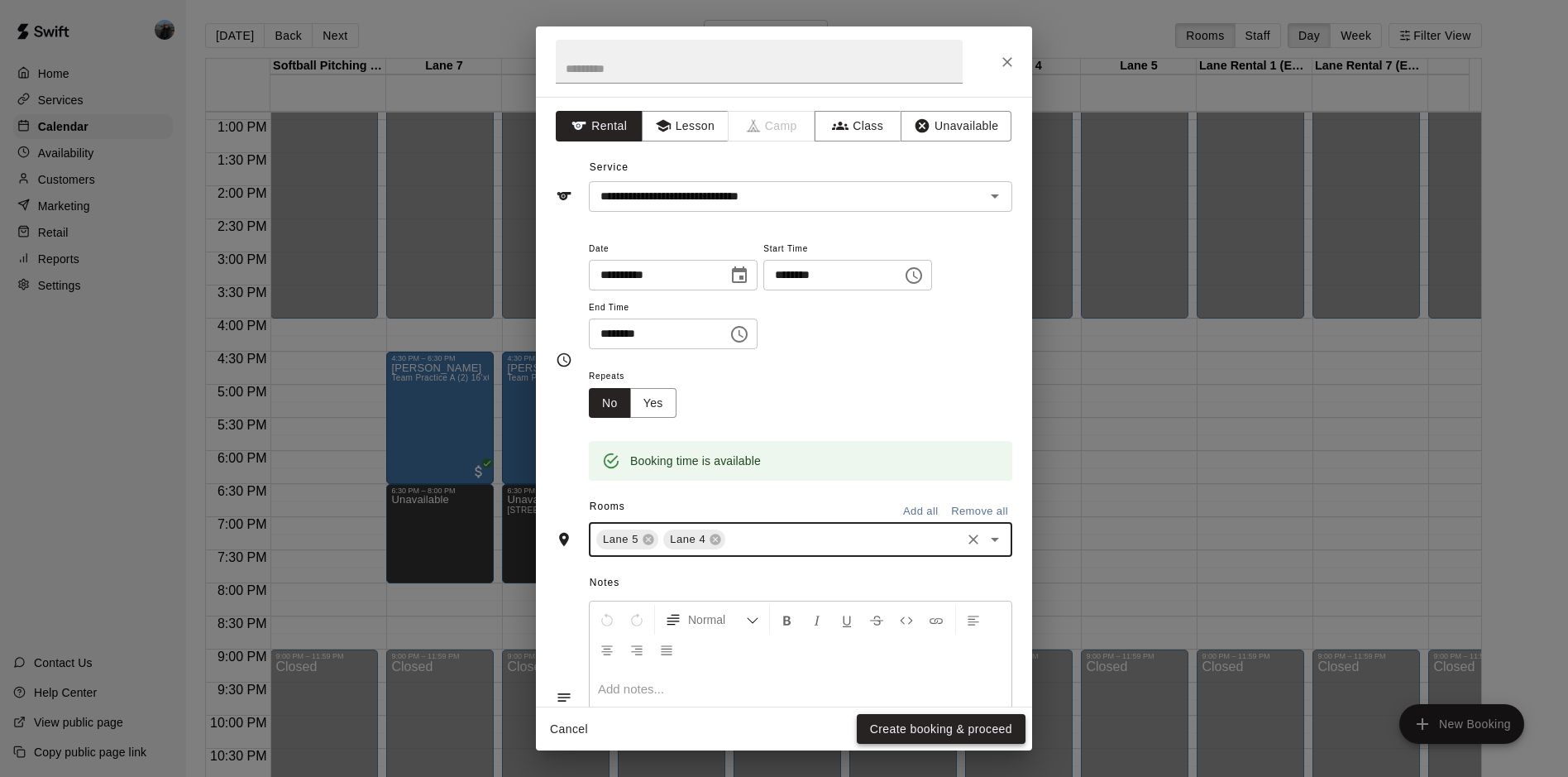
click at [959, 728] on button "Create booking & proceed" at bounding box center [941, 729] width 169 height 31
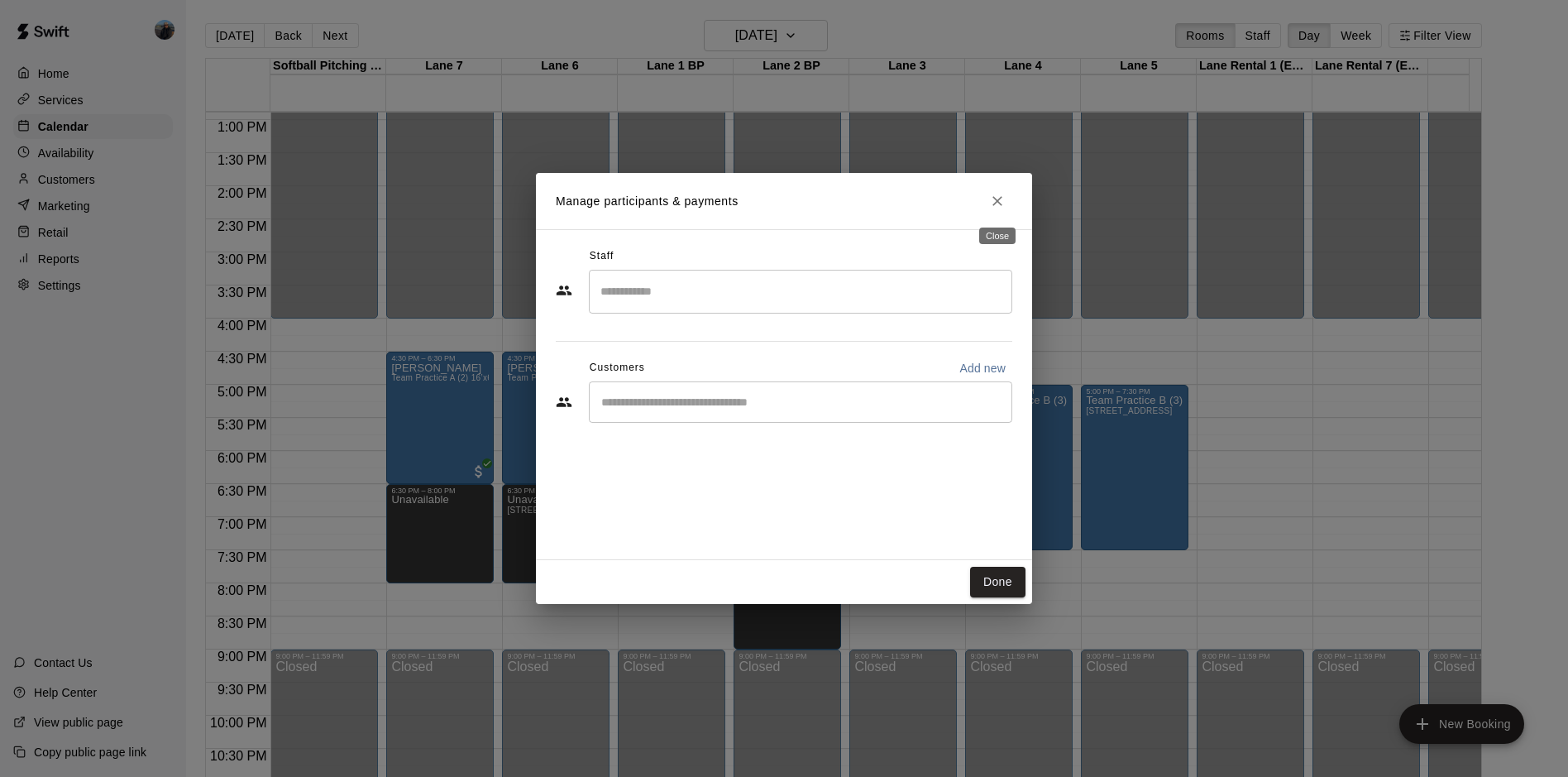
click at [998, 200] on icon "Close" at bounding box center [998, 201] width 17 height 17
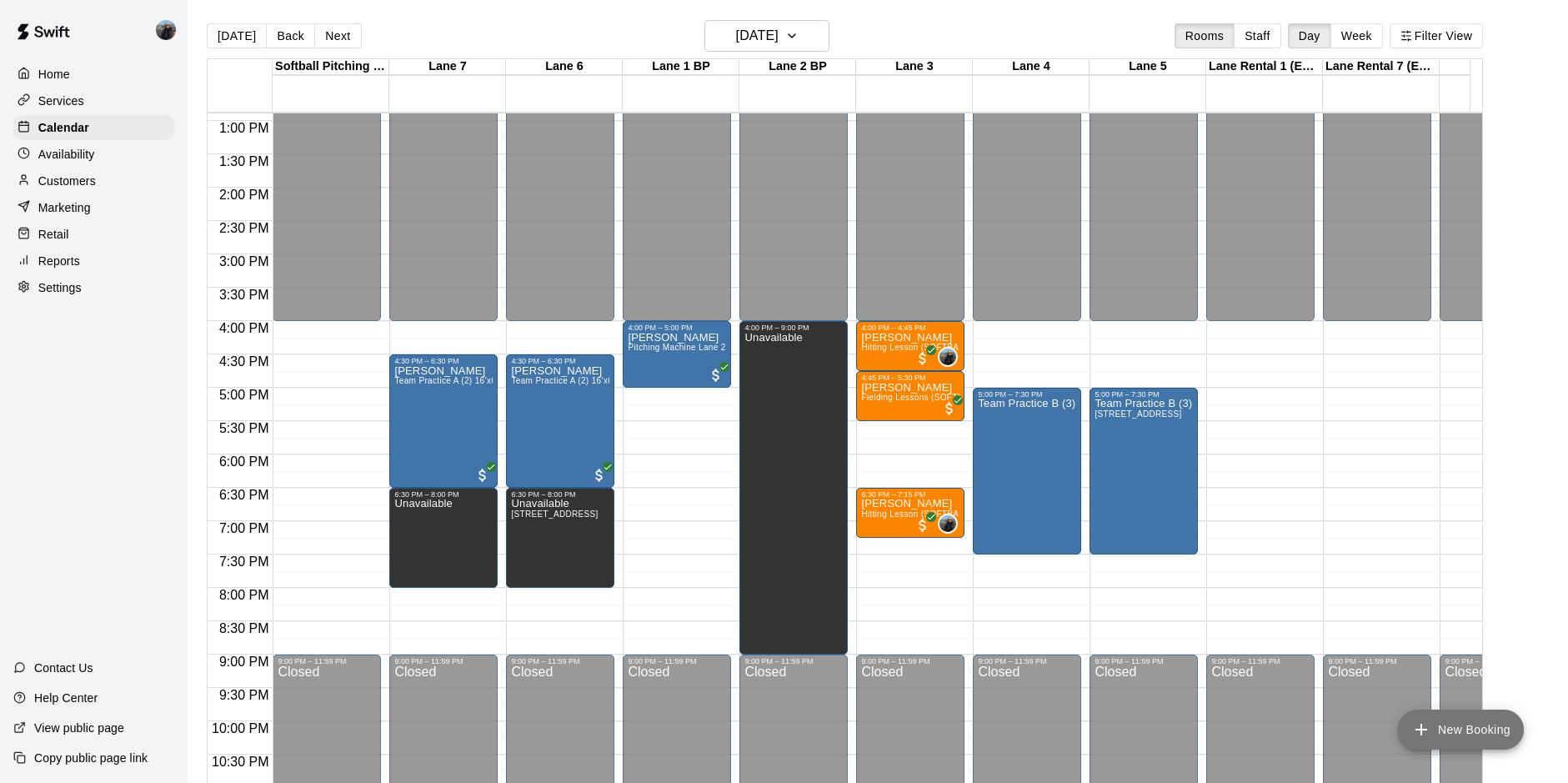
click at [1473, 732] on button "New Booking" at bounding box center [1461, 729] width 126 height 40
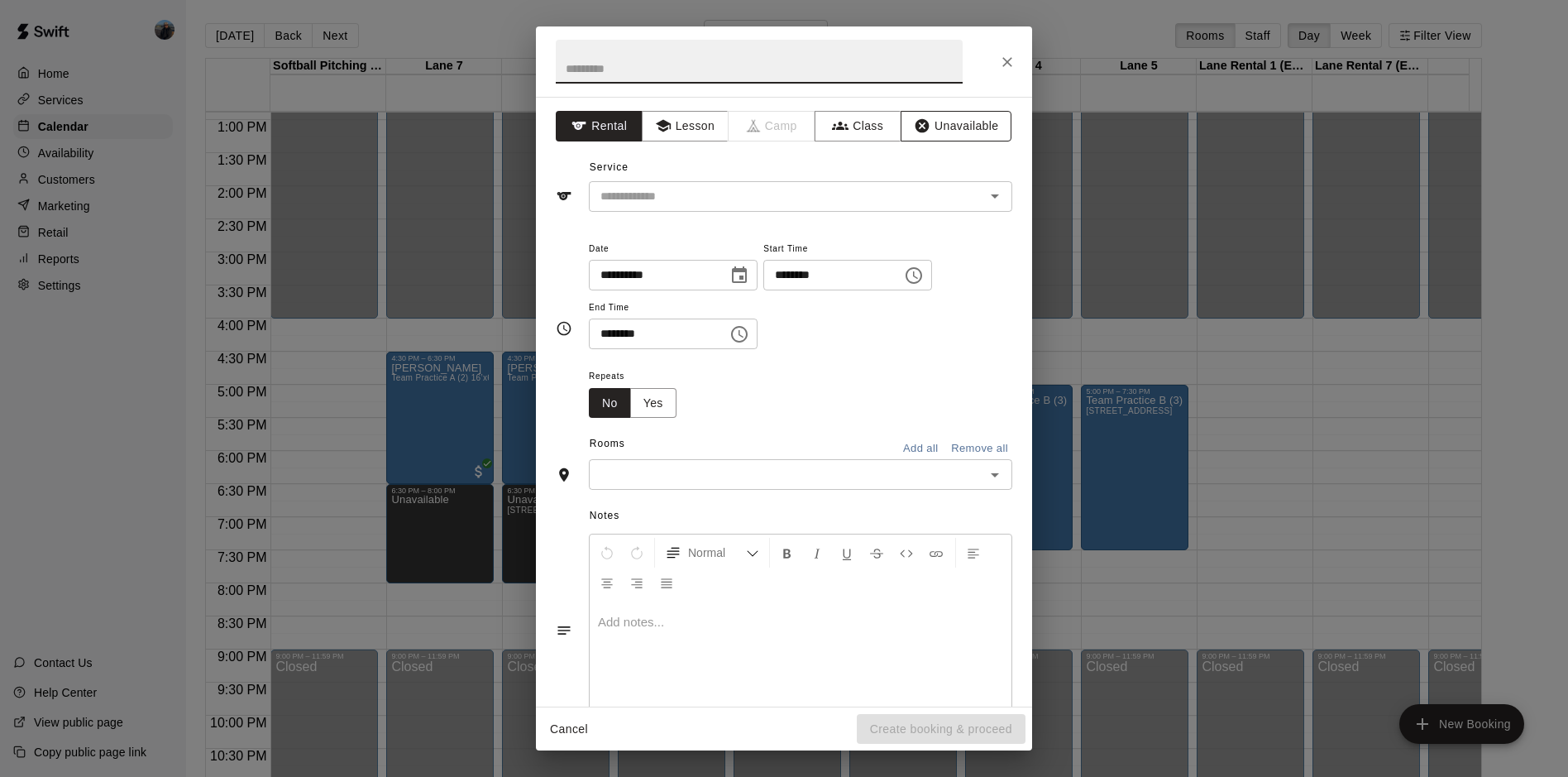
click at [972, 127] on button "Unavailable" at bounding box center [956, 126] width 111 height 31
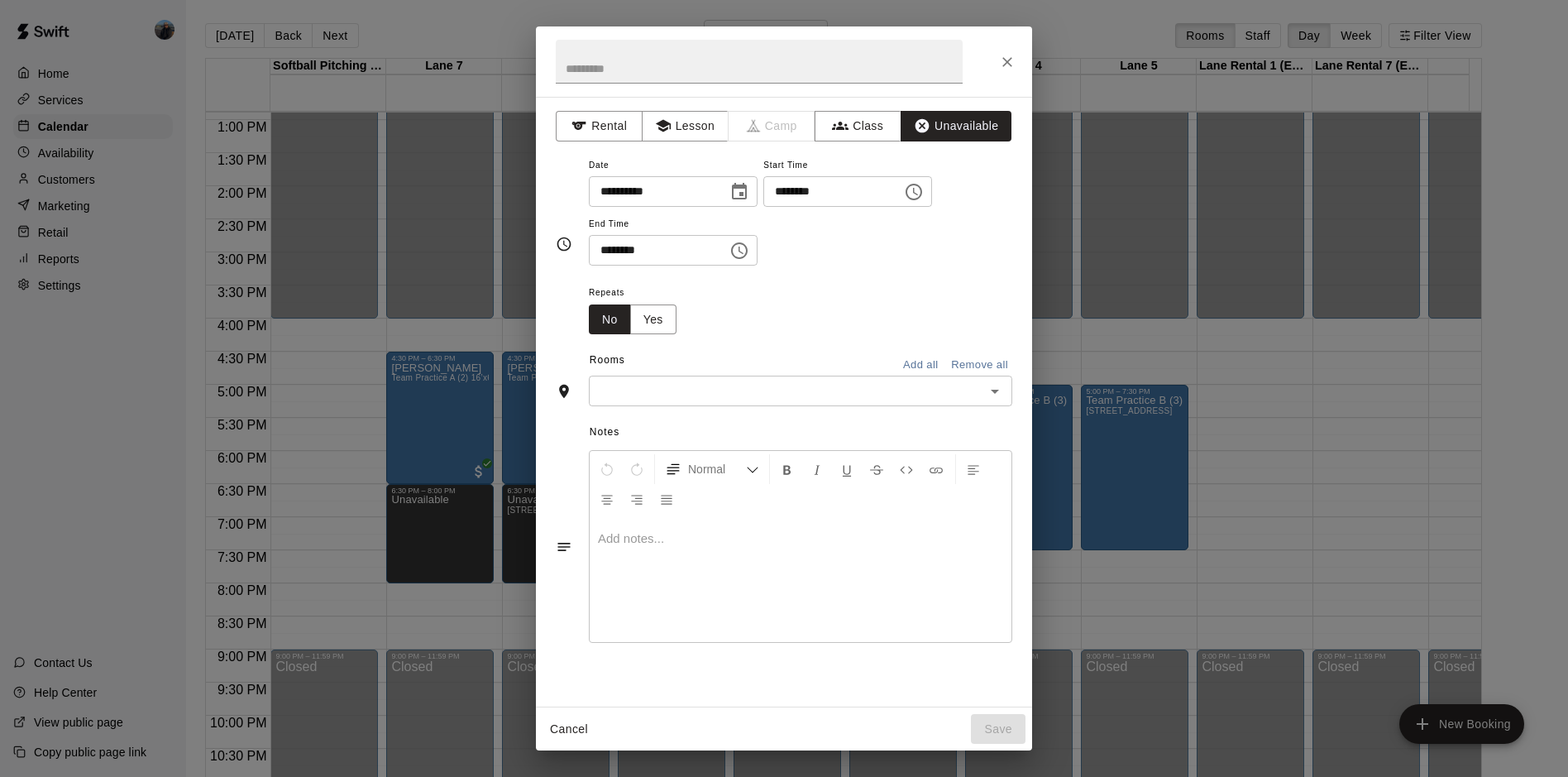
click at [802, 190] on input "********" at bounding box center [827, 191] width 127 height 31
type input "********"
click at [603, 247] on input "********" at bounding box center [652, 250] width 127 height 31
click at [610, 250] on input "********" at bounding box center [652, 250] width 127 height 31
type input "********"
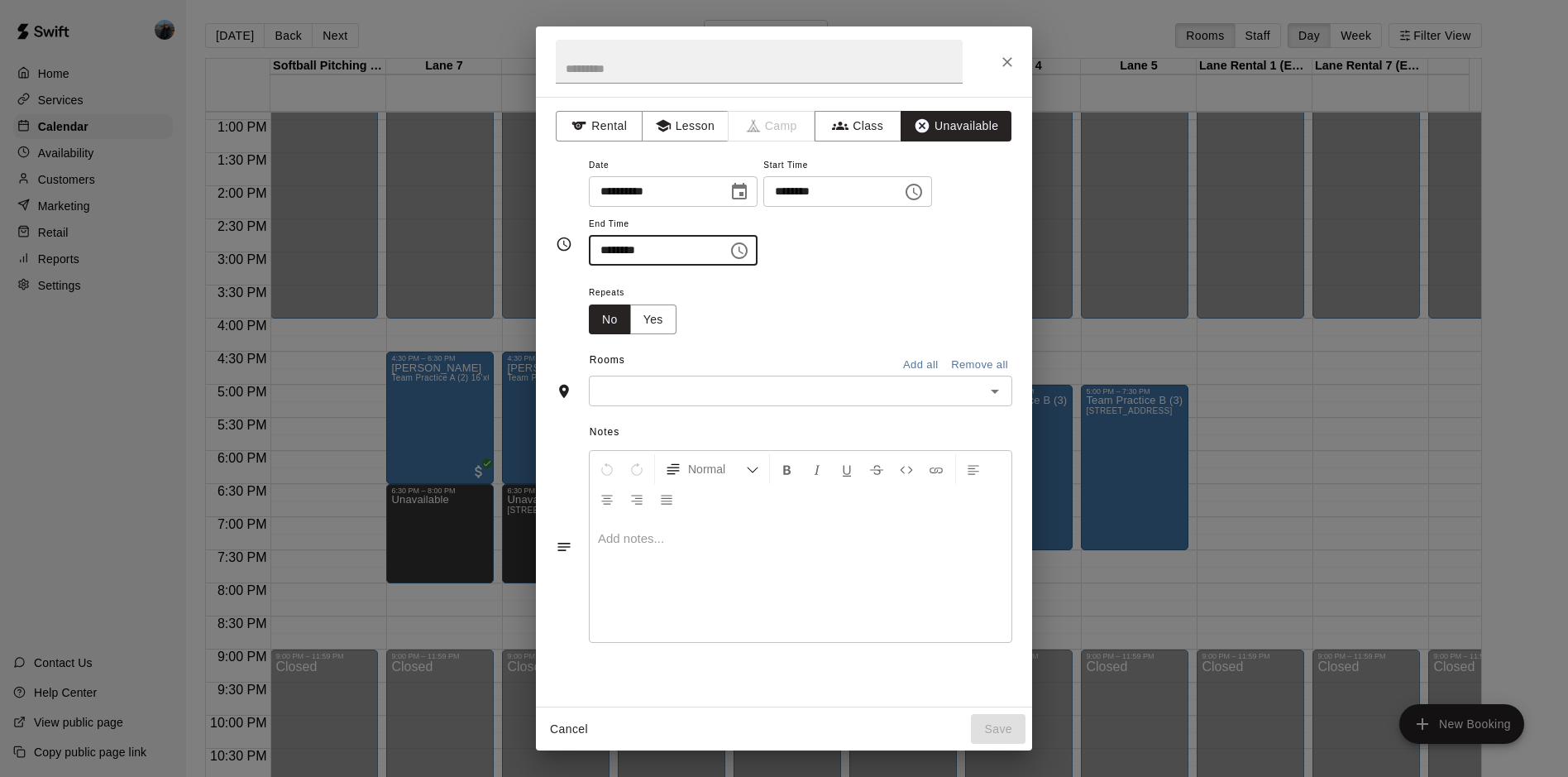
click at [875, 395] on input "text" at bounding box center [787, 391] width 386 height 21
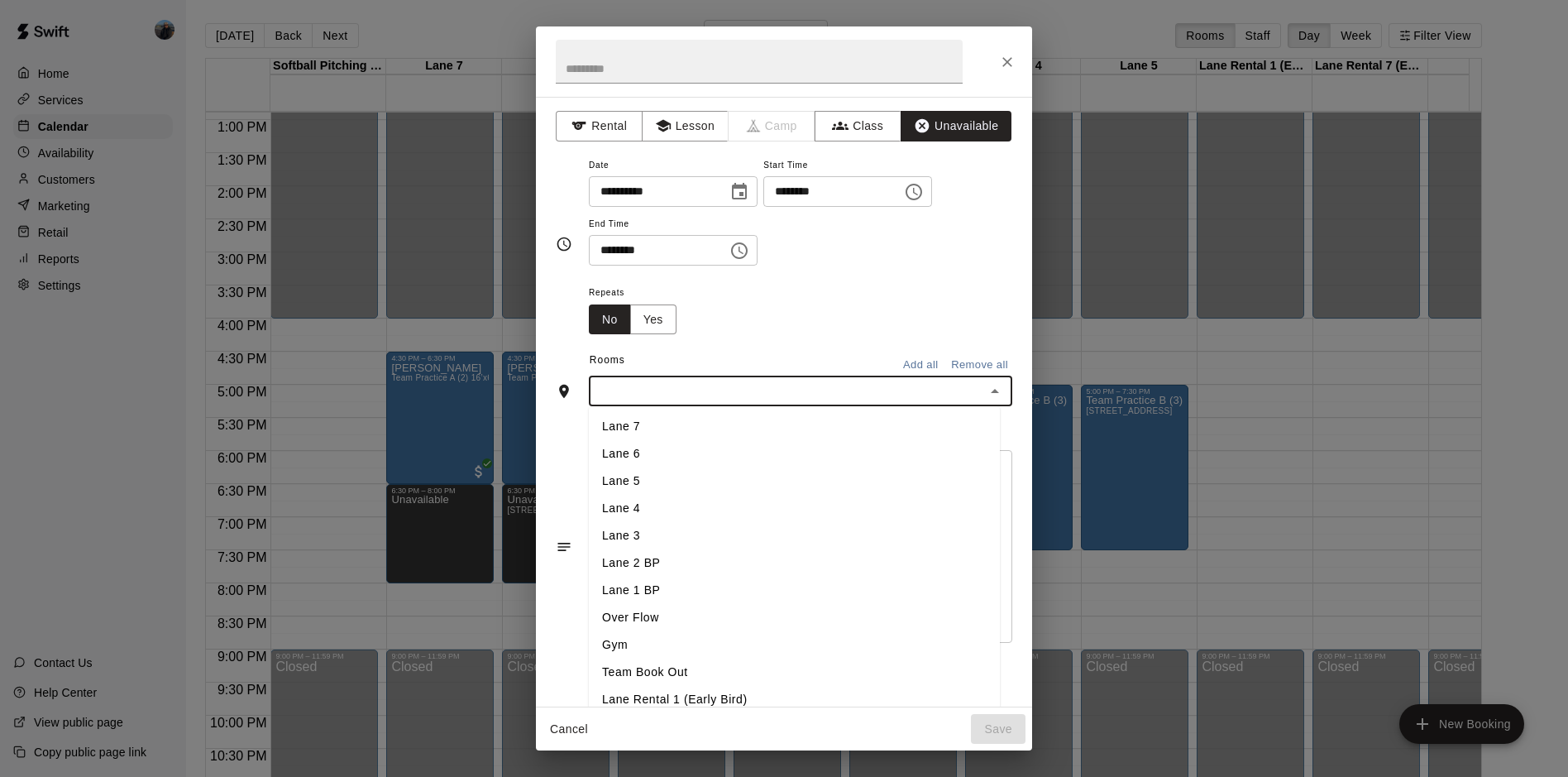
click at [665, 589] on li "Lane 1 BP" at bounding box center [794, 590] width 411 height 27
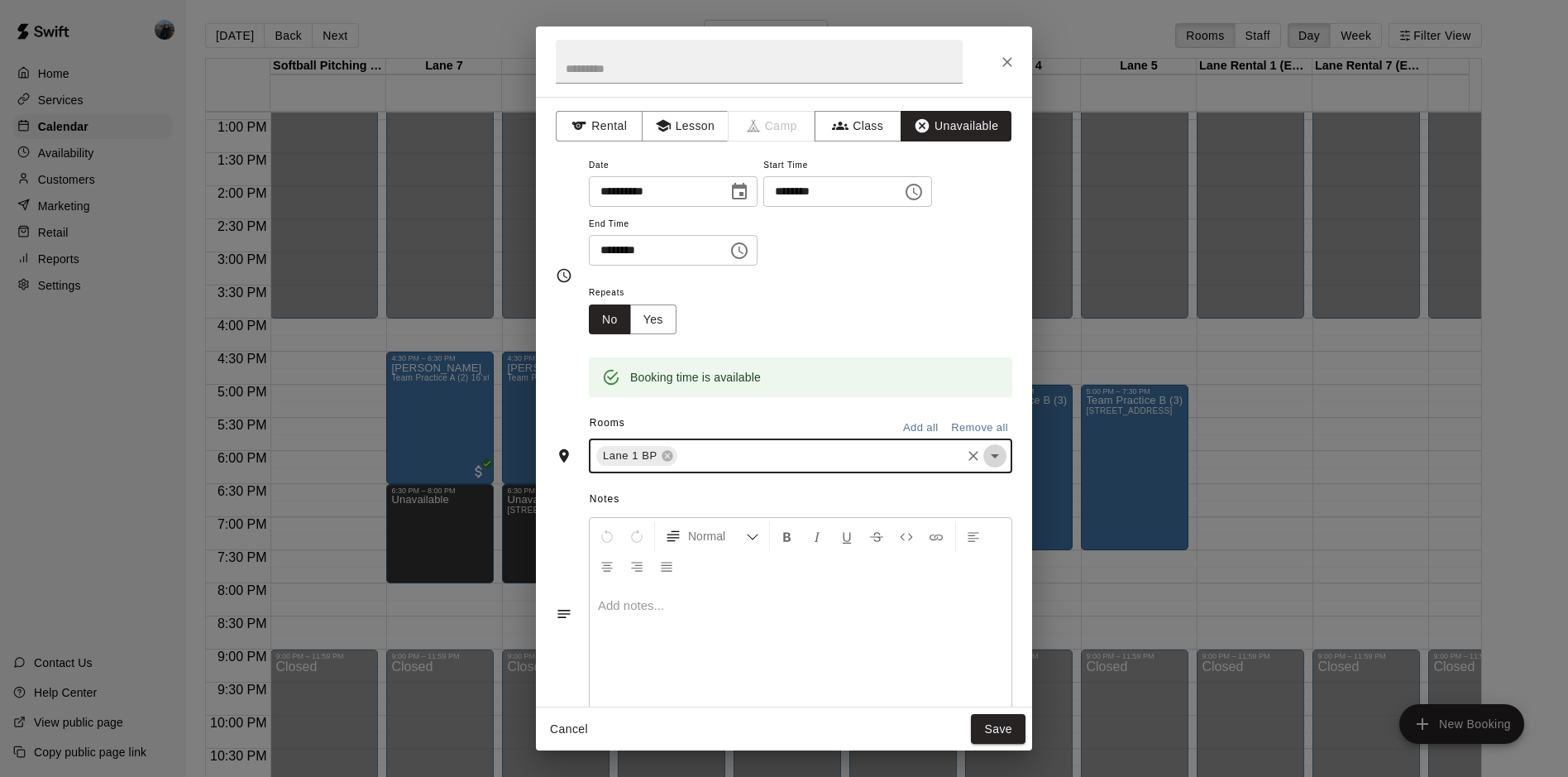
click at [985, 452] on icon "Open" at bounding box center [994, 456] width 20 height 20
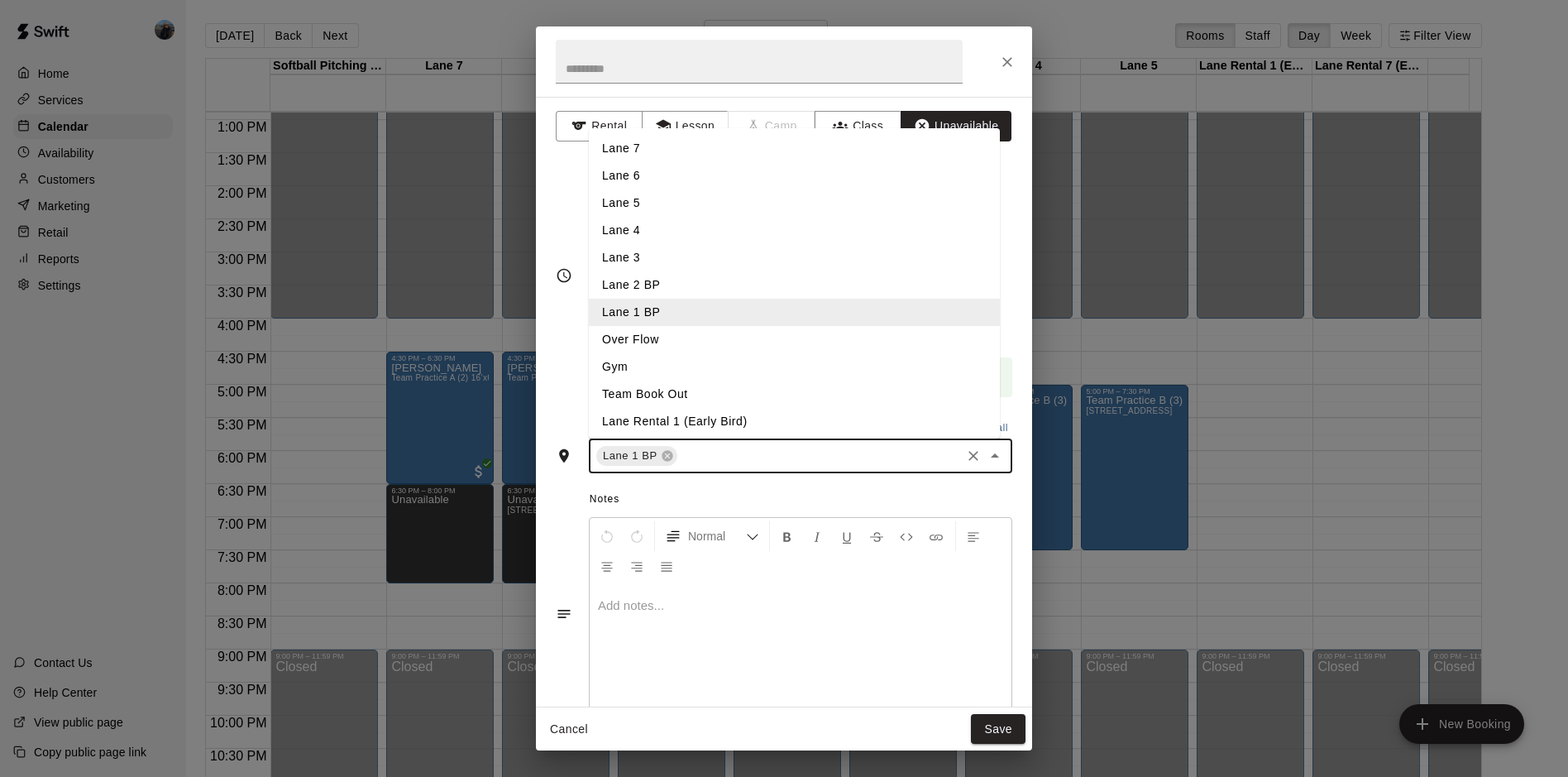
click at [644, 279] on li "Lane 2 BP" at bounding box center [794, 285] width 411 height 27
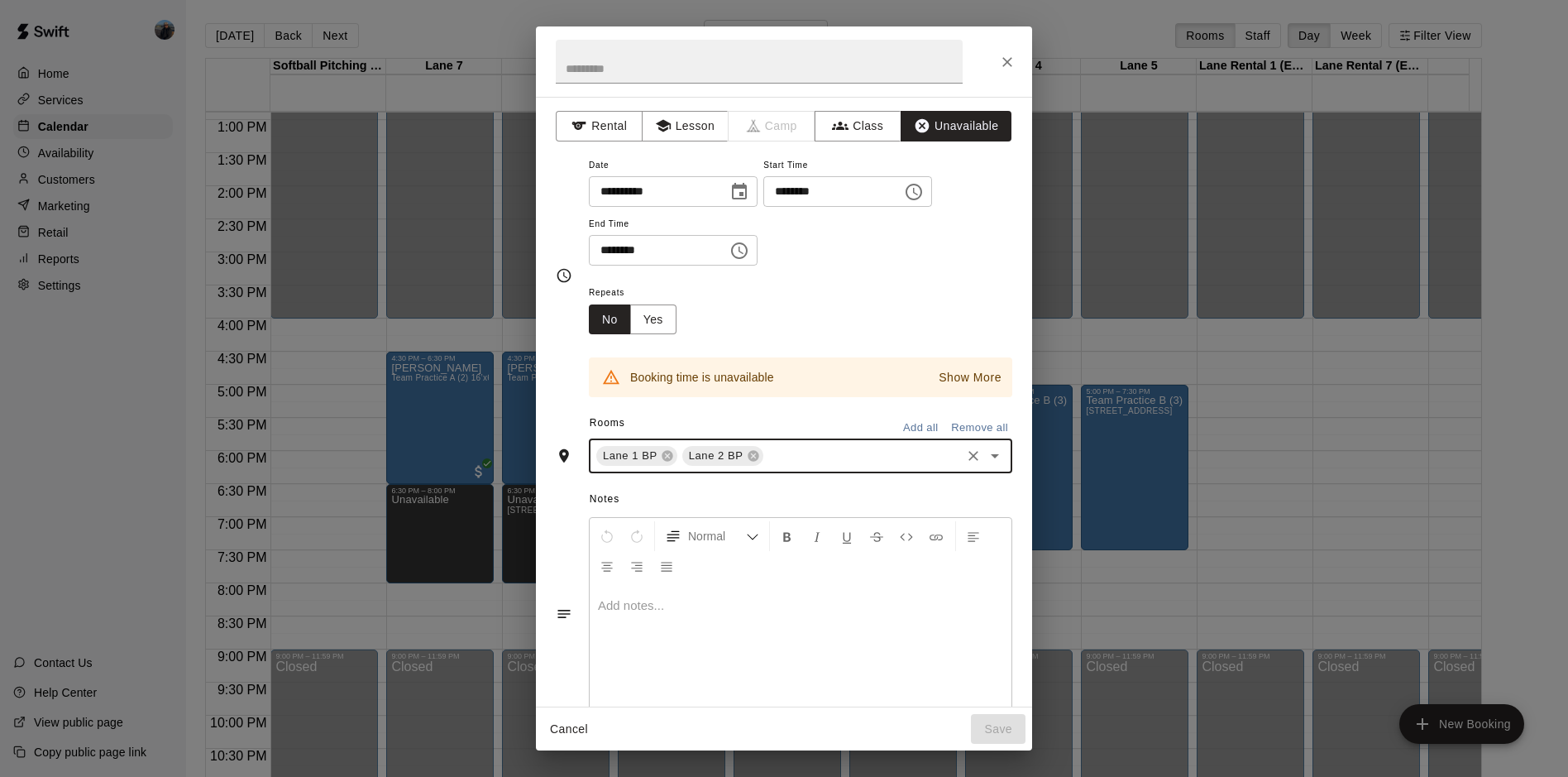
click at [750, 456] on icon at bounding box center [753, 457] width 11 height 11
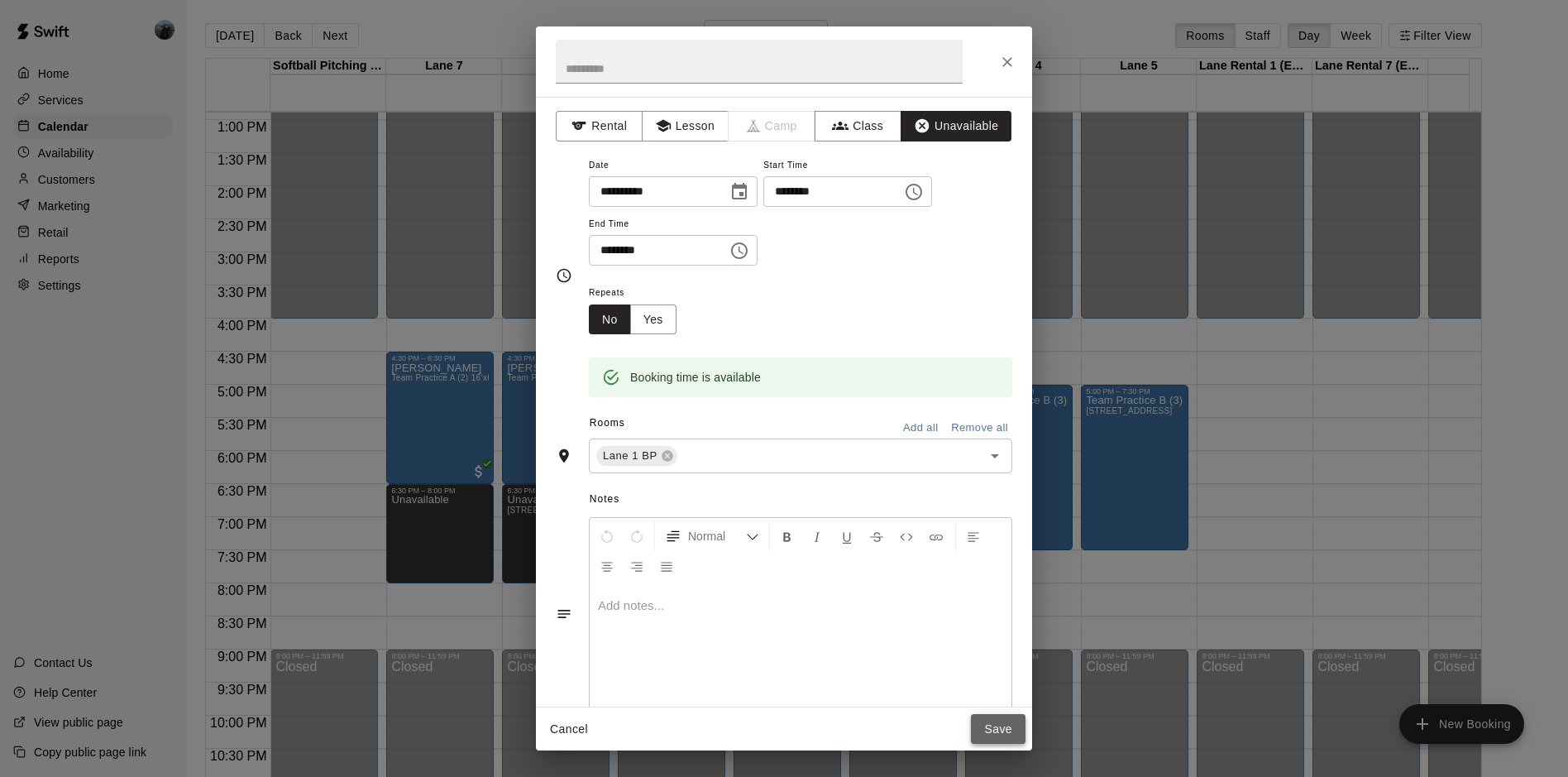
click at [983, 728] on button "Save" at bounding box center [998, 729] width 54 height 31
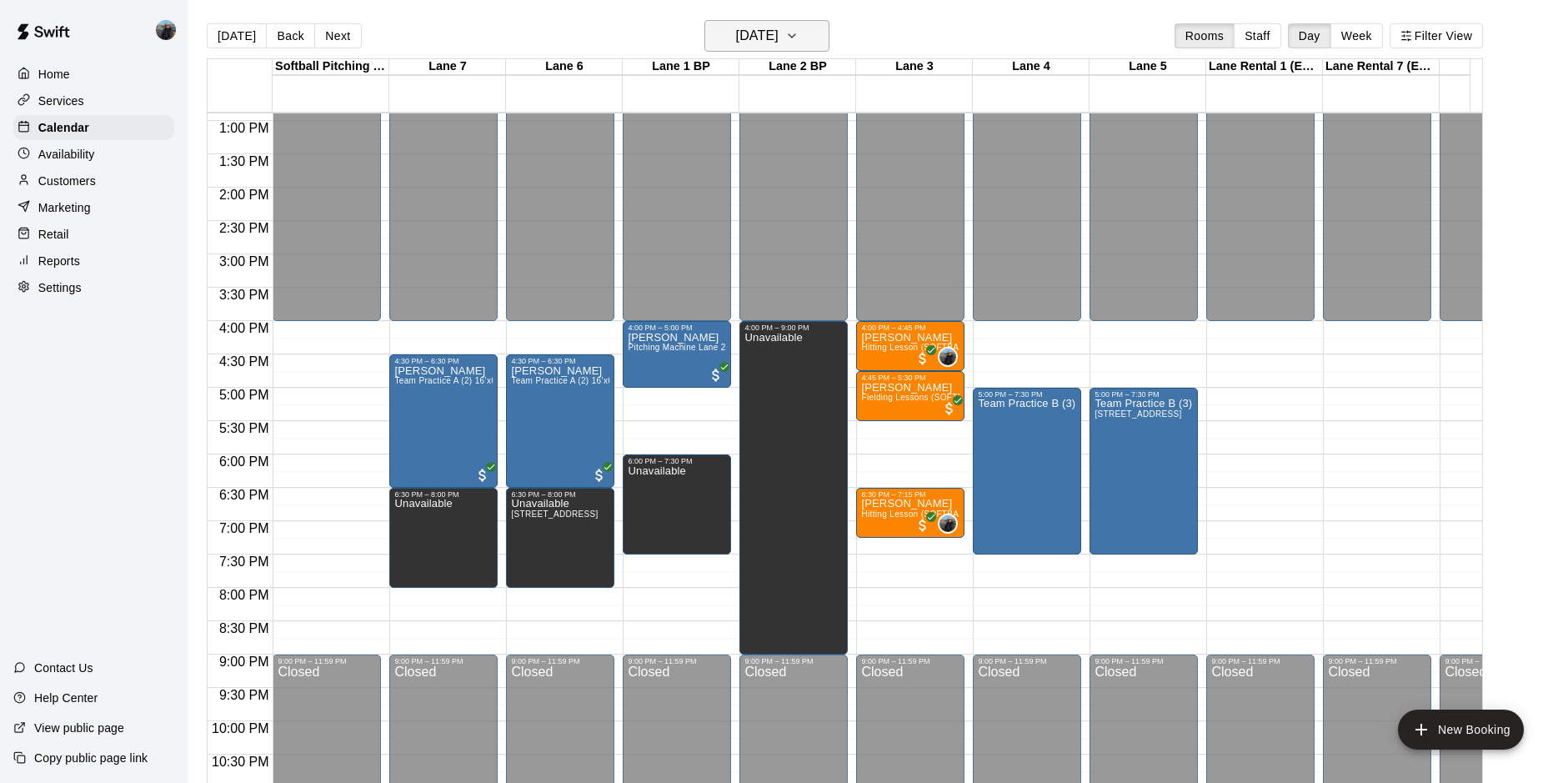
click at [745, 25] on h6 "[DATE]" at bounding box center [756, 36] width 42 height 24
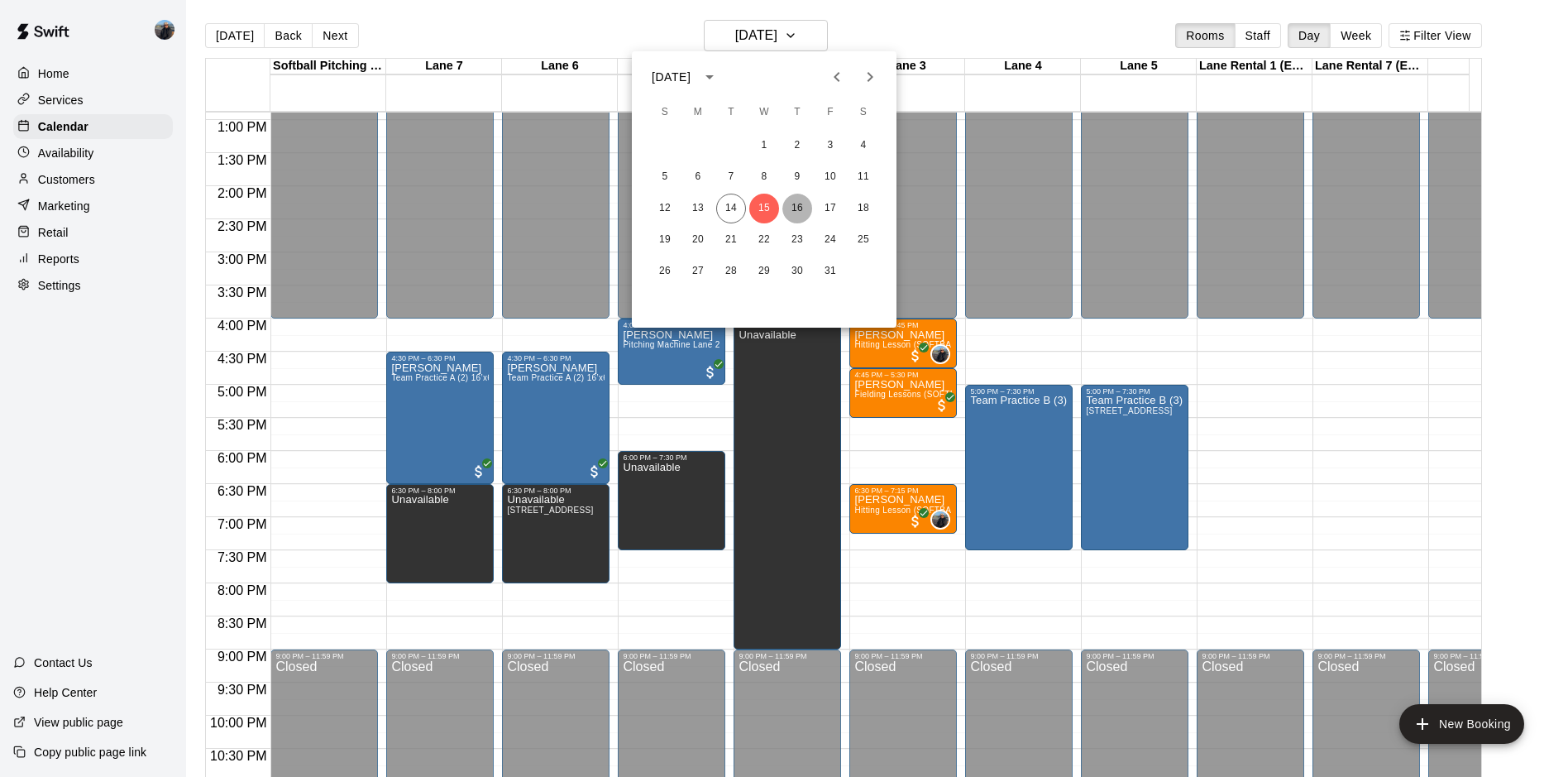
click at [792, 216] on button "16" at bounding box center [797, 208] width 30 height 30
